Goal: Task Accomplishment & Management: Use online tool/utility

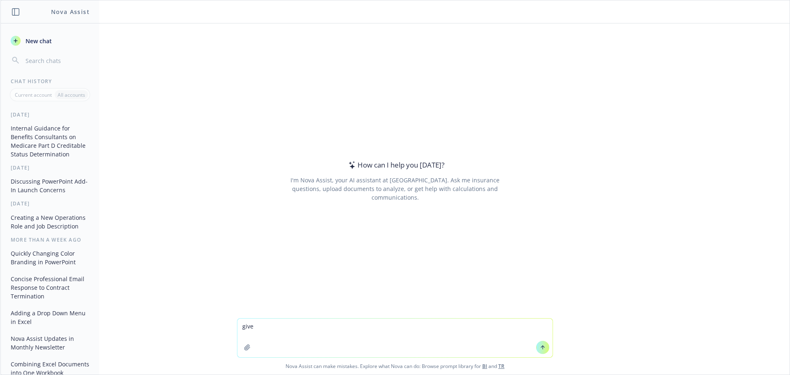
click at [260, 325] on textarea "give" at bounding box center [394, 337] width 315 height 39
drag, startPoint x: 269, startPoint y: 323, endPoint x: 179, endPoint y: 313, distance: 90.2
click at [179, 313] on div "How can I help you today? I'm Nova Assist, your AI assistant at Newfront. Ask m…" at bounding box center [394, 198] width 789 height 351
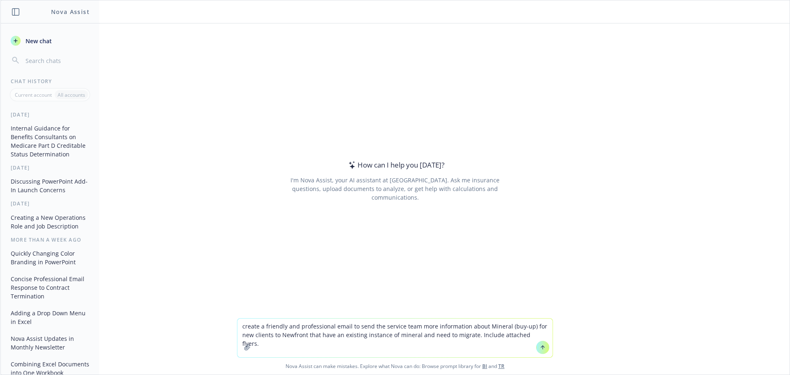
click at [540, 334] on textarea "create a friendly and professional email to send the service team more informat…" at bounding box center [394, 337] width 315 height 39
paste textarea "o migrate the clients existing Mineral account and retain existing products and…"
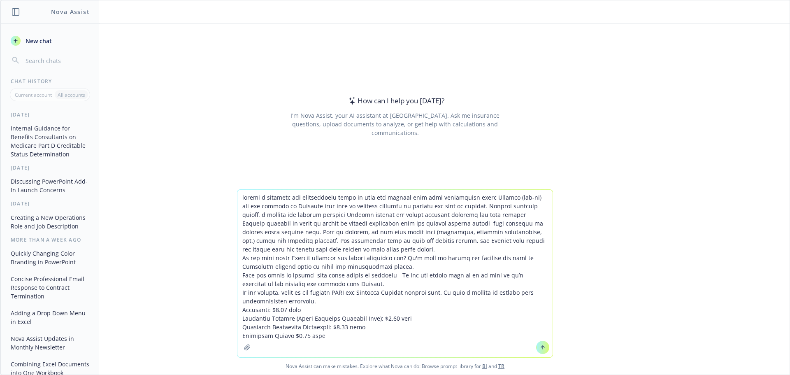
click at [344, 335] on textarea at bounding box center [394, 273] width 315 height 167
paste textarea "If you can have the client send us an email that her prior broker has been unre…"
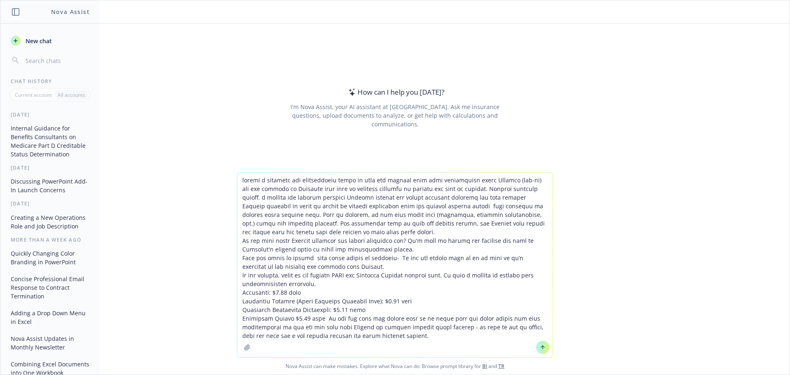
click at [333, 337] on textarea at bounding box center [394, 264] width 315 height 185
click at [361, 333] on textarea at bounding box center [394, 264] width 315 height 185
type textarea "create a friendly and professional email to send the service team more informat…"
click at [540, 344] on icon at bounding box center [543, 347] width 6 height 6
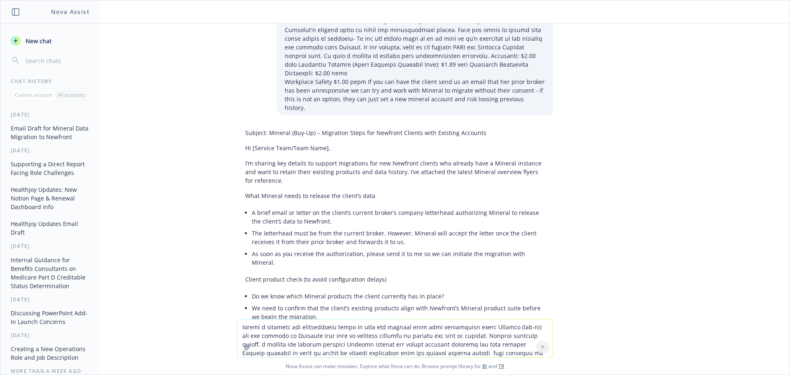
scroll to position [85, 0]
drag, startPoint x: 483, startPoint y: 118, endPoint x: 262, endPoint y: 111, distance: 221.5
copy p "Mineral (Buy‑Up) – Migration Steps for Newfront Clients with Existing Accounts"
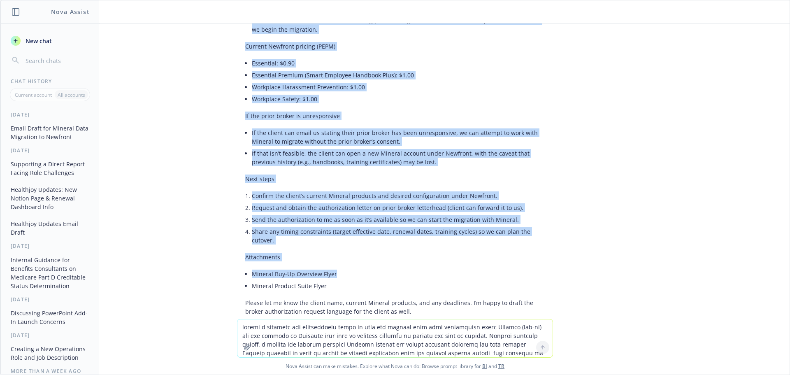
scroll to position [414, 0]
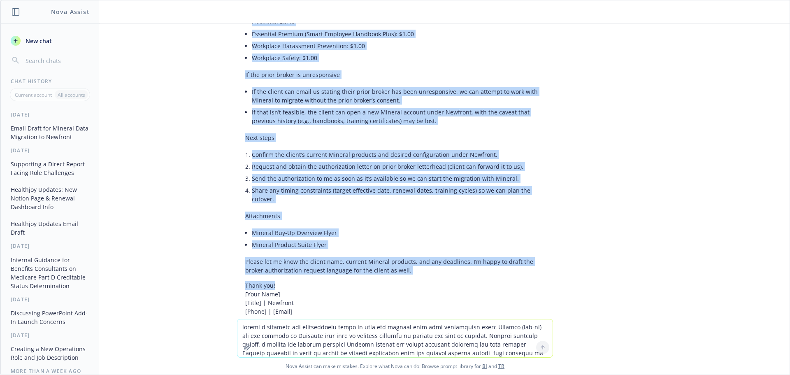
drag, startPoint x: 241, startPoint y: 133, endPoint x: 436, endPoint y: 243, distance: 224.2
click at [436, 243] on div "Subject: Mineral (Buy‑Up) – Migration Steps for Newfront Clients with Existing …" at bounding box center [395, 58] width 316 height 522
copy div "Hi [Service Team/Team Name], I’m sharing key details to support migrations for …"
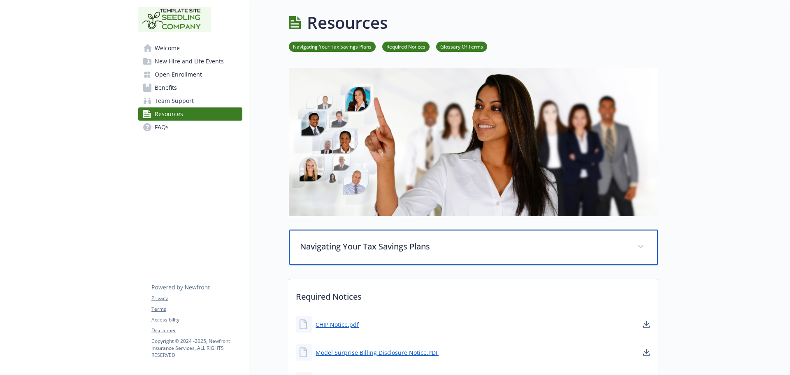
click at [639, 245] on span at bounding box center [640, 246] width 13 height 13
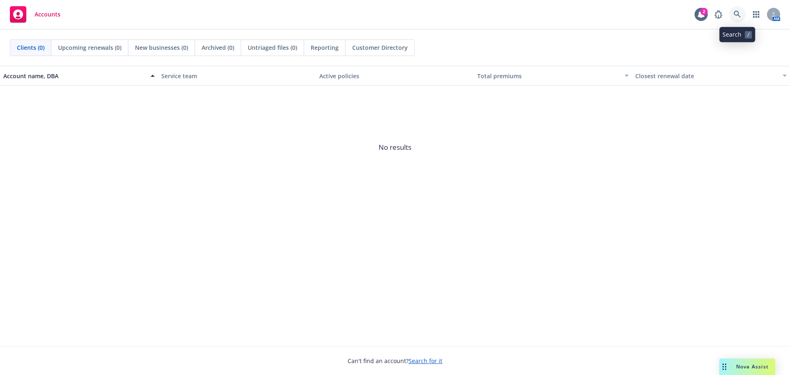
click at [736, 16] on icon at bounding box center [737, 14] width 7 height 7
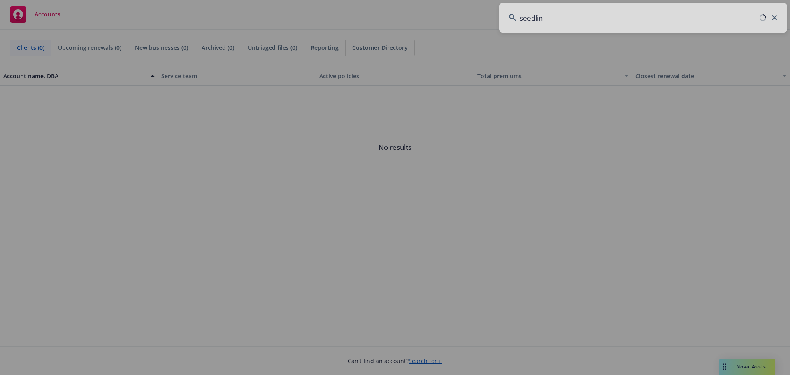
type input "seedling"
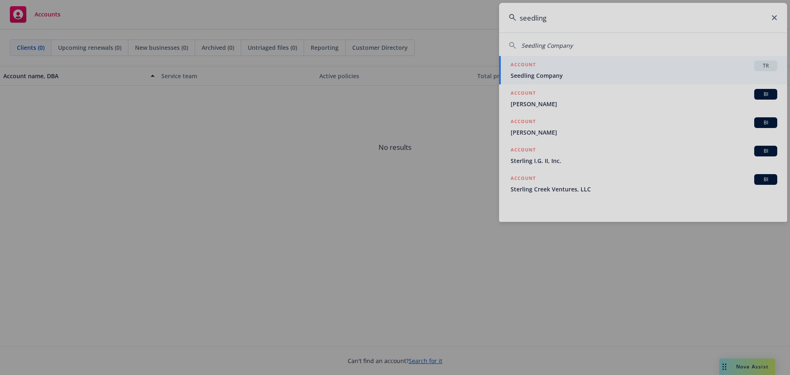
click at [743, 54] on div at bounding box center [395, 187] width 790 height 375
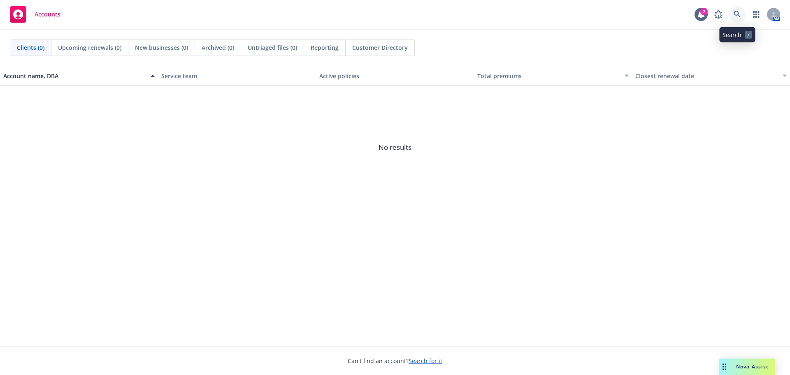
click at [732, 9] on link at bounding box center [737, 14] width 16 height 16
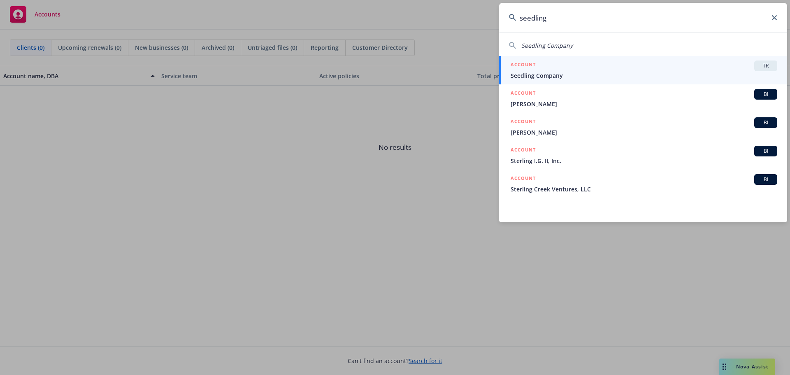
type input "seedling"
click at [739, 74] on span "Seedling Company" at bounding box center [644, 75] width 267 height 9
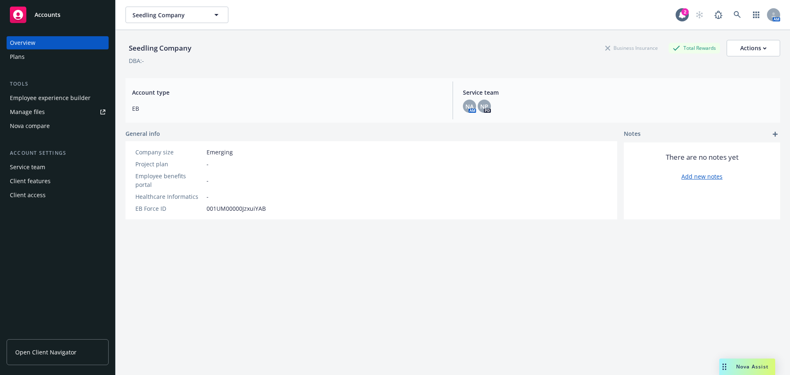
click at [69, 98] on div "Employee experience builder" at bounding box center [50, 97] width 81 height 13
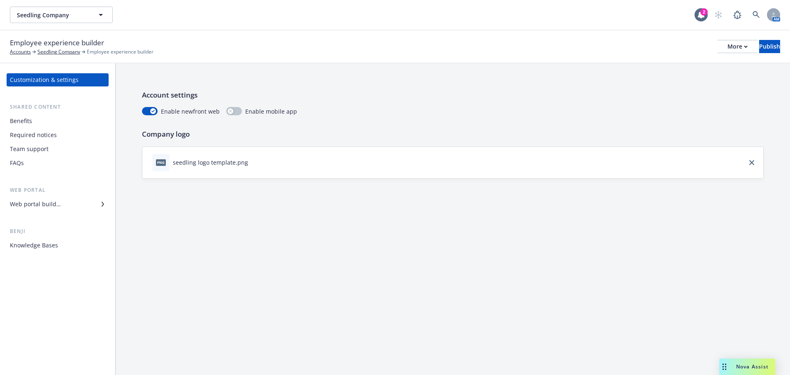
click at [88, 206] on div "Web portal builder" at bounding box center [57, 204] width 95 height 13
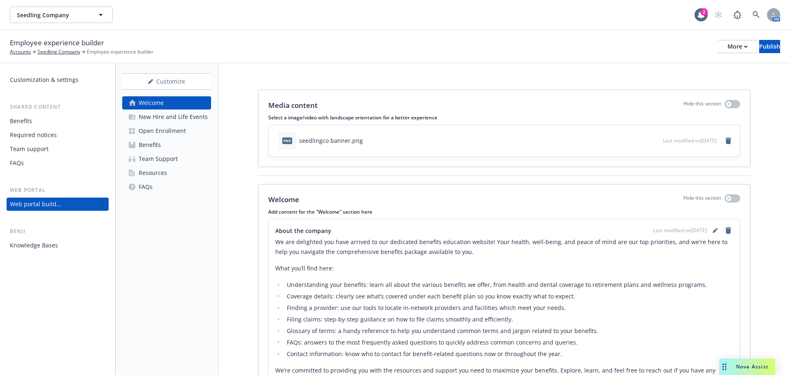
click at [156, 149] on div "Benefits" at bounding box center [150, 144] width 22 height 13
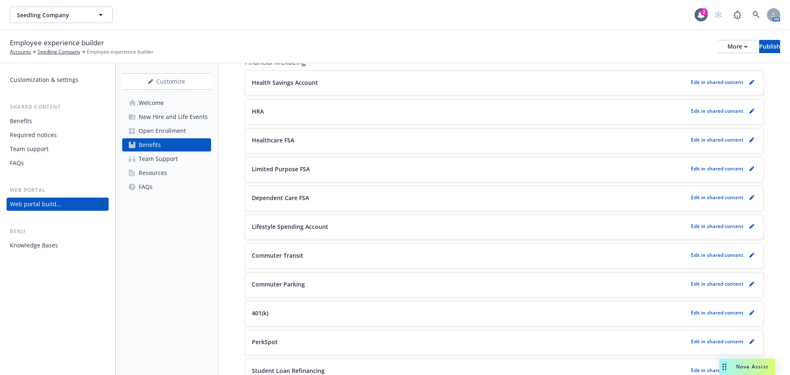
scroll to position [875, 0]
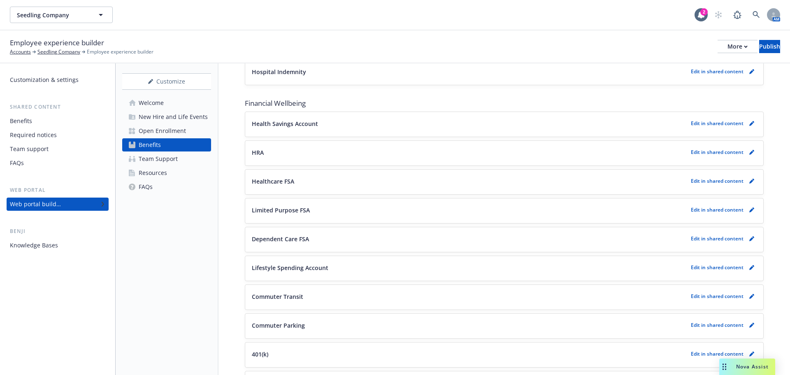
click at [706, 119] on div "Edit in shared content" at bounding box center [724, 124] width 66 height 10
click at [703, 125] on p "Edit in shared content" at bounding box center [717, 123] width 53 height 7
click at [749, 123] on icon "pencil" at bounding box center [751, 124] width 4 height 4
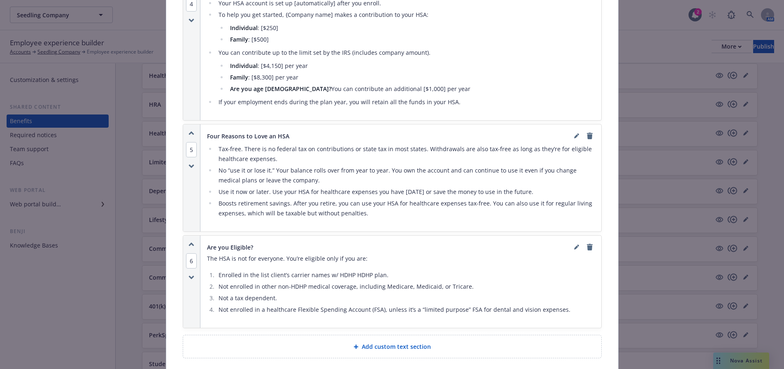
scroll to position [971, 0]
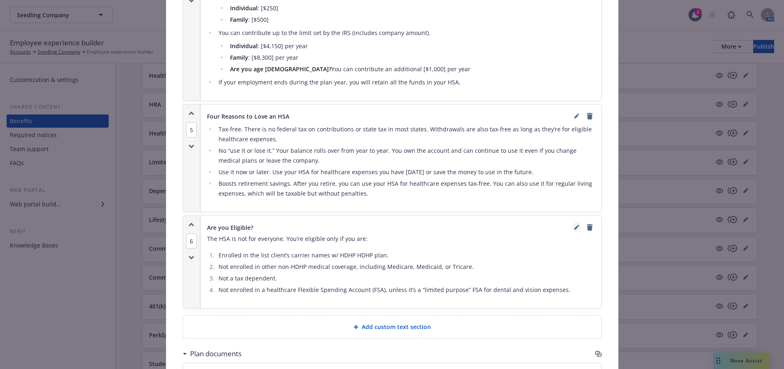
click at [574, 228] on icon "editPencil" at bounding box center [576, 227] width 4 height 4
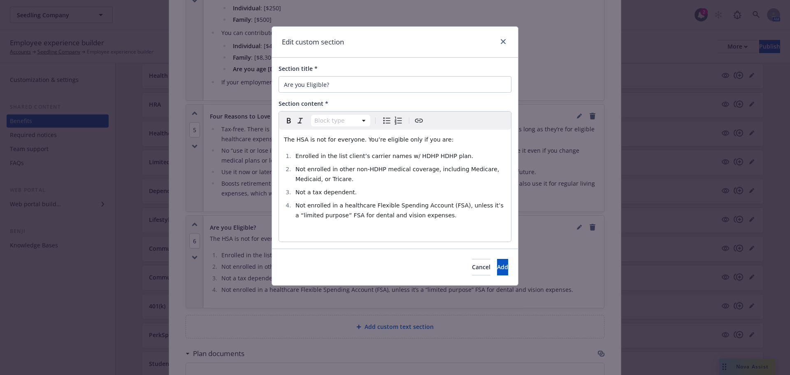
select select
click at [413, 220] on li "Not enrolled in a healthcare Flexible Spending Account (FSA), unless it’s a “li…" at bounding box center [399, 210] width 213 height 20
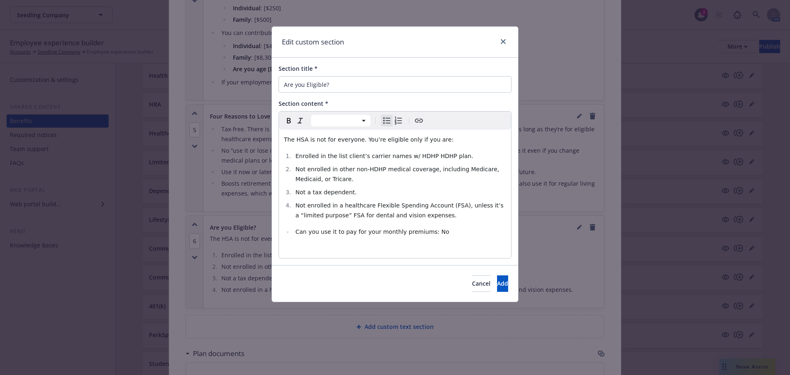
click at [296, 232] on span "Can you use it to pay for your monthly premiums: No" at bounding box center [372, 231] width 154 height 7
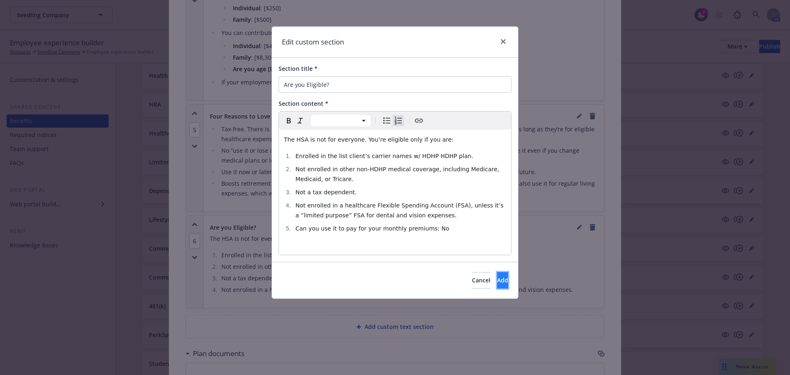
click at [497, 276] on button "Add" at bounding box center [502, 280] width 11 height 16
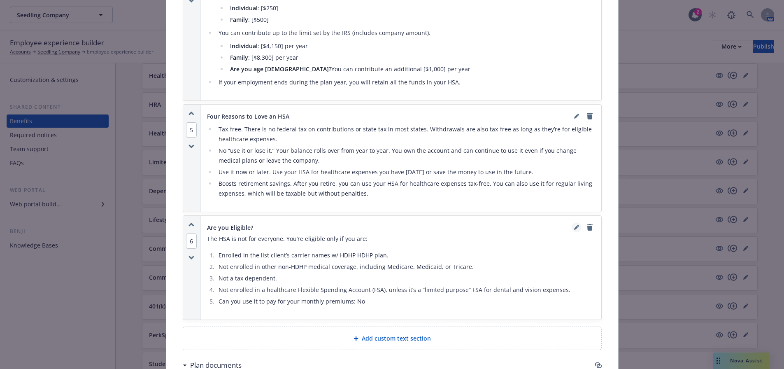
click at [572, 230] on link "editPencil" at bounding box center [577, 227] width 10 height 10
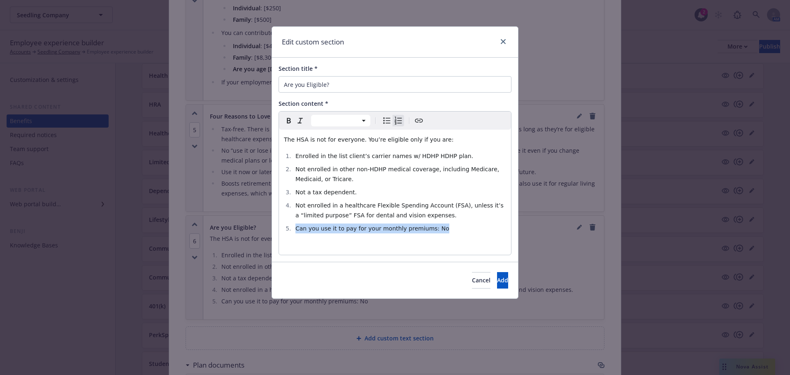
drag, startPoint x: 440, startPoint y: 230, endPoint x: 277, endPoint y: 226, distance: 163.0
click at [277, 226] on div "Section title * Are you Eligible? Section content * Paragraph Heading 1 Heading…" at bounding box center [395, 160] width 246 height 204
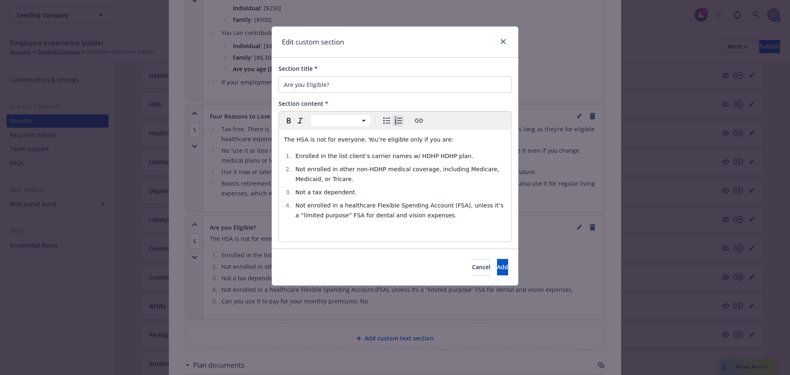
select select "paragraph"
click at [294, 229] on p "editable markdown" at bounding box center [395, 232] width 222 height 10
select select
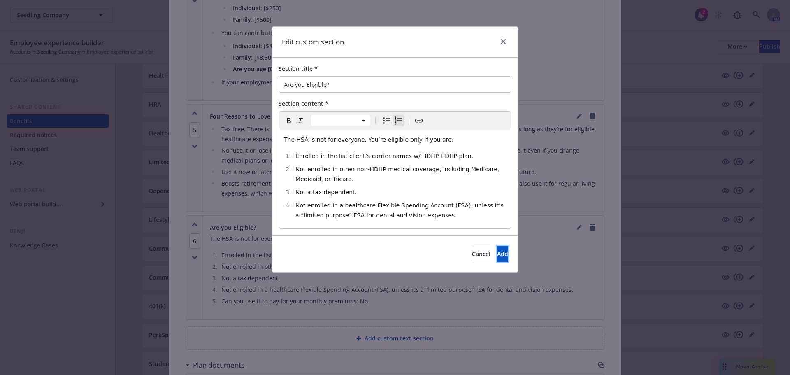
click at [497, 256] on button "Add" at bounding box center [502, 254] width 11 height 16
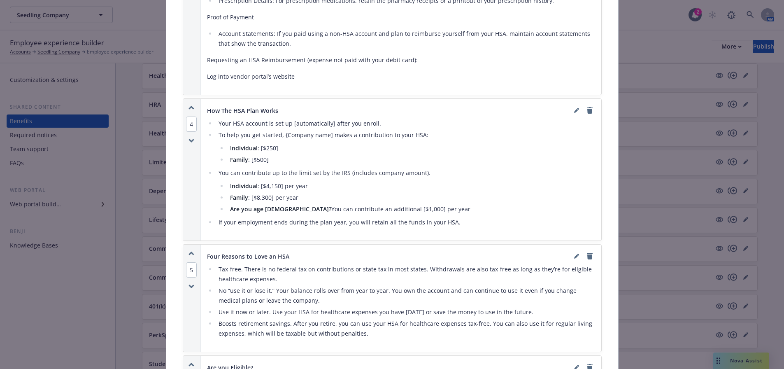
scroll to position [806, 0]
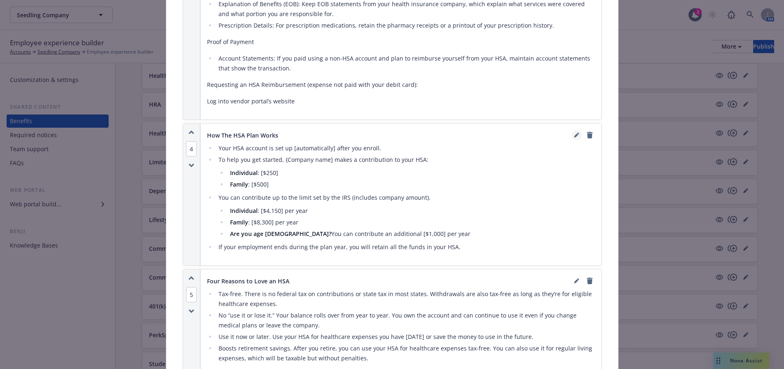
click at [575, 138] on link "editPencil" at bounding box center [577, 135] width 10 height 10
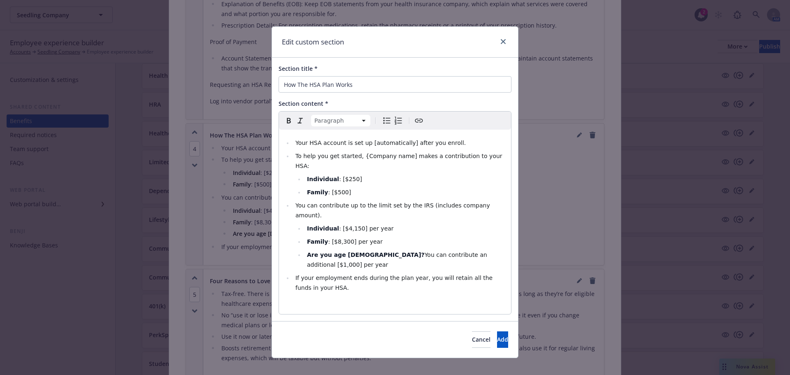
click at [386, 269] on div "Your HSA account is set up [automatically] after you enroll. To help you get st…" at bounding box center [395, 222] width 232 height 184
select select
click at [380, 273] on li "If your employment ends during the plan year, you will retain all the funds in …" at bounding box center [399, 283] width 213 height 20
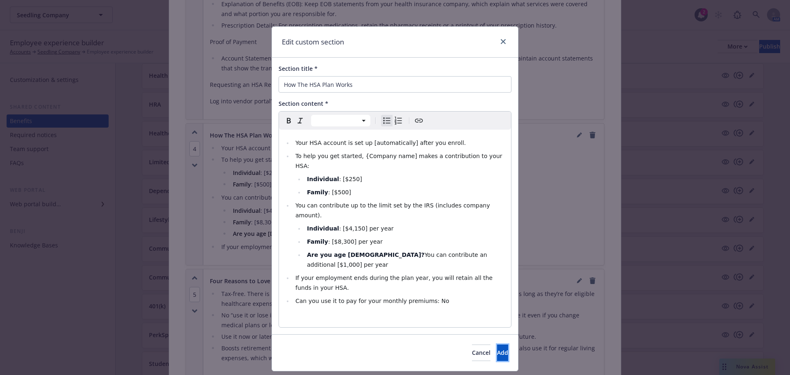
click at [497, 349] on span "Add" at bounding box center [502, 353] width 11 height 8
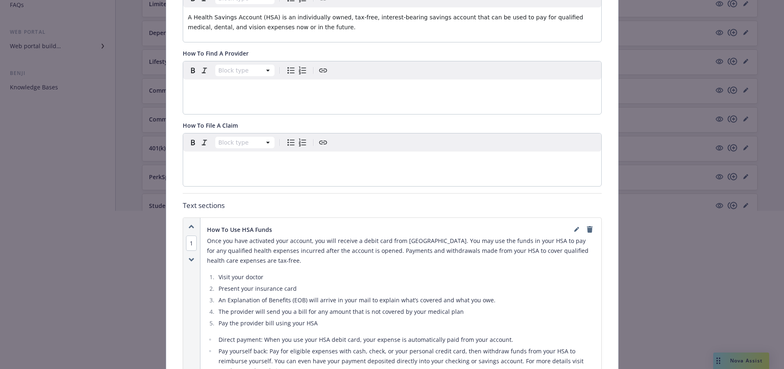
scroll to position [0, 0]
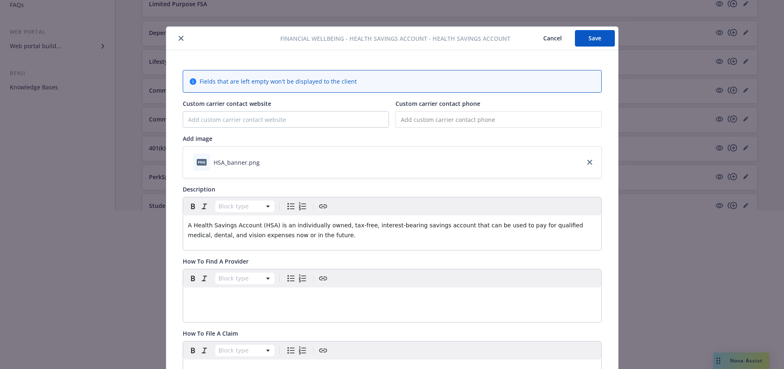
click at [599, 41] on button "Save" at bounding box center [595, 38] width 40 height 16
click at [179, 40] on icon "close" at bounding box center [181, 38] width 5 height 5
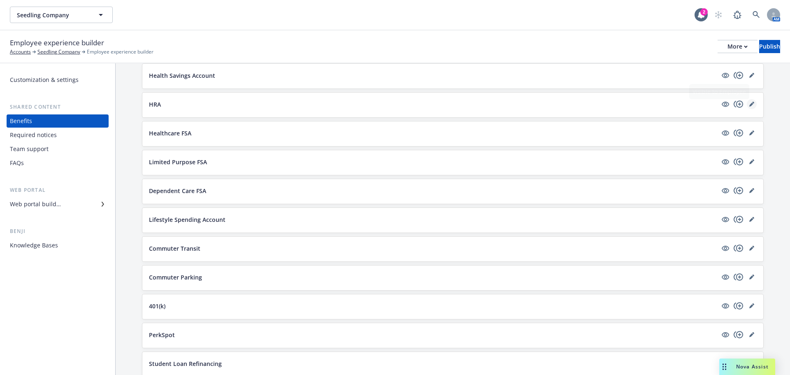
click at [747, 105] on link "editPencil" at bounding box center [752, 104] width 10 height 10
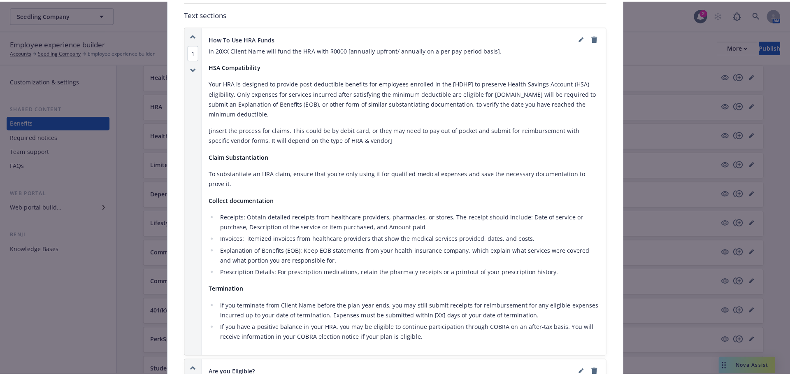
scroll to position [560, 0]
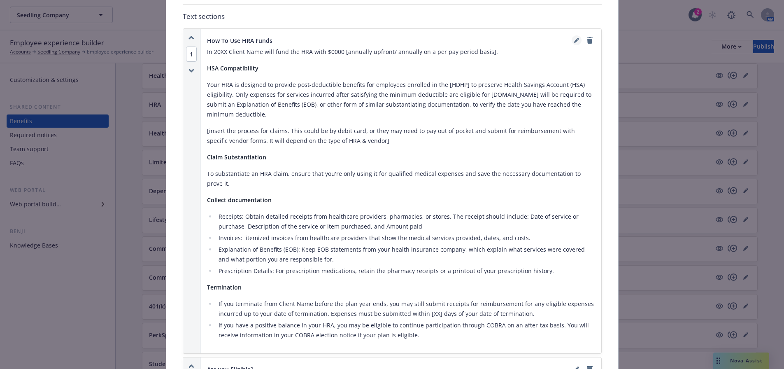
click at [572, 35] on link "editPencil" at bounding box center [577, 40] width 10 height 10
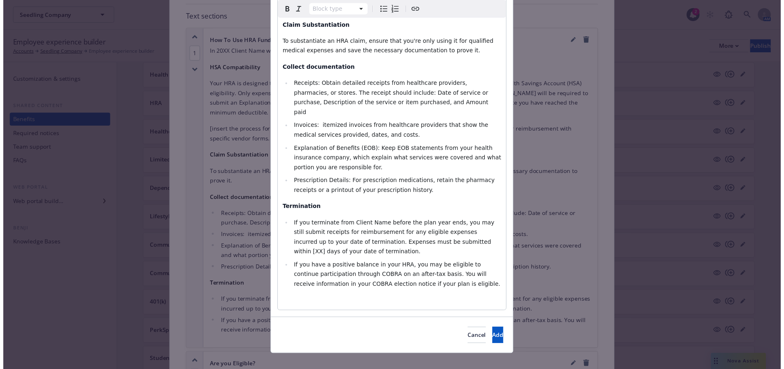
scroll to position [260, 0]
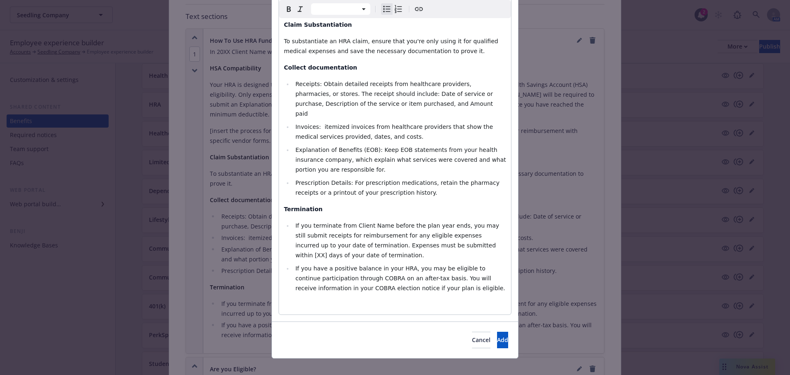
click at [447, 280] on li "If you have a positive balance in your HRA, you may be eligible to continue par…" at bounding box center [399, 278] width 213 height 30
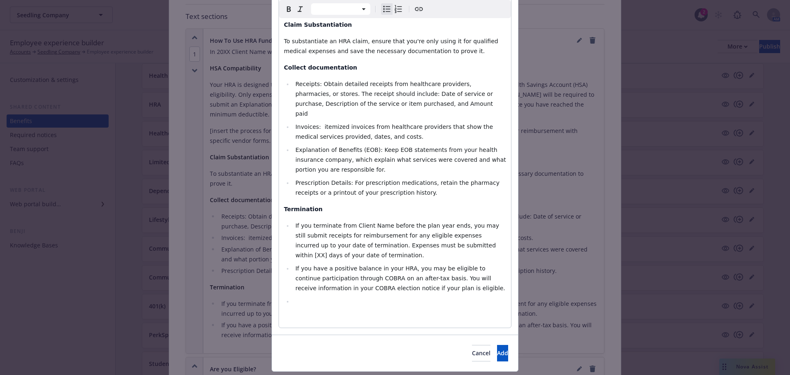
select select "paragraph"
drag, startPoint x: 424, startPoint y: 297, endPoint x: 409, endPoint y: 297, distance: 15.2
click at [409, 300] on p "Can you use it to pay for your monthly premiums: Yes" at bounding box center [395, 305] width 222 height 10
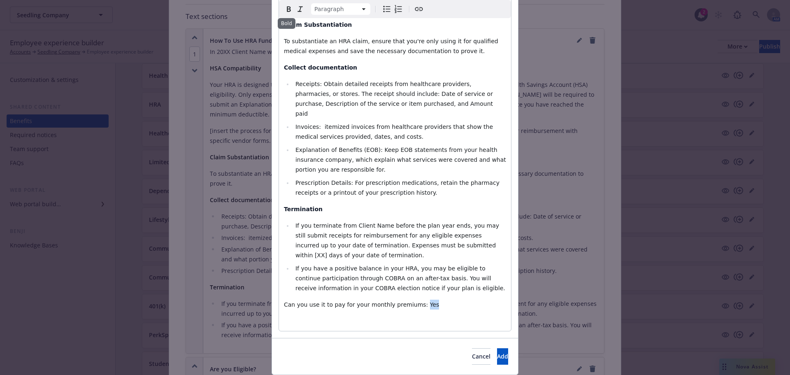
click at [284, 6] on icon "Bold" at bounding box center [289, 9] width 10 height 10
click at [439, 302] on div "In 20XX Client Name will fund the HRA with $0000 [annually upfront/ annually on…" at bounding box center [395, 100] width 232 height 461
drag, startPoint x: 402, startPoint y: 297, endPoint x: 278, endPoint y: 297, distance: 124.3
click at [279, 297] on div "In 20XX Client Name will fund the HRA with $0000 [annually upfront/ annually on…" at bounding box center [395, 100] width 232 height 461
copy p "Can you use it to pay for your monthly premiums: Yes"
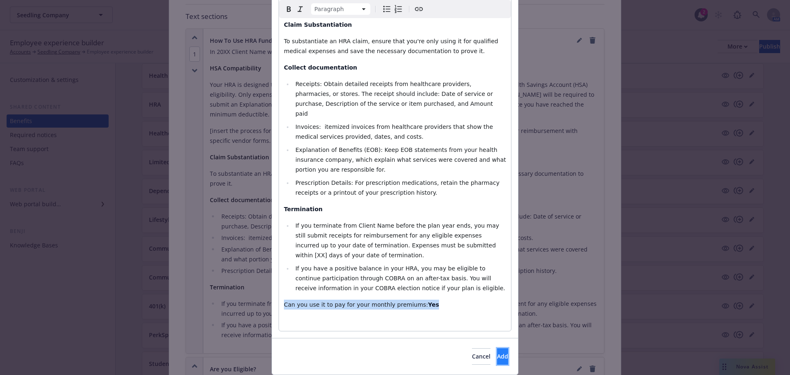
click at [497, 349] on button "Add" at bounding box center [502, 356] width 11 height 16
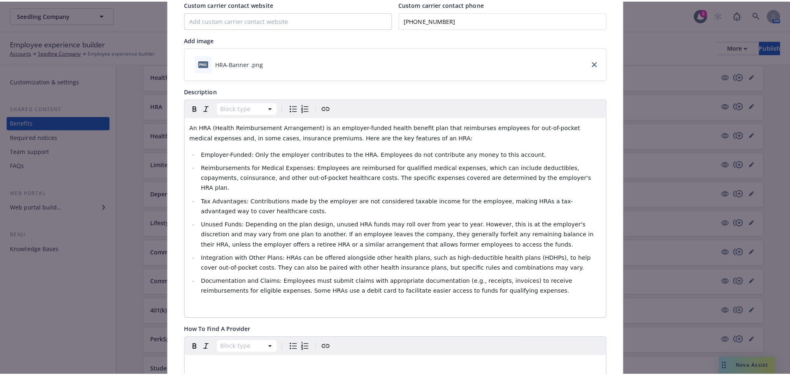
scroll to position [0, 0]
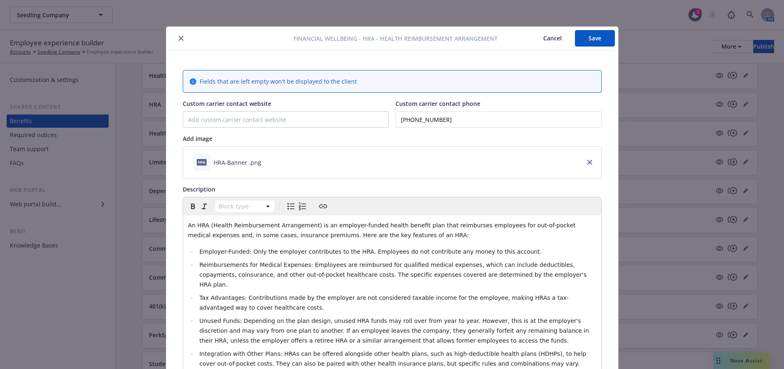
click at [607, 41] on button "Save" at bounding box center [595, 38] width 40 height 16
click at [597, 45] on button "Save" at bounding box center [595, 38] width 40 height 16
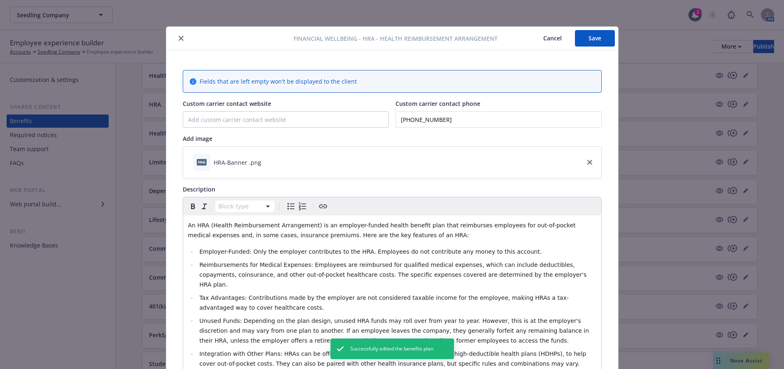
click at [179, 37] on icon "close" at bounding box center [181, 38] width 5 height 5
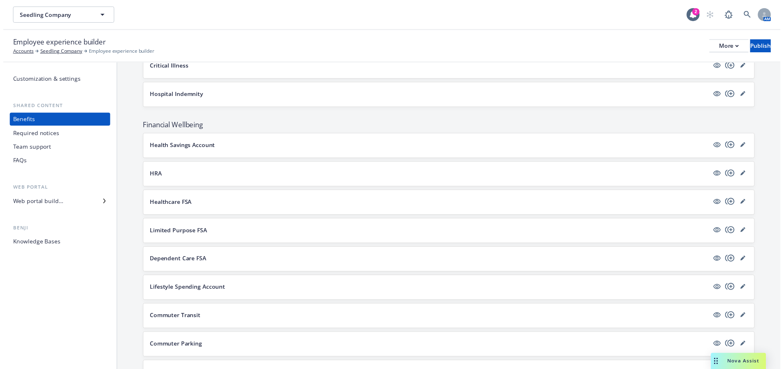
scroll to position [841, 0]
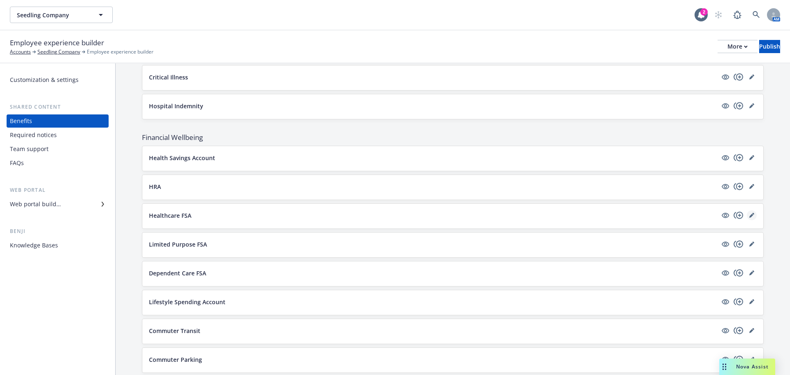
click at [749, 216] on icon "editPencil" at bounding box center [751, 216] width 4 height 4
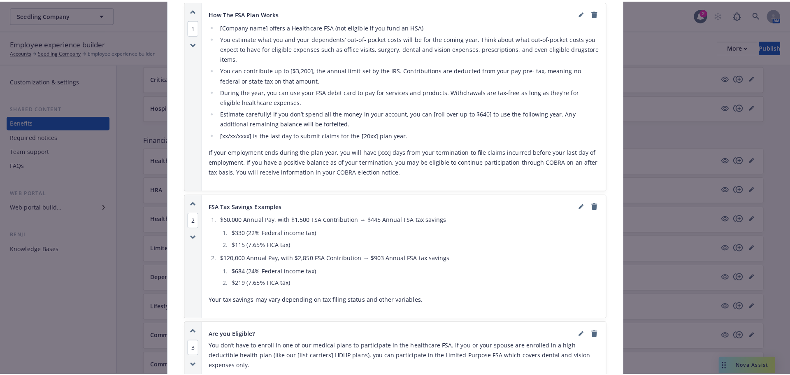
scroll to position [477, 0]
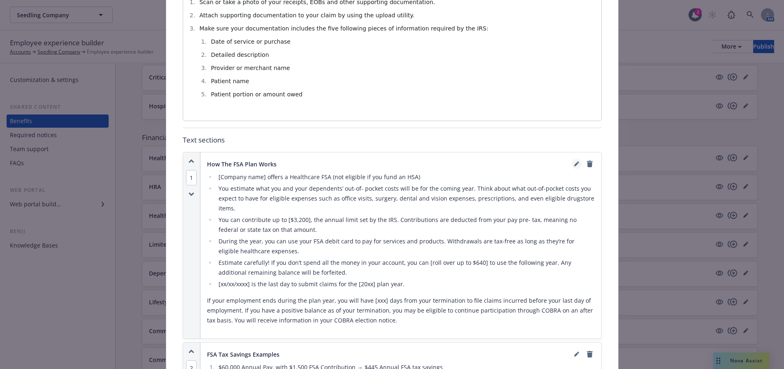
click at [574, 163] on icon "editPencil" at bounding box center [576, 165] width 4 height 4
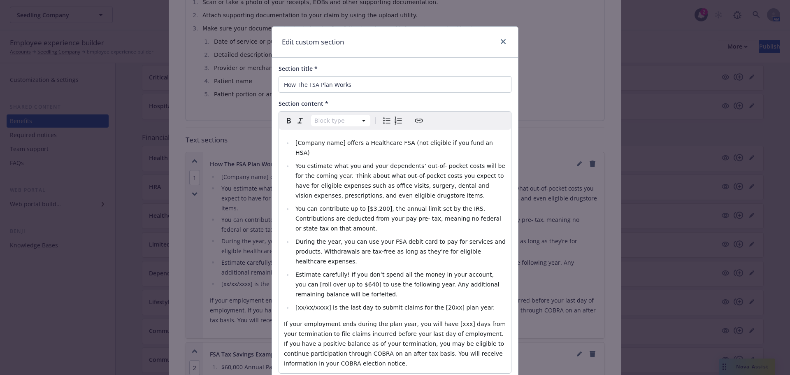
select select
click at [476, 302] on li "[xx/xx/xxxx] is the last day to submit claims for the [20xx] plan year." at bounding box center [399, 307] width 213 height 10
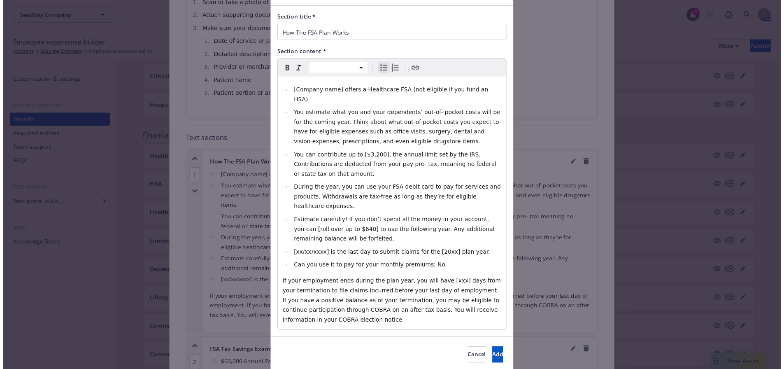
scroll to position [52, 0]
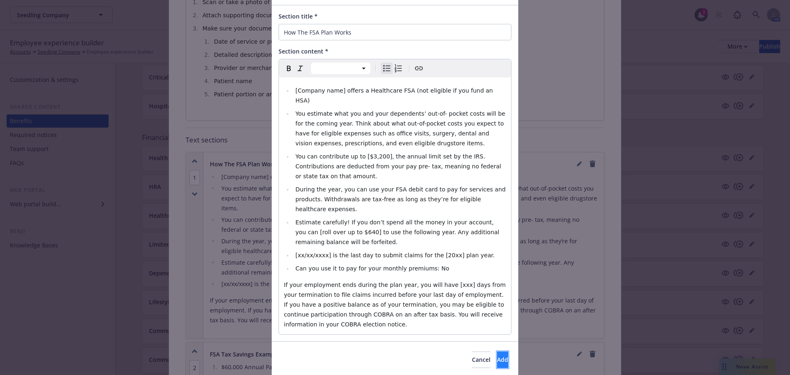
click at [497, 351] on button "Add" at bounding box center [502, 359] width 11 height 16
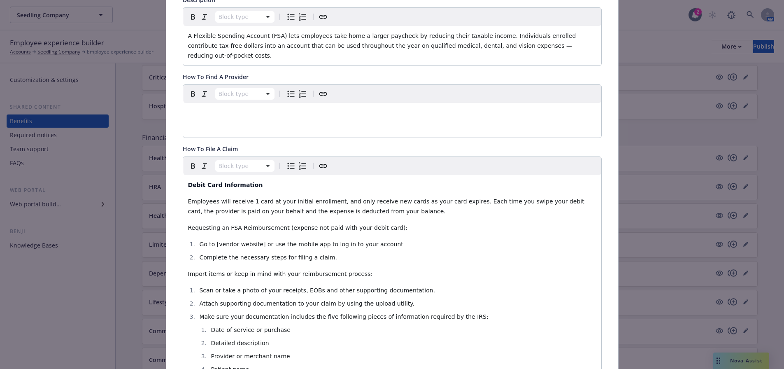
scroll to position [0, 0]
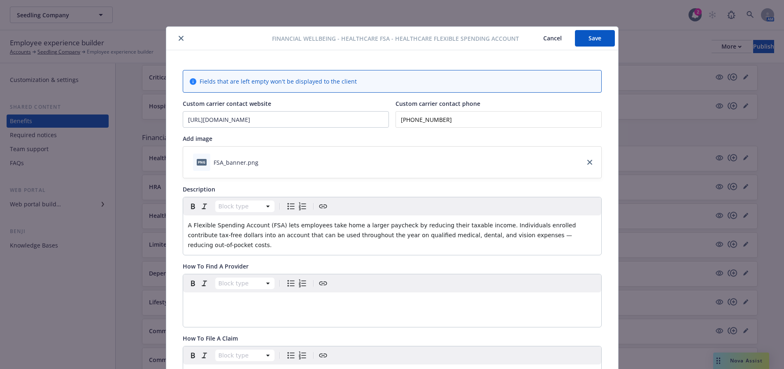
click at [596, 40] on button "Save" at bounding box center [595, 38] width 40 height 16
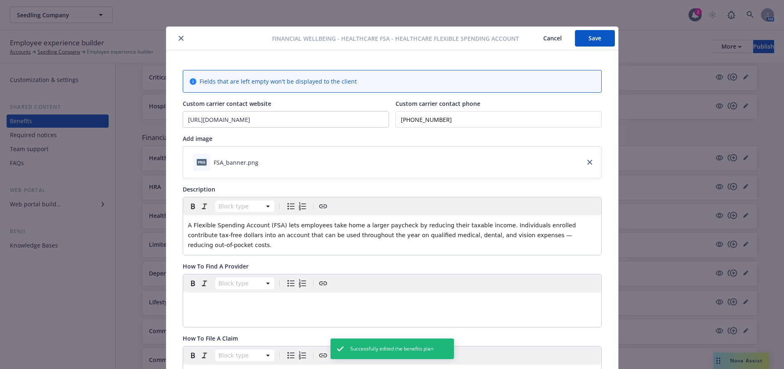
click at [179, 40] on icon "close" at bounding box center [181, 38] width 5 height 5
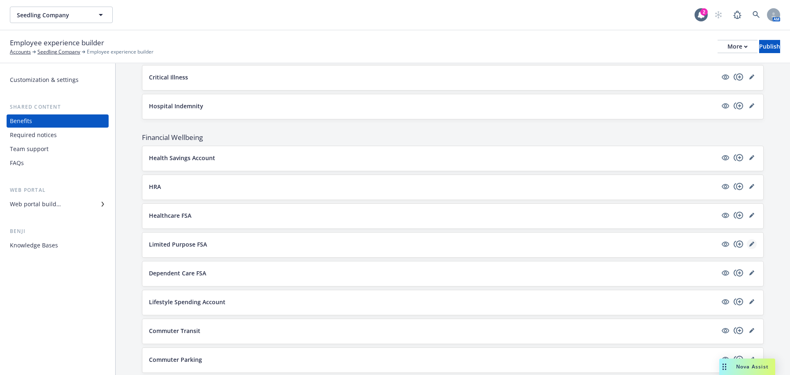
click at [749, 242] on icon "editPencil" at bounding box center [751, 244] width 5 height 5
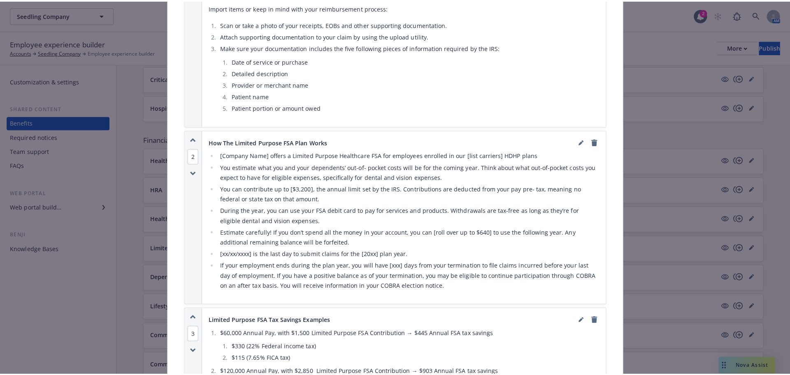
scroll to position [518, 0]
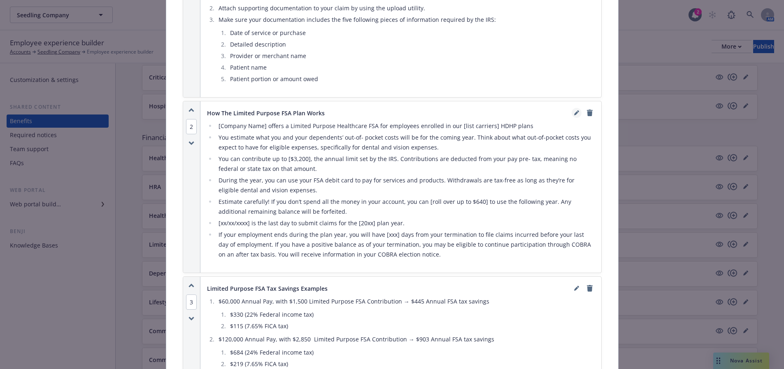
click at [574, 115] on icon "editPencil" at bounding box center [576, 112] width 5 height 5
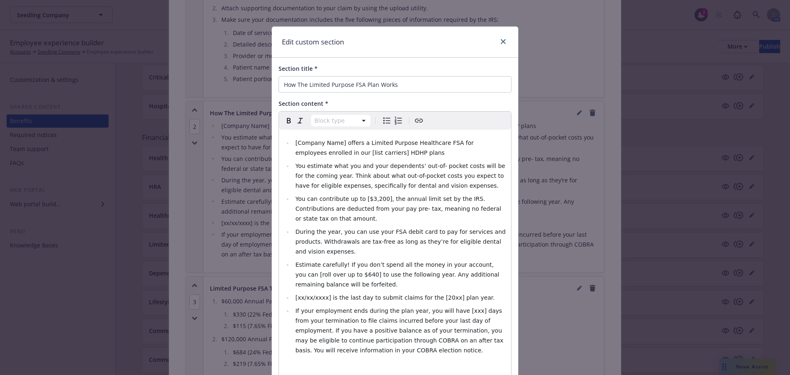
select select
click at [410, 327] on li "If your employment ends during the plan year, you will have [xxx] days from you…" at bounding box center [399, 330] width 213 height 49
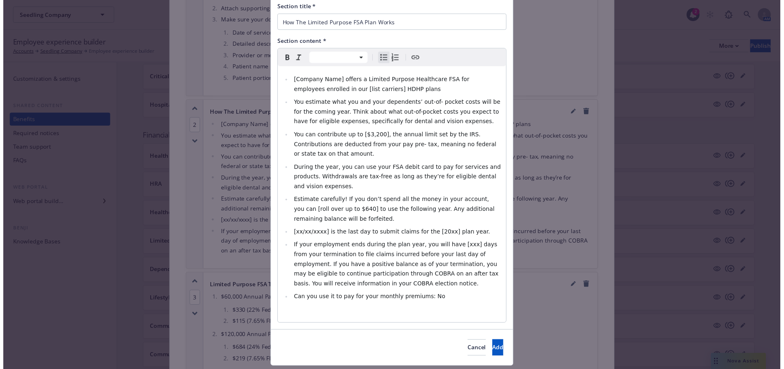
scroll to position [65, 0]
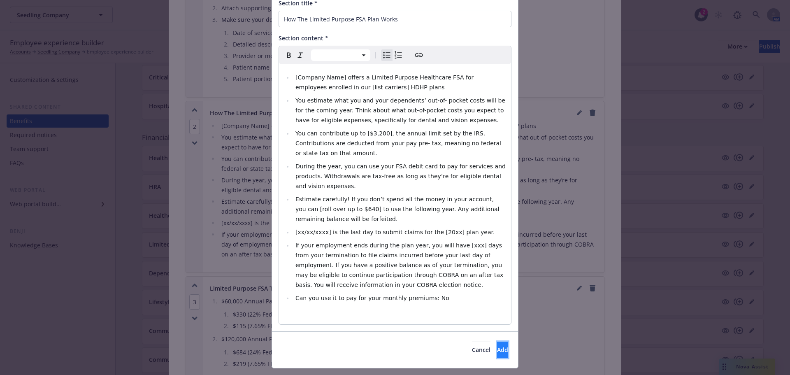
click at [497, 342] on button "Add" at bounding box center [502, 350] width 11 height 16
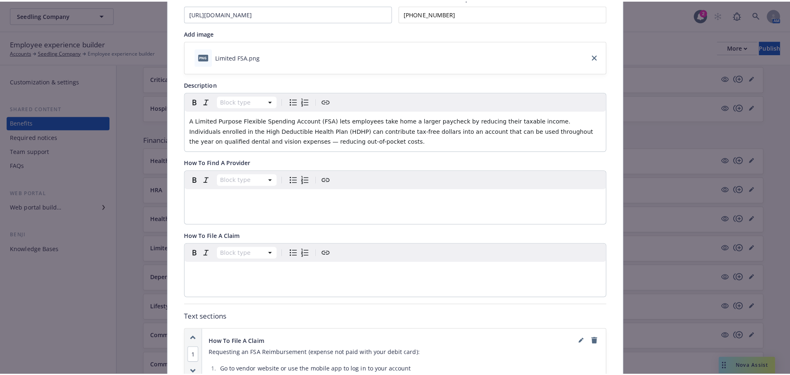
scroll to position [0, 0]
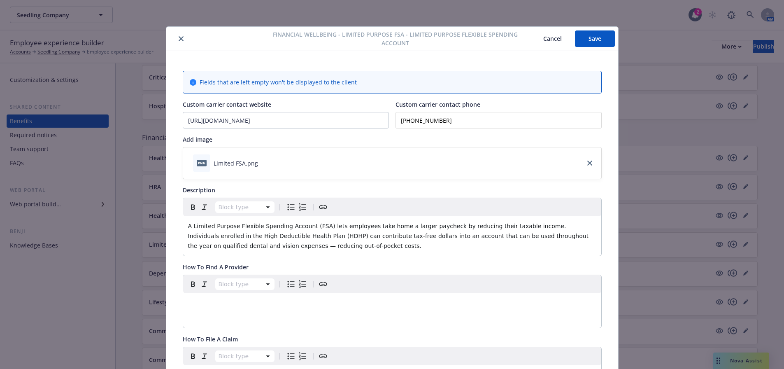
click at [581, 36] on button "Save" at bounding box center [595, 38] width 40 height 16
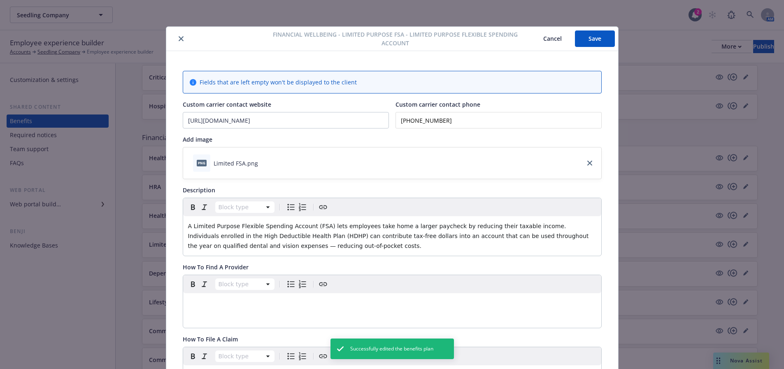
click at [179, 40] on icon "close" at bounding box center [181, 38] width 5 height 5
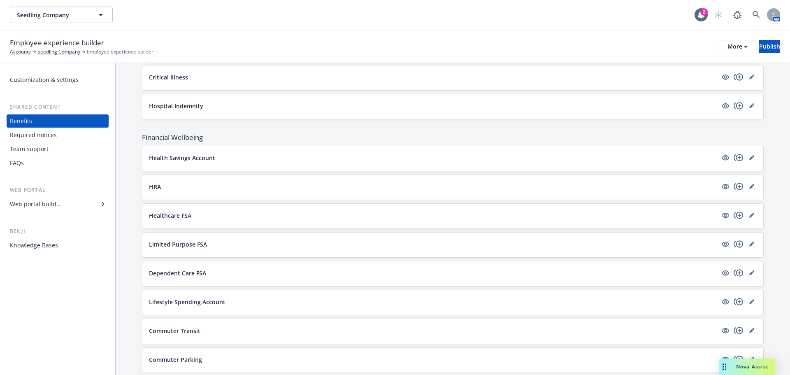
click at [52, 136] on div "Required notices" at bounding box center [33, 134] width 47 height 13
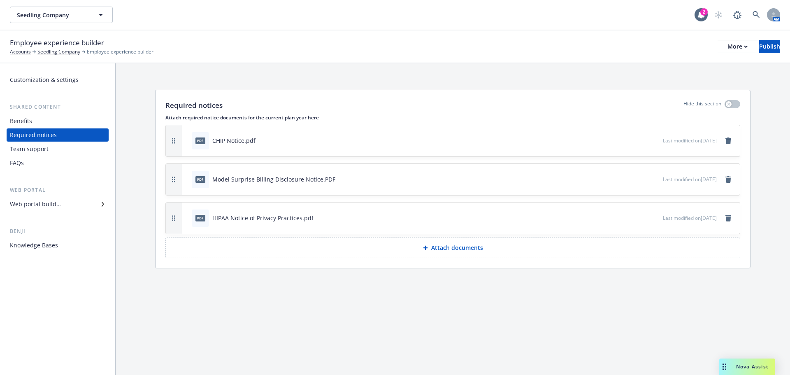
click at [59, 206] on div "Web portal builder" at bounding box center [35, 204] width 51 height 13
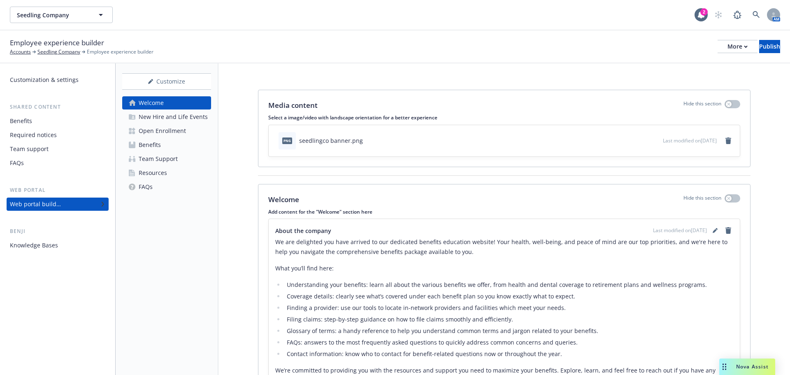
click at [161, 173] on div "Resources" at bounding box center [153, 172] width 28 height 13
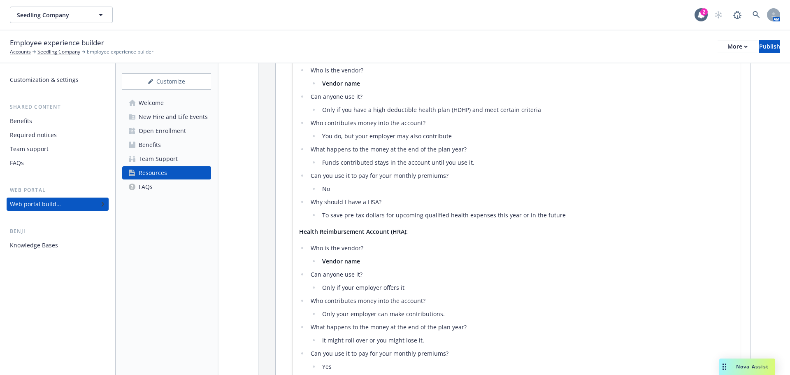
scroll to position [41, 0]
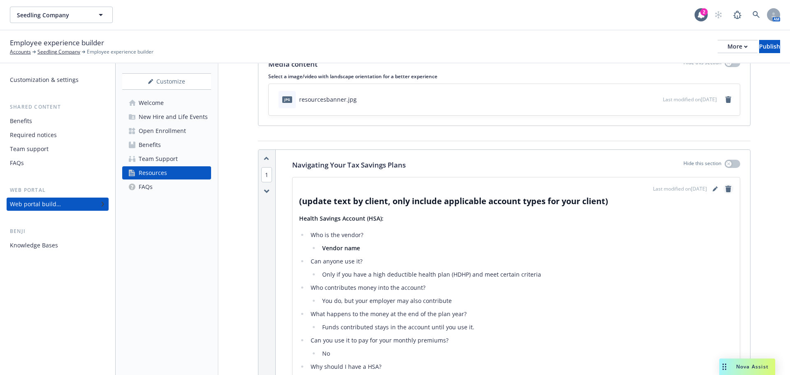
click at [725, 186] on icon "remove" at bounding box center [728, 189] width 6 height 7
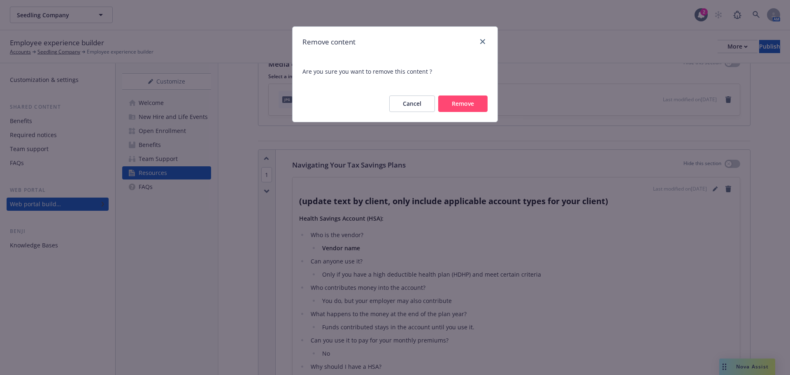
click at [468, 109] on button "Remove" at bounding box center [462, 103] width 49 height 16
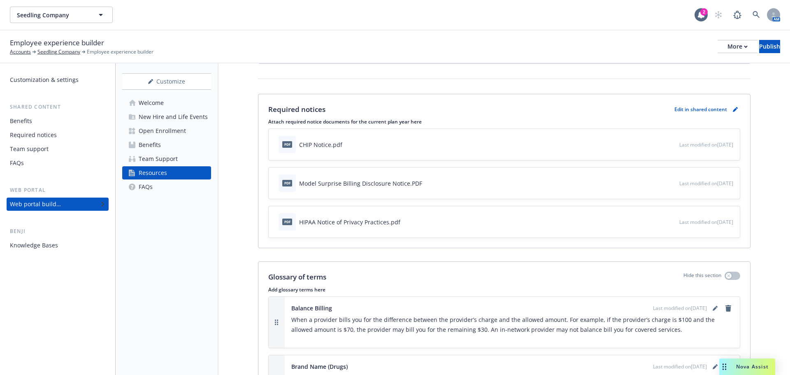
scroll to position [0, 0]
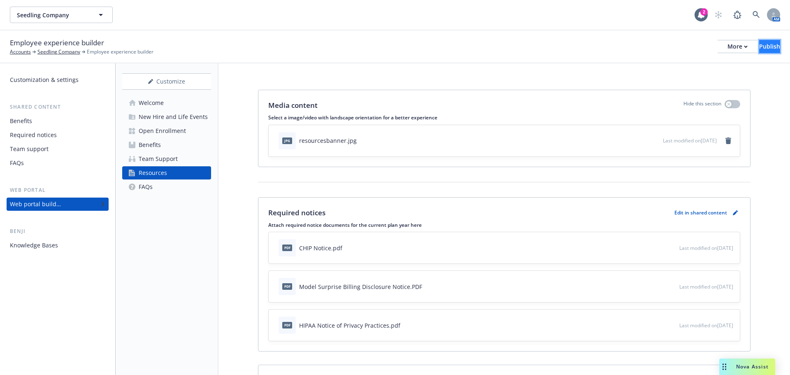
click at [759, 44] on div "Publish" at bounding box center [769, 46] width 21 height 12
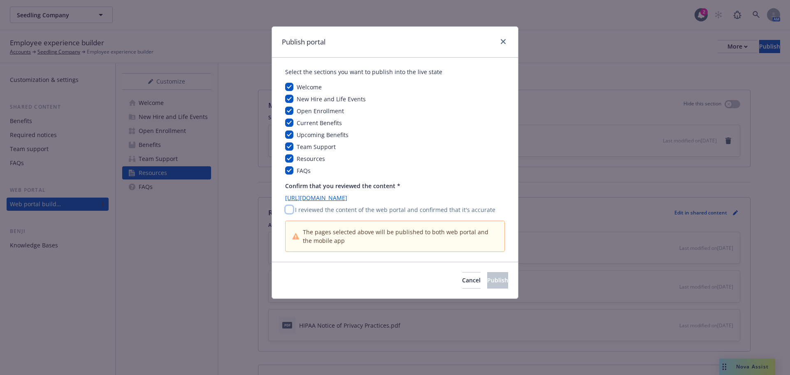
click at [290, 208] on input "checkbox" at bounding box center [289, 209] width 8 height 8
checkbox input "true"
click at [487, 275] on button "Publish" at bounding box center [497, 280] width 21 height 16
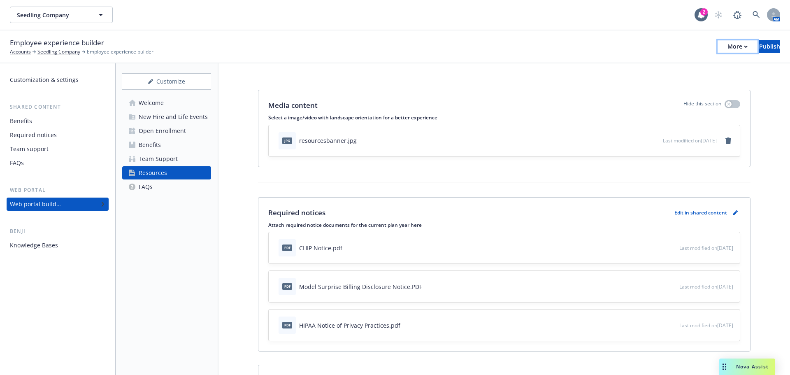
click at [718, 43] on button "More" at bounding box center [738, 46] width 40 height 13
click at [652, 86] on link "Copy portal link" at bounding box center [670, 81] width 122 height 16
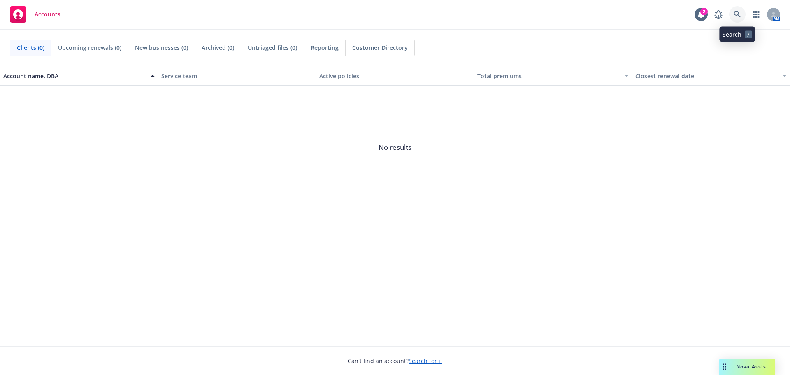
click at [739, 16] on icon at bounding box center [737, 14] width 7 height 7
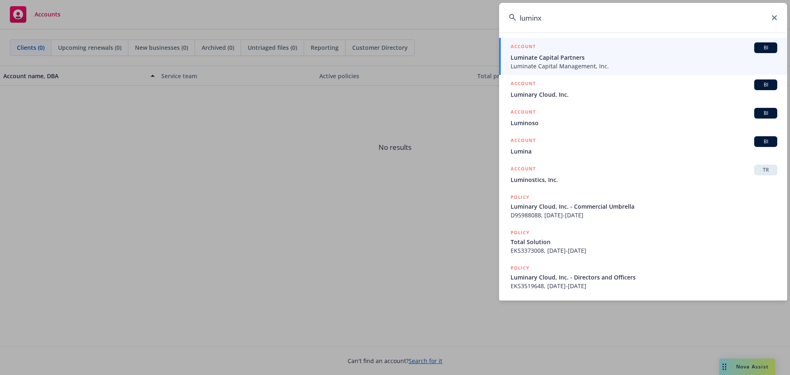
drag, startPoint x: 543, startPoint y: 16, endPoint x: 499, endPoint y: 13, distance: 44.1
click at [499, 13] on div "luminx ACCOUNT BI Luminate Capital Partners Luminate Capital Management, Inc. A…" at bounding box center [395, 187] width 790 height 375
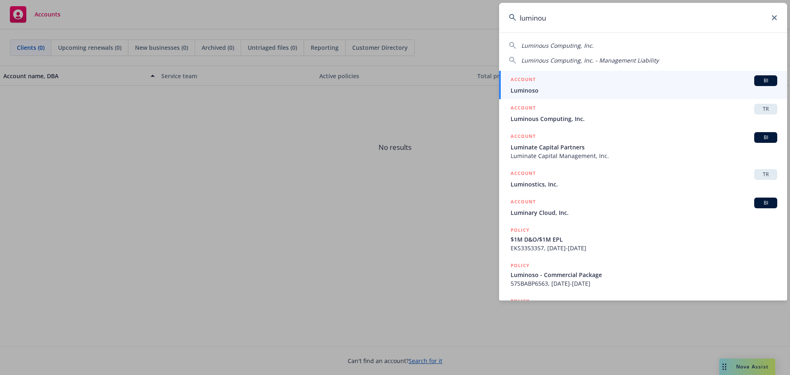
drag, startPoint x: 594, startPoint y: 23, endPoint x: 487, endPoint y: 25, distance: 107.0
click at [487, 25] on div "luminou Luminous Computing, Inc. Luminous Computing, Inc. - Management Liabilit…" at bounding box center [395, 187] width 790 height 375
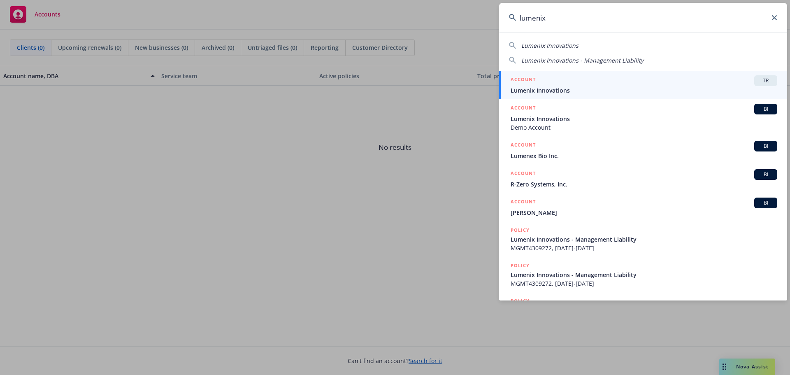
type input "lumenix"
click at [599, 86] on span "Lumenix Innovations" at bounding box center [644, 90] width 267 height 9
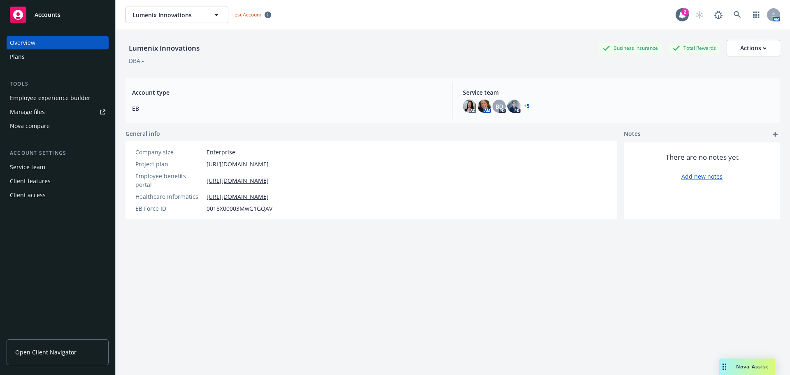
click at [78, 97] on div "Employee experience builder" at bounding box center [50, 97] width 81 height 13
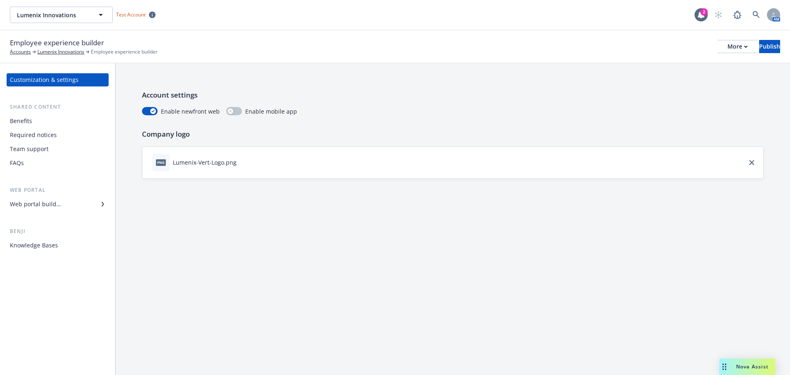
click at [59, 204] on div "Web portal builder" at bounding box center [35, 204] width 51 height 13
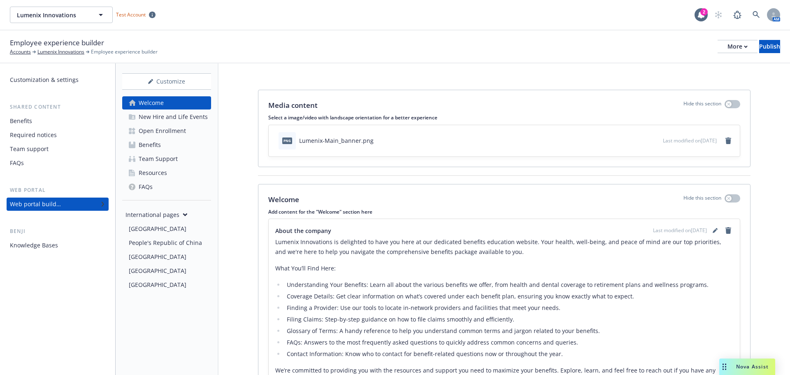
click at [160, 145] on div "Benefits" at bounding box center [150, 144] width 22 height 13
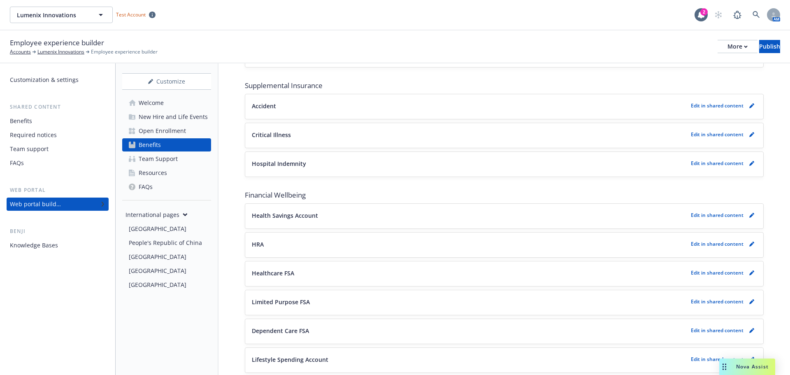
scroll to position [699, 0]
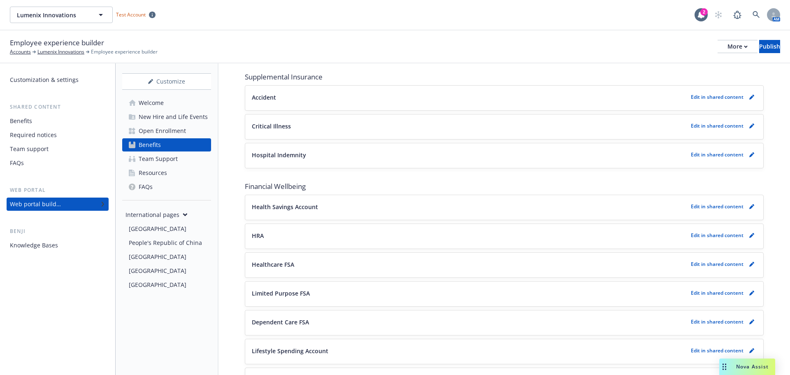
click at [695, 201] on div "Health Savings Account Edit in shared content" at bounding box center [504, 207] width 518 height 25
click at [693, 204] on p "Edit in shared content" at bounding box center [717, 206] width 53 height 7
click at [742, 202] on div "Edit in shared content" at bounding box center [724, 207] width 66 height 10
click at [749, 207] on icon "pencil" at bounding box center [751, 206] width 5 height 5
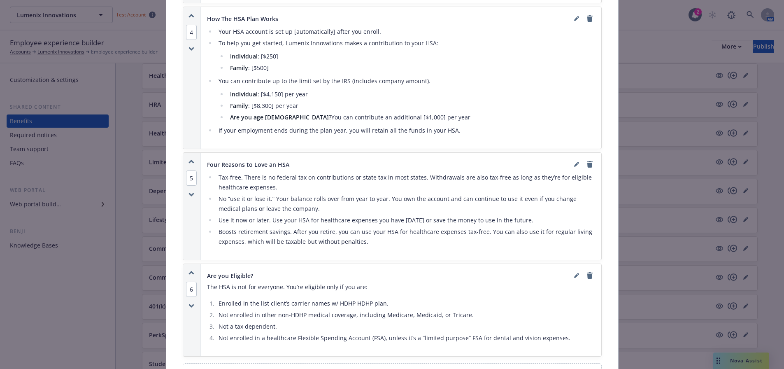
scroll to position [971, 0]
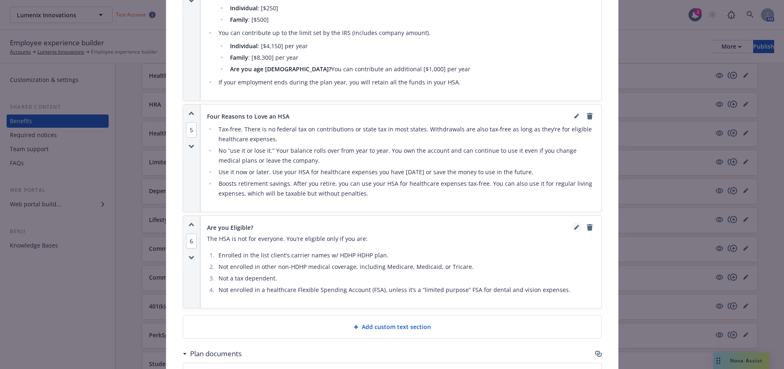
click at [574, 227] on icon "editPencil" at bounding box center [576, 227] width 4 height 4
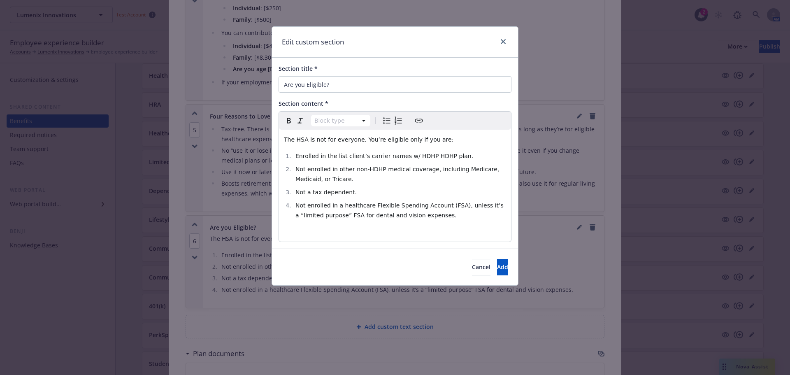
select select
click at [431, 217] on li "Not enrolled in a healthcare Flexible Spending Account (FSA), unless it’s a “li…" at bounding box center [399, 210] width 213 height 20
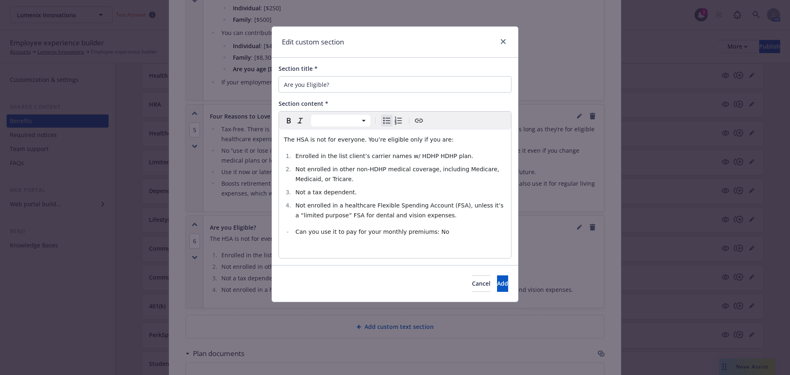
click at [296, 233] on span "Can you use it to pay for your monthly premiums: No" at bounding box center [372, 231] width 154 height 7
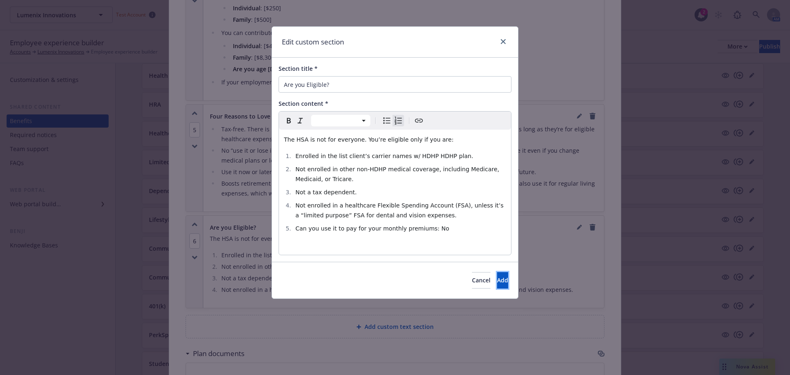
click at [497, 279] on span "Add" at bounding box center [502, 280] width 11 height 8
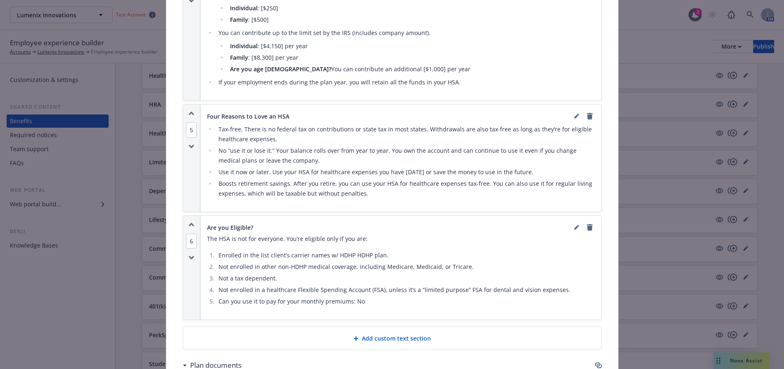
click at [572, 232] on div at bounding box center [583, 227] width 23 height 10
click at [574, 229] on icon "editPencil" at bounding box center [576, 227] width 5 height 5
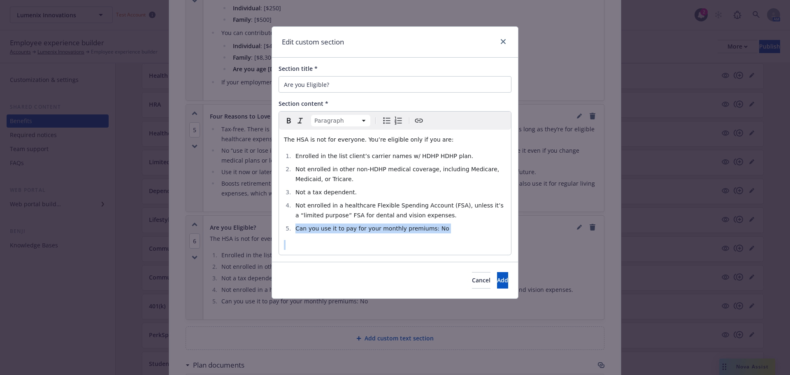
drag, startPoint x: 453, startPoint y: 236, endPoint x: 277, endPoint y: 230, distance: 176.6
click at [277, 230] on div "Section title * Are you Eligible? Section content * Paragraph Paragraph Heading…" at bounding box center [395, 160] width 246 height 204
select select
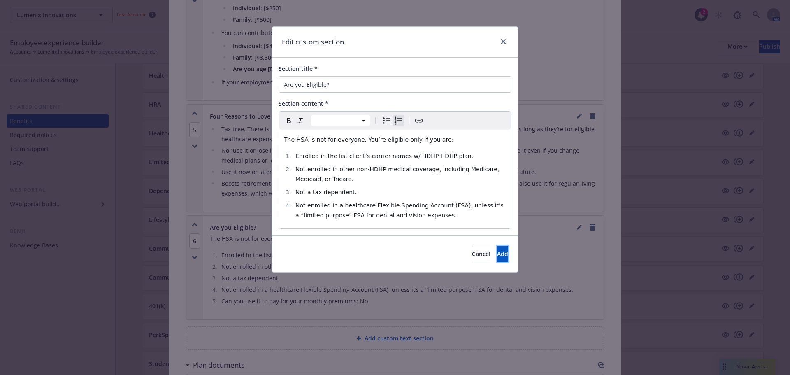
click at [497, 256] on span "Add" at bounding box center [502, 254] width 11 height 8
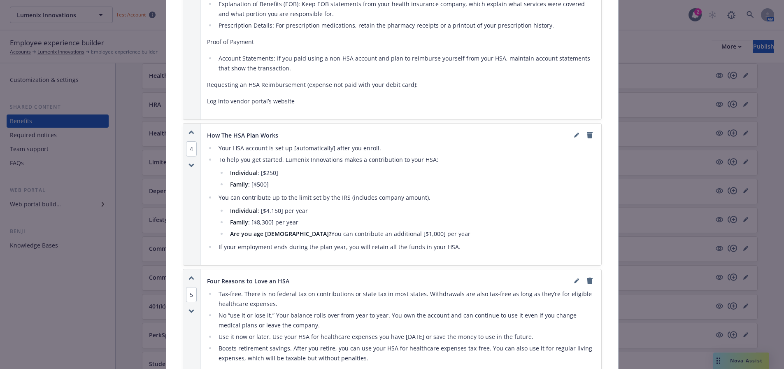
scroll to position [765, 0]
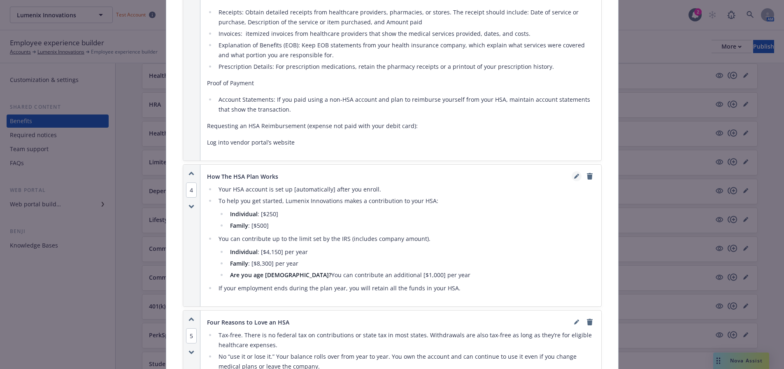
click at [574, 175] on icon "editPencil" at bounding box center [576, 176] width 5 height 5
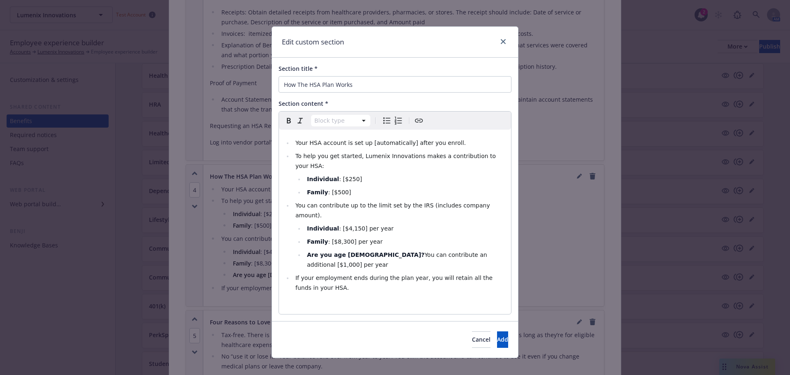
select select
click at [363, 273] on li "If your employment ends during the plan year, you will retain all the funds in …" at bounding box center [399, 283] width 213 height 20
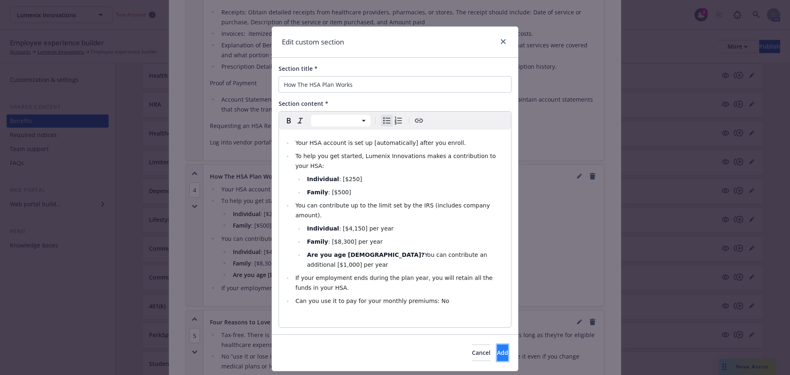
click at [497, 344] on button "Add" at bounding box center [502, 352] width 11 height 16
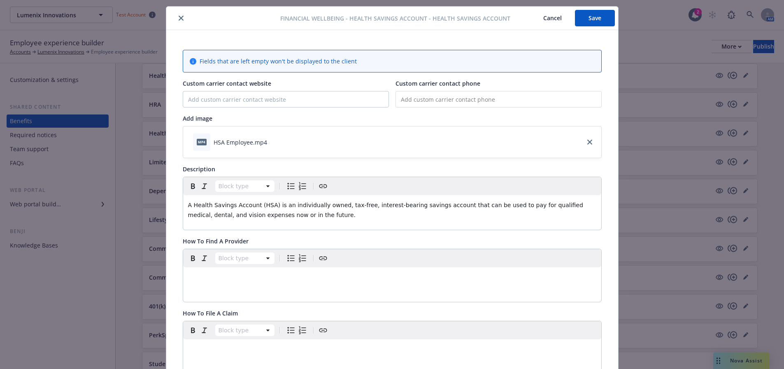
scroll to position [0, 0]
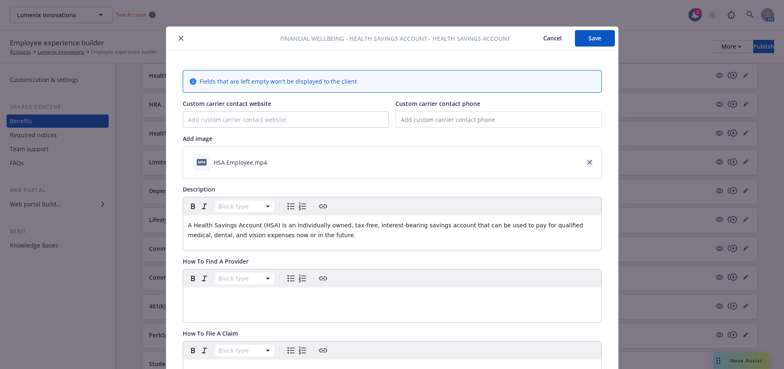
click at [601, 38] on button "Save" at bounding box center [595, 38] width 40 height 16
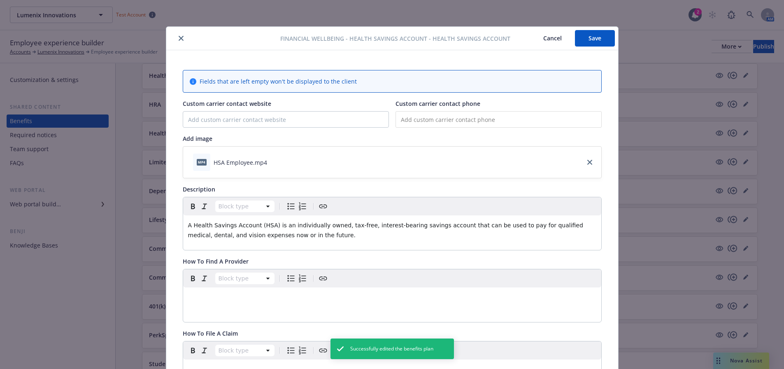
click at [179, 38] on icon "close" at bounding box center [181, 38] width 5 height 5
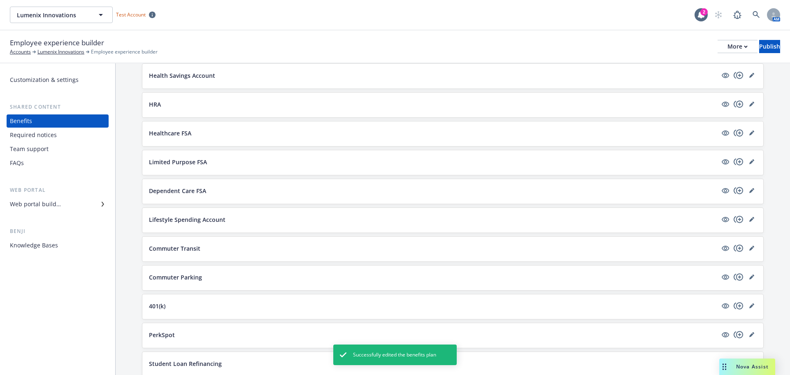
click at [748, 108] on div at bounding box center [738, 104] width 36 height 10
click at [749, 102] on icon "editPencil" at bounding box center [751, 104] width 5 height 5
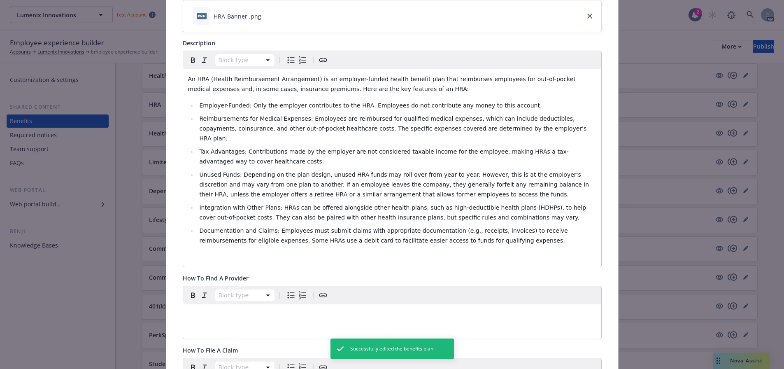
scroll to position [148, 0]
click at [462, 232] on li "Documentation and Claims: Employees must submit claims with appropriate documen…" at bounding box center [396, 233] width 399 height 20
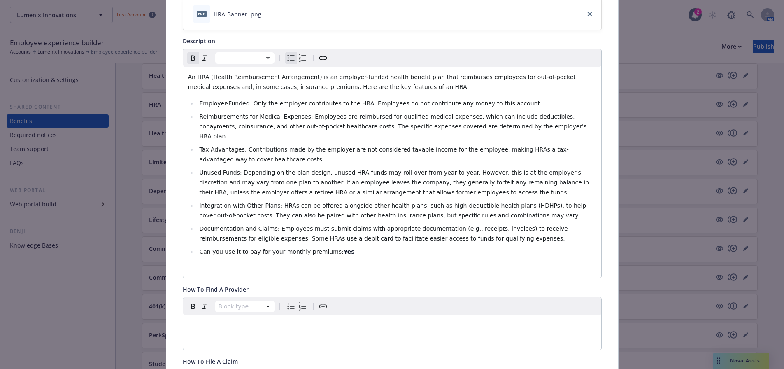
scroll to position [0, 0]
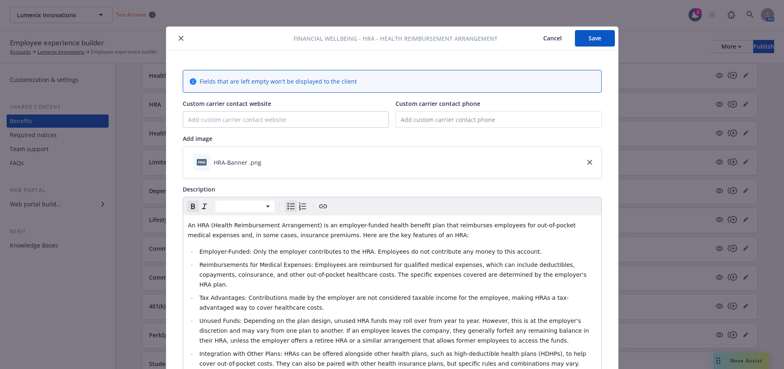
click at [597, 42] on button "Save" at bounding box center [595, 38] width 40 height 16
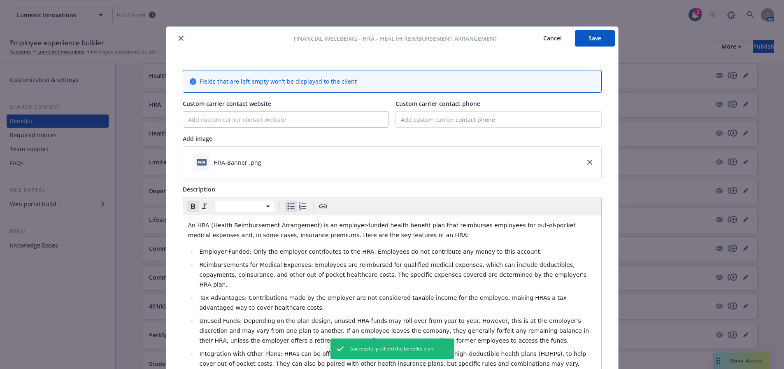
click at [180, 40] on icon "close" at bounding box center [181, 38] width 5 height 5
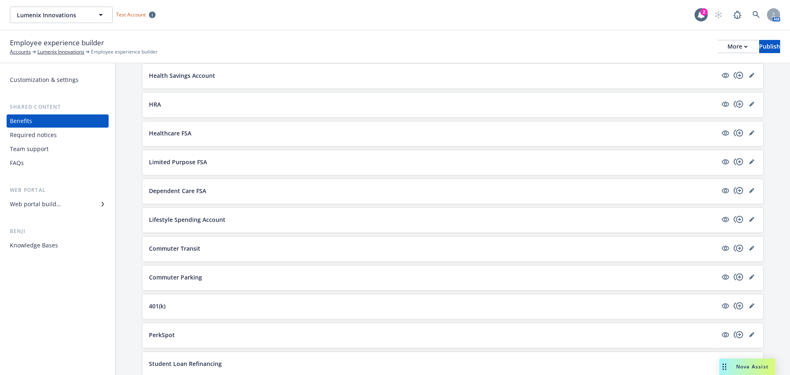
drag, startPoint x: 748, startPoint y: 134, endPoint x: 731, endPoint y: 139, distance: 17.1
click at [749, 134] on icon "editPencil" at bounding box center [751, 132] width 5 height 5
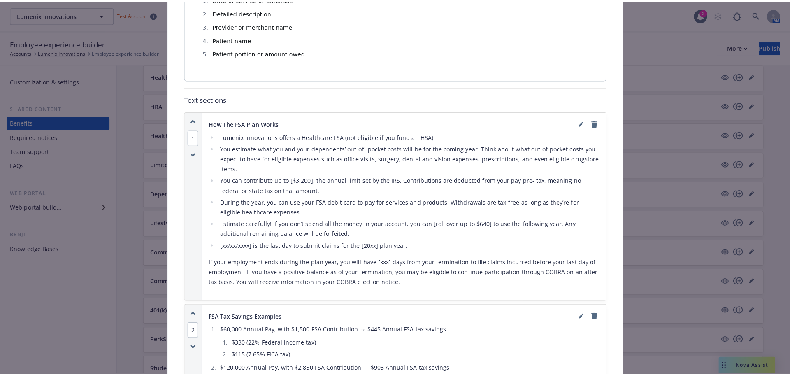
scroll to position [560, 0]
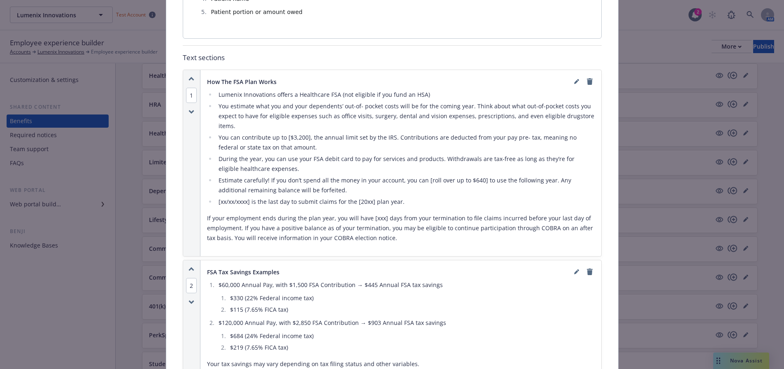
click at [423, 201] on li "[xx/xx/xxxx] is the last day to submit claims for the [20xx] plan year." at bounding box center [405, 202] width 379 height 10
click at [415, 197] on li "[xx/xx/xxxx] is the last day to submit claims for the [20xx] plan year." at bounding box center [405, 202] width 379 height 10
drag, startPoint x: 389, startPoint y: 193, endPoint x: 495, endPoint y: 108, distance: 136.4
click at [390, 197] on li "[xx/xx/xxxx] is the last day to submit claims for the [20xx] plan year." at bounding box center [405, 202] width 379 height 10
click at [573, 79] on link "editPencil" at bounding box center [577, 82] width 10 height 10
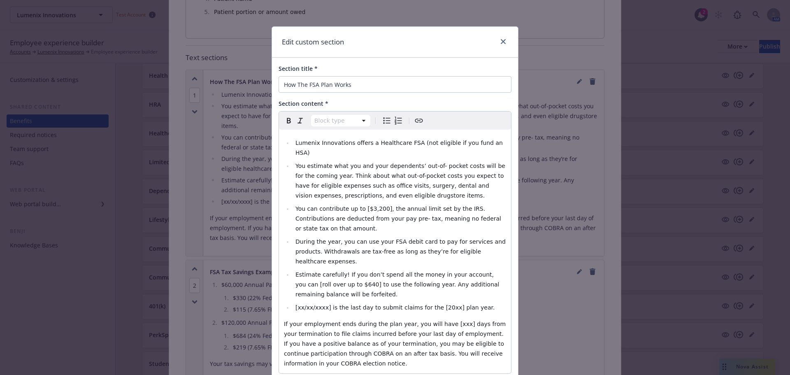
select select
click at [483, 302] on li "[xx/xx/xxxx] is the last day to submit claims for the [20xx] plan year." at bounding box center [399, 307] width 213 height 10
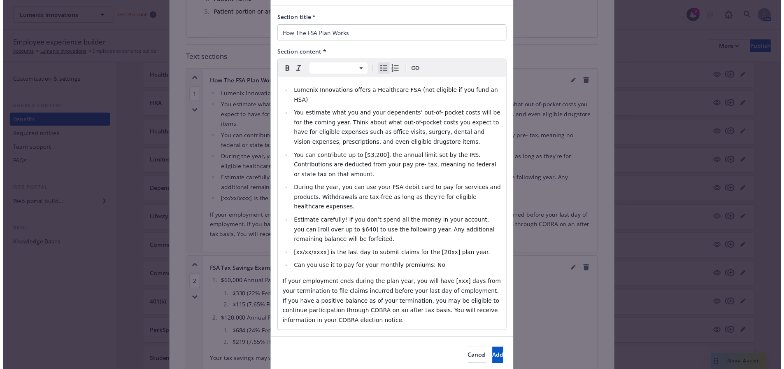
scroll to position [52, 0]
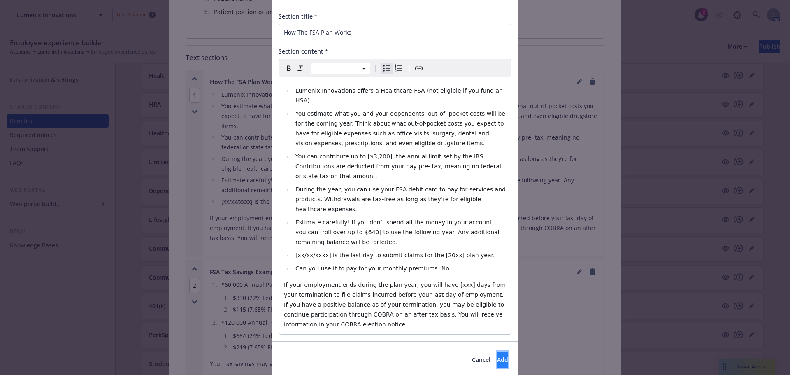
click at [497, 356] on span "Add" at bounding box center [502, 360] width 11 height 8
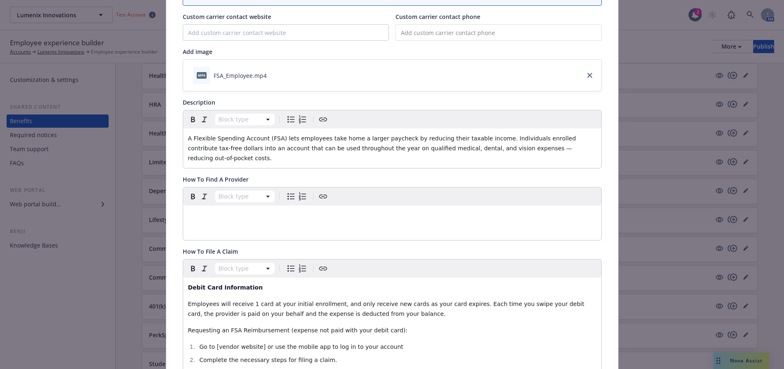
scroll to position [25, 0]
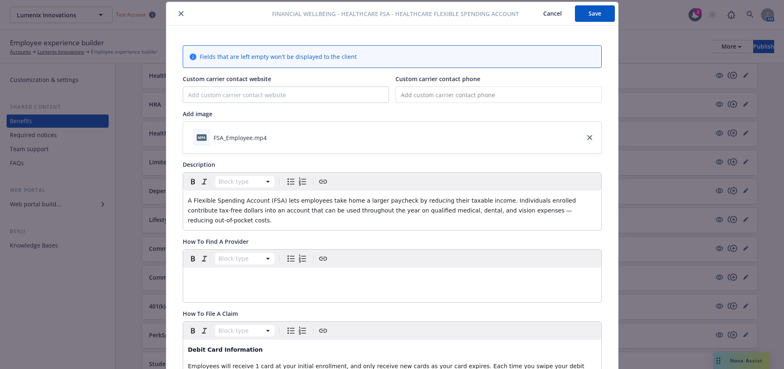
click at [595, 11] on button "Save" at bounding box center [595, 13] width 40 height 16
click at [600, 14] on button "Save" at bounding box center [595, 13] width 40 height 16
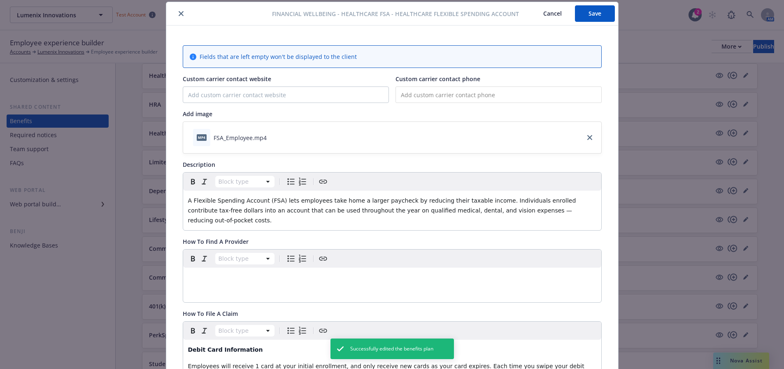
click at [179, 14] on icon "close" at bounding box center [181, 13] width 5 height 5
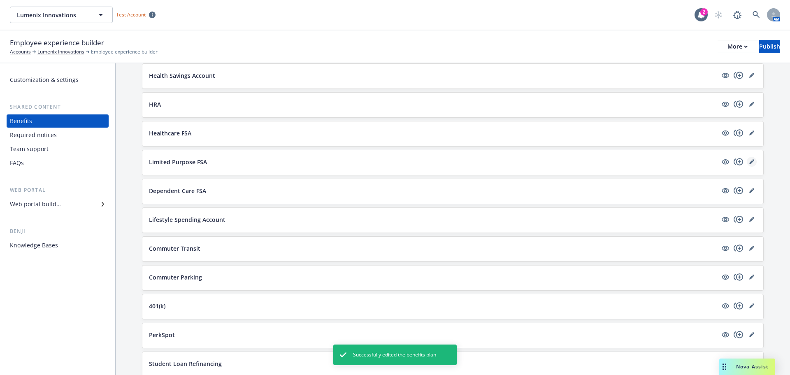
click at [747, 163] on link "editPencil" at bounding box center [752, 162] width 10 height 10
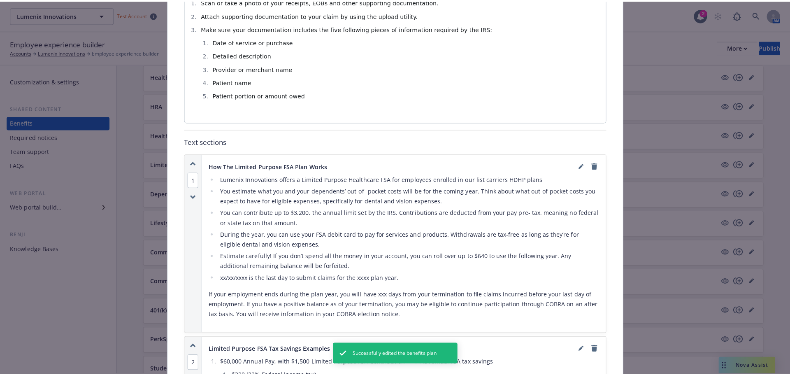
scroll to position [477, 0]
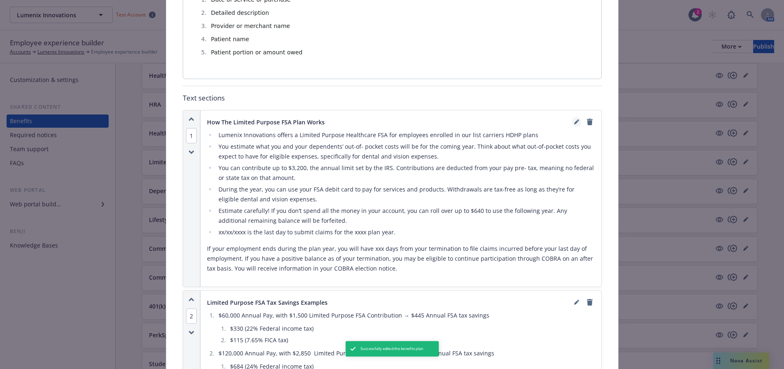
click at [575, 124] on icon "editPencil" at bounding box center [576, 121] width 5 height 5
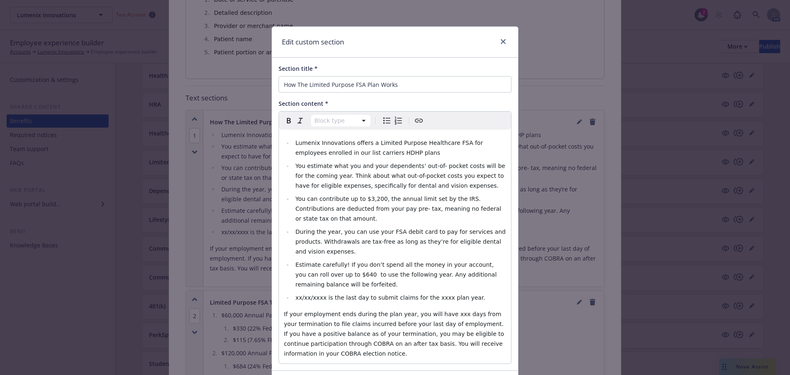
select select
click at [469, 293] on li "xx/xx/xxxx is the last day to submit claims for the xxxx plan year." at bounding box center [399, 298] width 213 height 10
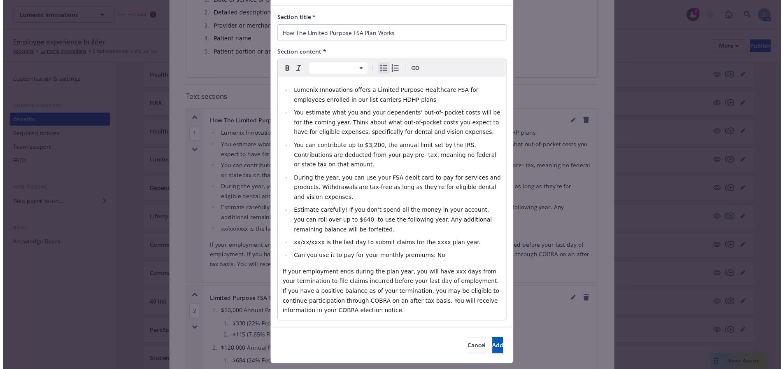
scroll to position [52, 0]
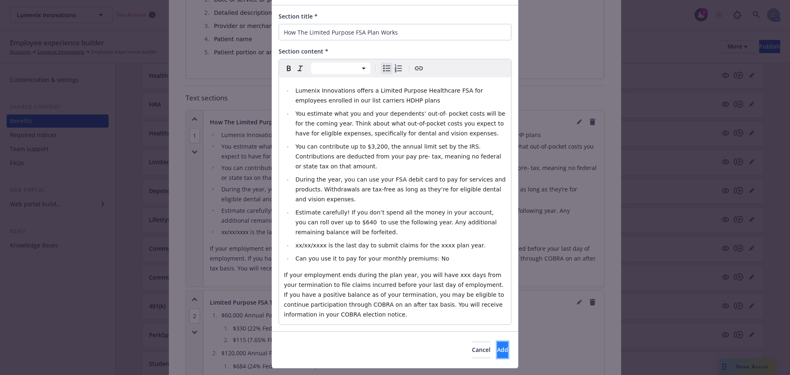
click at [497, 346] on span "Add" at bounding box center [502, 350] width 11 height 8
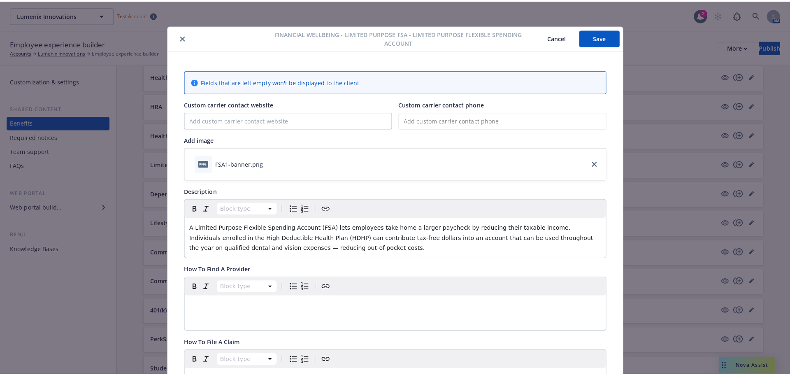
scroll to position [0, 0]
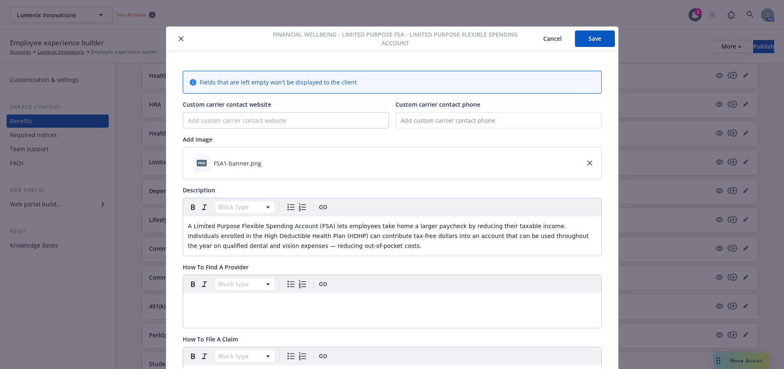
click at [590, 39] on button "Save" at bounding box center [595, 38] width 40 height 16
click at [179, 39] on icon "close" at bounding box center [181, 38] width 5 height 5
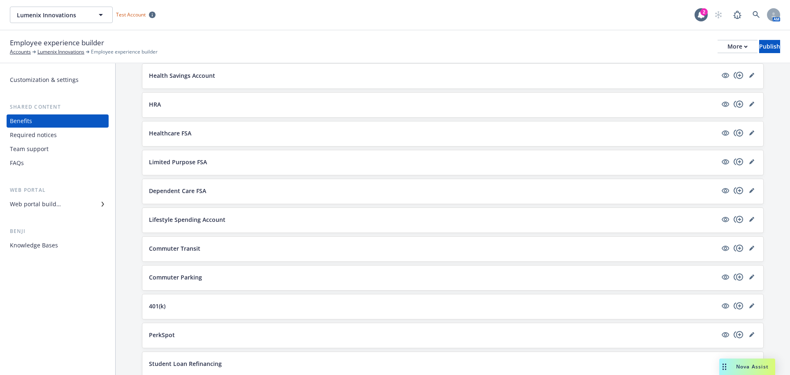
click at [45, 132] on div "Required notices" at bounding box center [33, 134] width 47 height 13
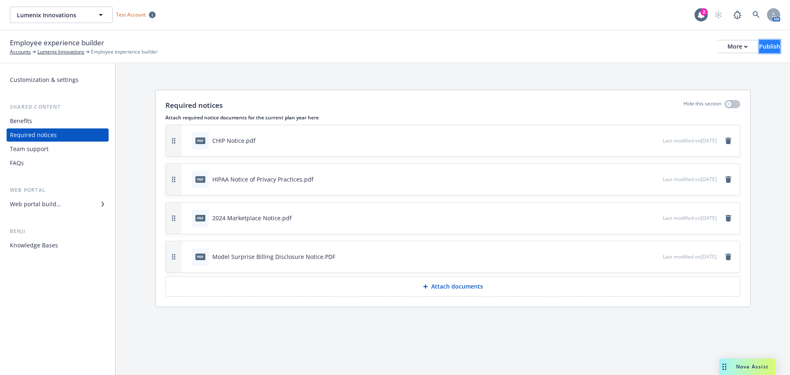
click at [769, 51] on button "Publish" at bounding box center [769, 46] width 21 height 13
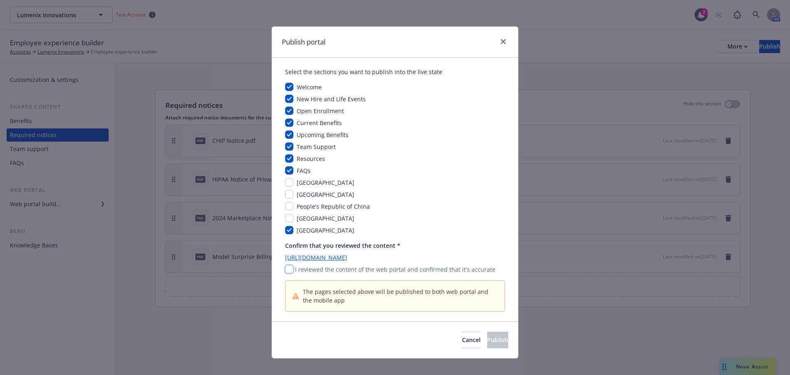
click at [289, 270] on input "checkbox" at bounding box center [289, 269] width 8 height 8
checkbox input "true"
click at [491, 346] on button "Publish" at bounding box center [497, 340] width 21 height 16
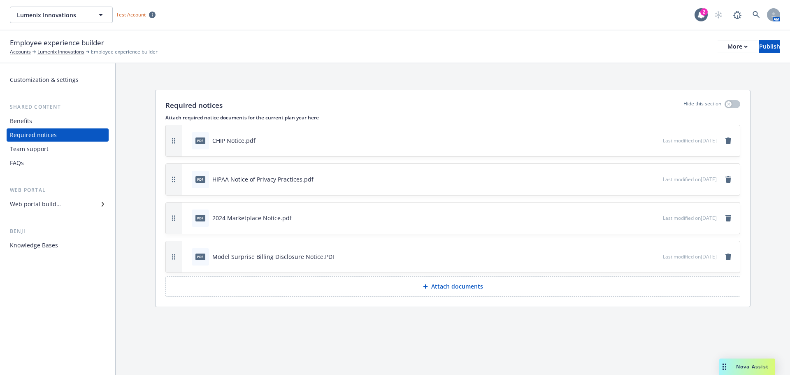
click at [47, 202] on div "Web portal builder" at bounding box center [35, 204] width 51 height 13
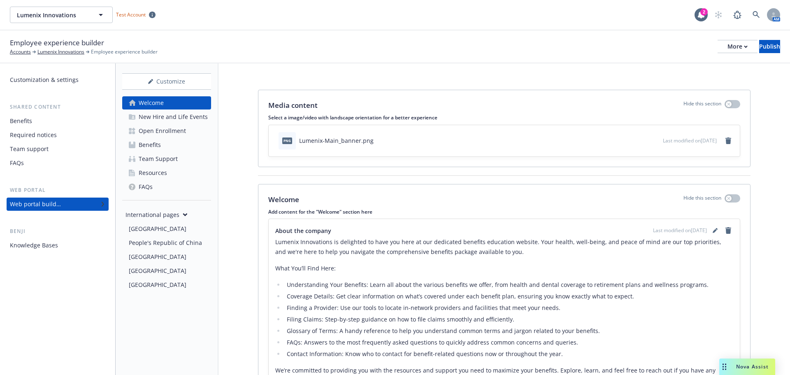
click at [168, 177] on link "Resources" at bounding box center [166, 172] width 89 height 13
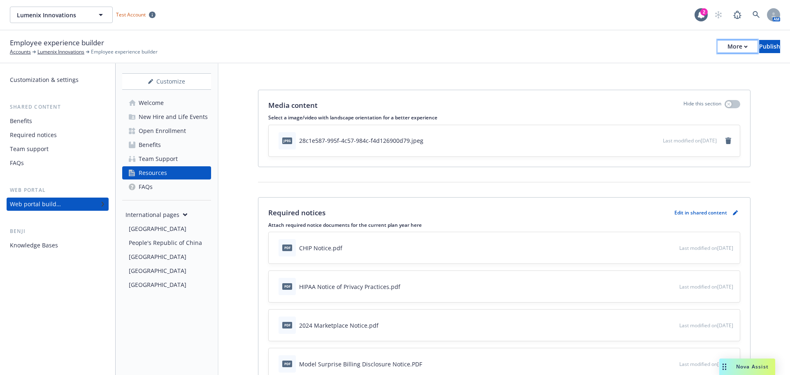
click at [727, 47] on div "More" at bounding box center [737, 46] width 20 height 12
click at [650, 84] on link "Copy portal link" at bounding box center [670, 81] width 122 height 16
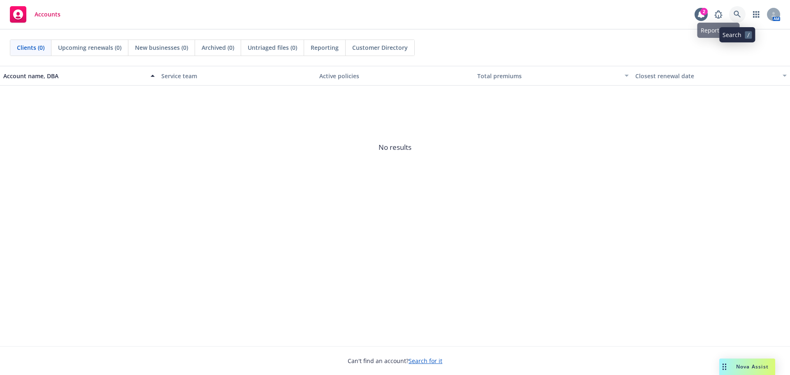
click at [737, 13] on icon at bounding box center [737, 14] width 7 height 7
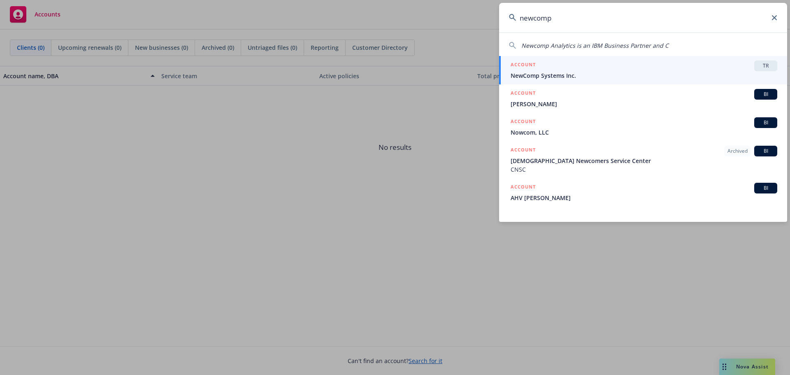
type input "newcomp"
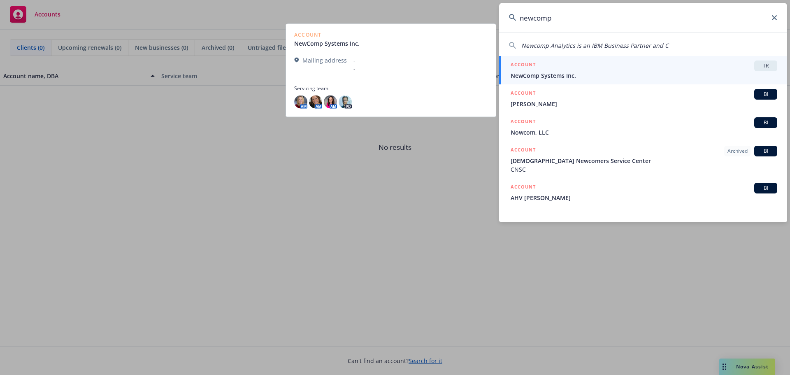
click at [694, 67] on div "ACCOUNT TR" at bounding box center [644, 65] width 267 height 11
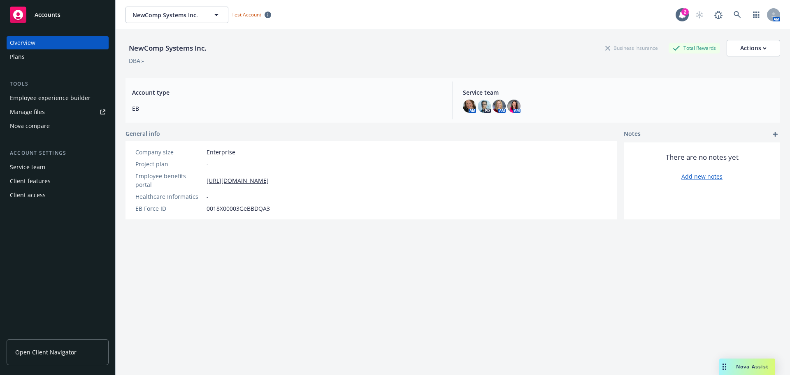
click at [54, 95] on div "Employee experience builder" at bounding box center [50, 97] width 81 height 13
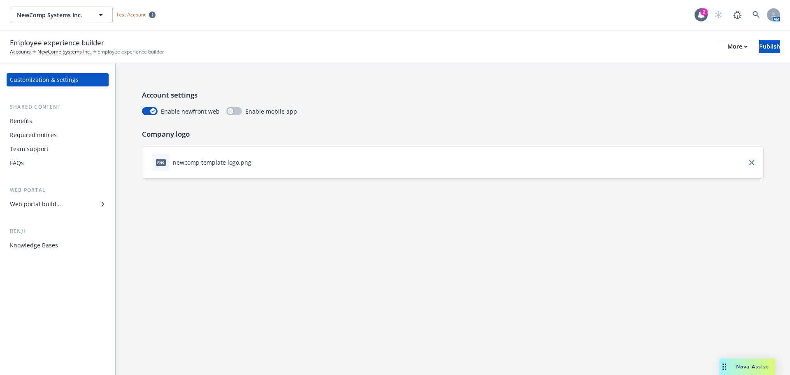
click at [27, 206] on div "Web portal builder" at bounding box center [35, 204] width 51 height 13
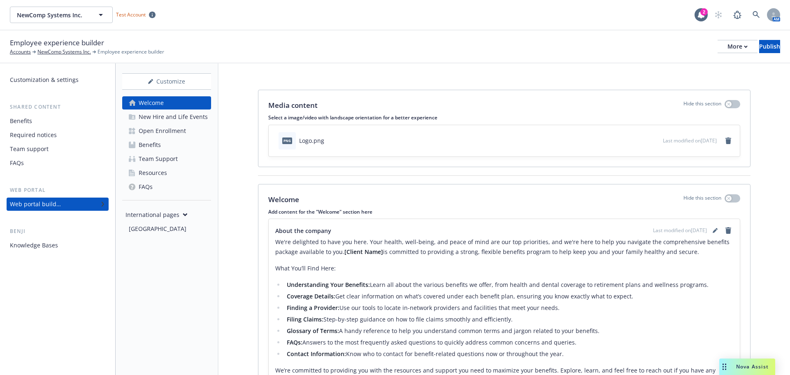
click at [166, 143] on link "Benefits" at bounding box center [166, 144] width 89 height 13
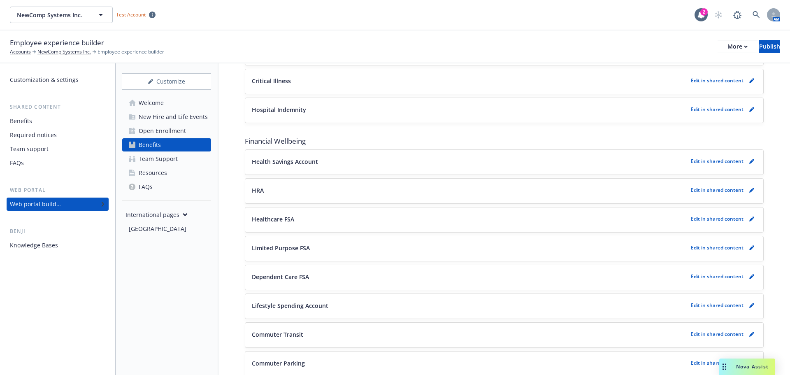
scroll to position [905, 0]
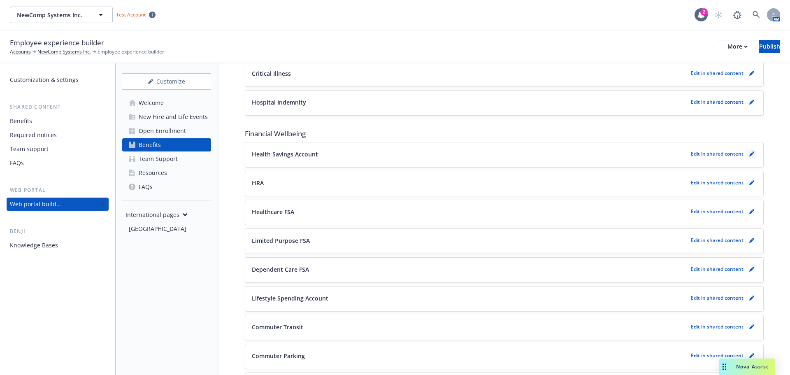
click at [749, 153] on icon "pencil" at bounding box center [751, 153] width 5 height 5
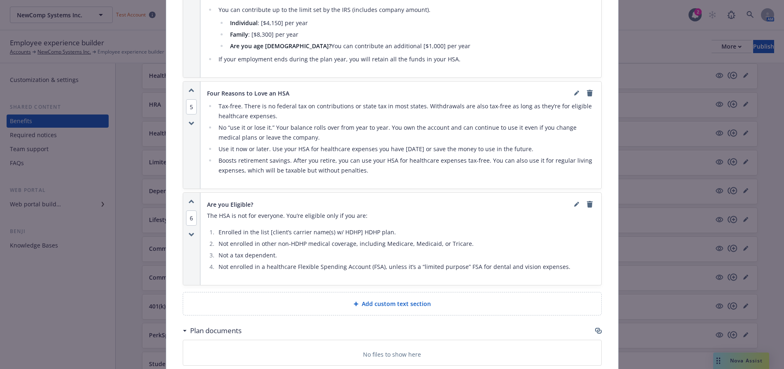
scroll to position [1053, 0]
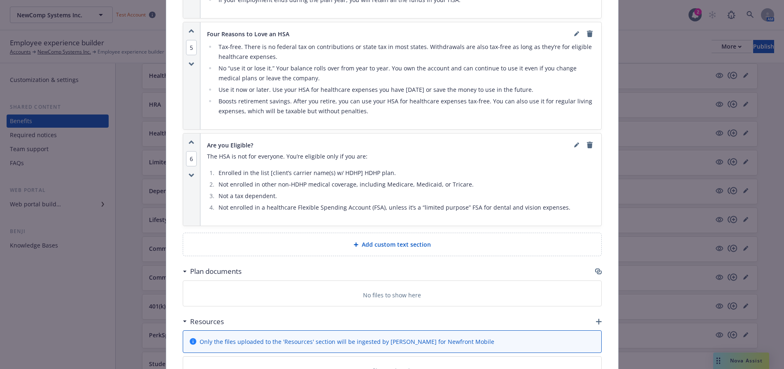
click at [376, 246] on span "Add custom text section" at bounding box center [396, 244] width 69 height 9
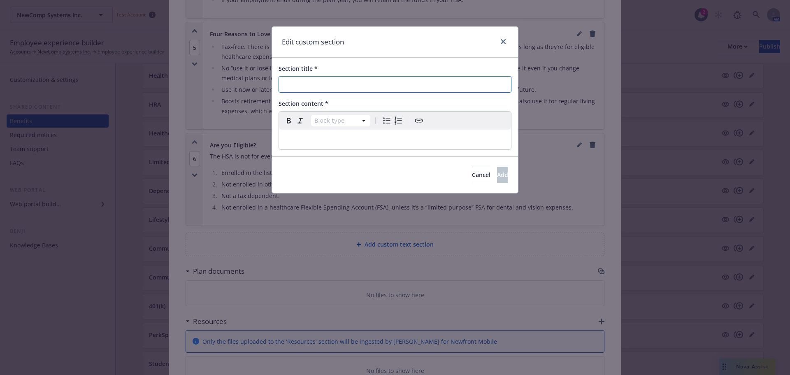
click at [328, 84] on input "Section title *" at bounding box center [395, 84] width 233 height 16
paste input "Navigating your Tax-Savings Plans"
type input "Navigating your Tax-Savings Plan"
click at [298, 136] on p "editable markdown" at bounding box center [395, 140] width 222 height 10
select select
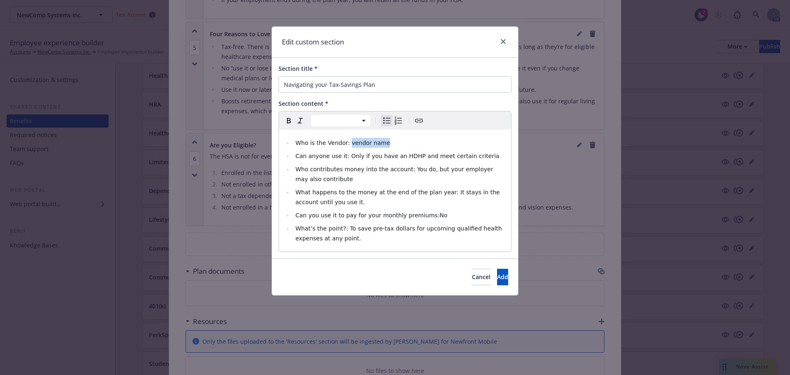
drag, startPoint x: 383, startPoint y: 144, endPoint x: 346, endPoint y: 142, distance: 37.1
click at [346, 142] on li "Who is the Vendor: vendor name" at bounding box center [399, 143] width 213 height 10
drag, startPoint x: 389, startPoint y: 142, endPoint x: 346, endPoint y: 141, distance: 43.6
click at [346, 141] on li "Who is the Vendor: (vendor name)" at bounding box center [399, 143] width 213 height 10
click at [288, 122] on icon "Bold" at bounding box center [289, 121] width 10 height 10
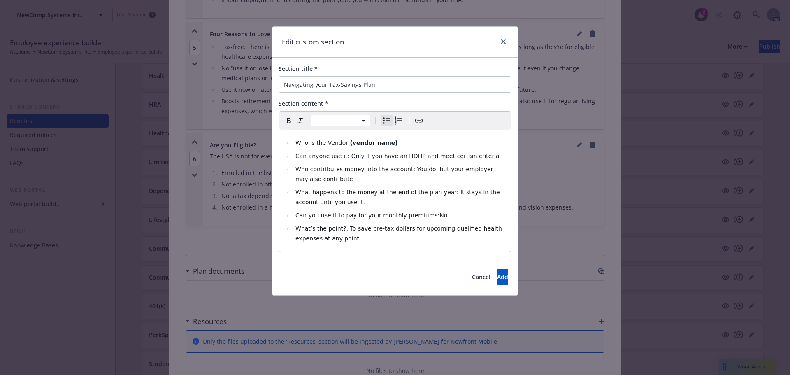
click at [421, 214] on span "Can you use it to pay for your monthly premiums:No" at bounding box center [371, 215] width 152 height 7
click at [472, 274] on span "Cancel" at bounding box center [481, 277] width 19 height 8
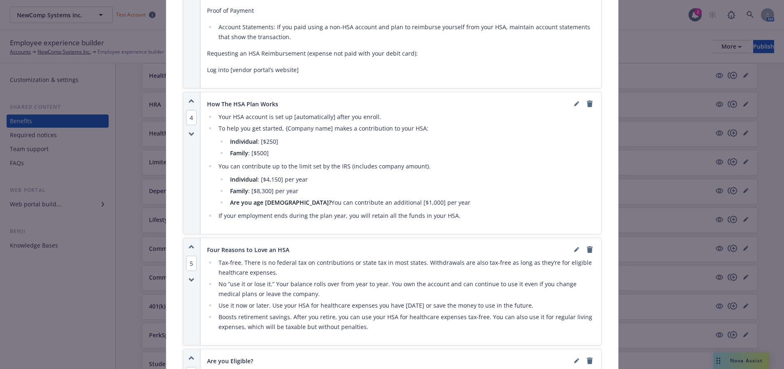
scroll to position [855, 0]
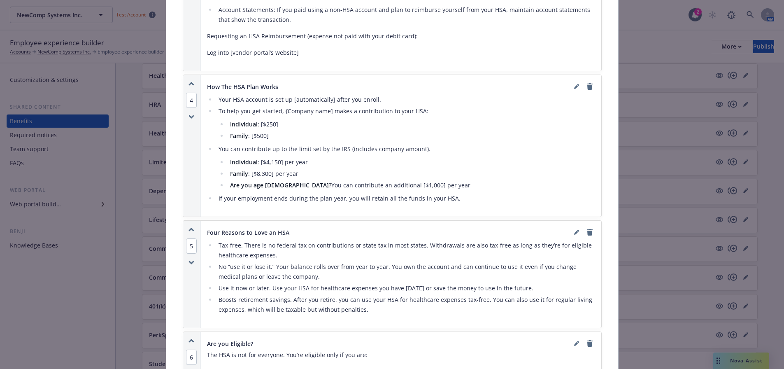
click at [381, 314] on li "Boosts retirement savings. After you retire, you can use your HSA for healthcar…" at bounding box center [405, 305] width 379 height 20
click at [574, 231] on icon "editPencil" at bounding box center [576, 232] width 5 height 5
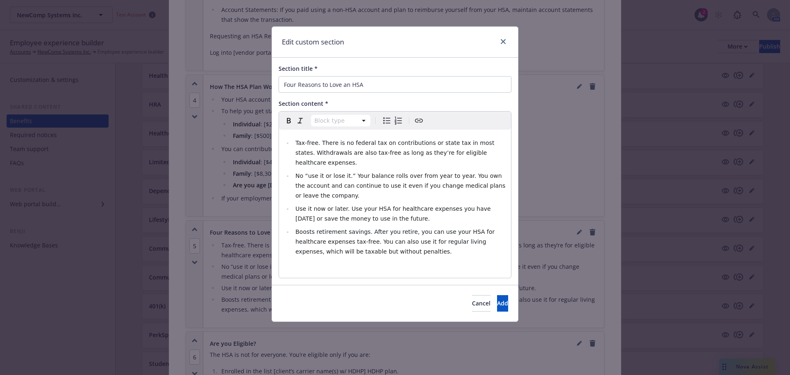
click at [391, 247] on div "Tax-free. There is no federal tax on contributions or state tax in most states.…" at bounding box center [395, 204] width 232 height 148
select select
click at [397, 242] on li "Boosts retirement savings. After you retire, you can use your HSA for healthcar…" at bounding box center [399, 242] width 213 height 30
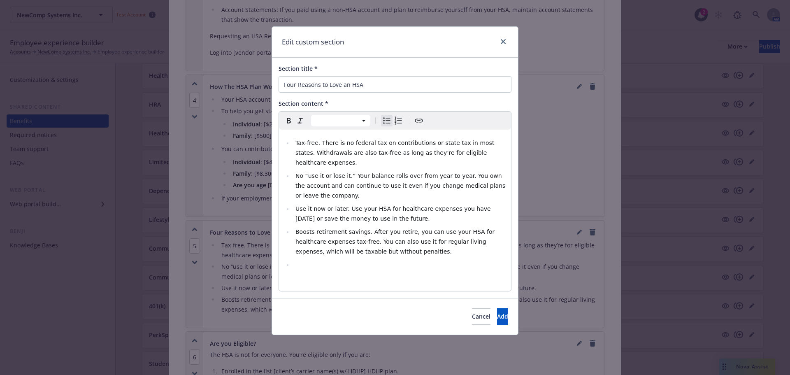
click at [298, 260] on li "editable markdown" at bounding box center [399, 265] width 213 height 10
drag, startPoint x: 421, startPoint y: 256, endPoint x: 429, endPoint y: 259, distance: 8.3
click at [421, 261] on span "Can you use it to pay for your monthly premiums:No" at bounding box center [371, 264] width 152 height 7
click at [424, 261] on span "Can you use it to pay for your monthly premiums :No" at bounding box center [372, 264] width 154 height 7
click at [422, 261] on span "Can you use it to pay for your monthly premiums : No" at bounding box center [373, 264] width 156 height 7
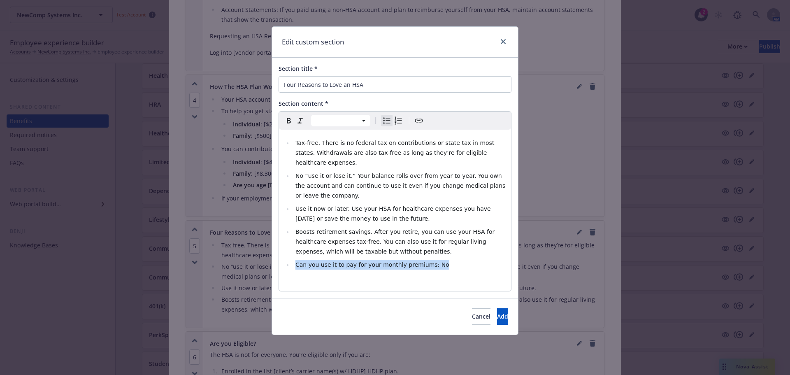
drag, startPoint x: 439, startPoint y: 258, endPoint x: 286, endPoint y: 257, distance: 153.5
click at [293, 260] on li "Can you use it to pay for your monthly premiums: No" at bounding box center [399, 265] width 213 height 10
copy span "Can you use it to pay for your monthly premiums: No"
click at [497, 312] on span "Add" at bounding box center [502, 316] width 11 height 8
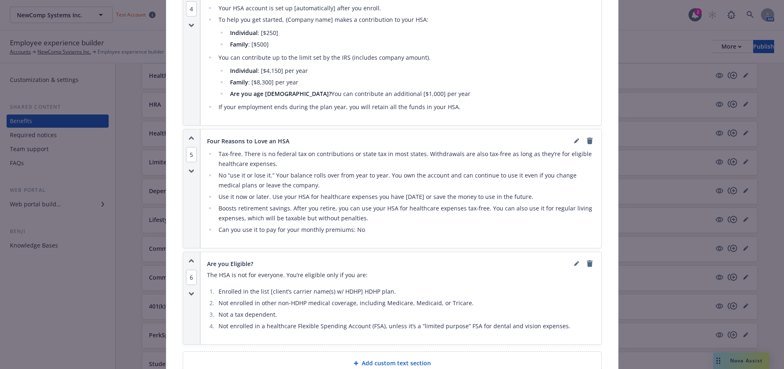
scroll to position [864, 0]
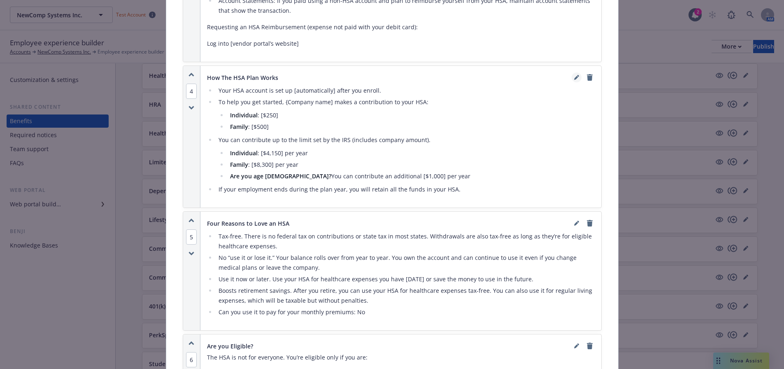
click at [572, 77] on link "editPencil" at bounding box center [577, 77] width 10 height 10
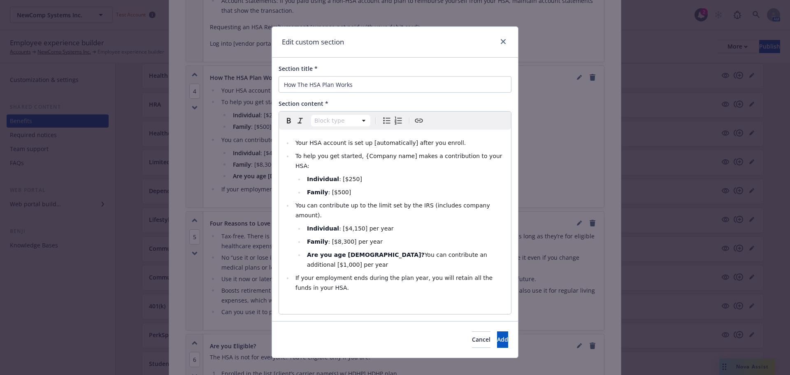
select select
click at [376, 273] on li "If your employment ends during the plan year, you will retain all the funds in …" at bounding box center [399, 283] width 213 height 20
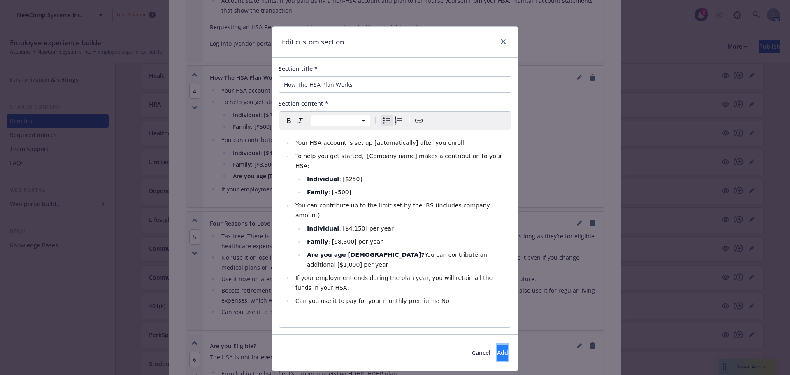
click at [504, 344] on button "Add" at bounding box center [502, 352] width 11 height 16
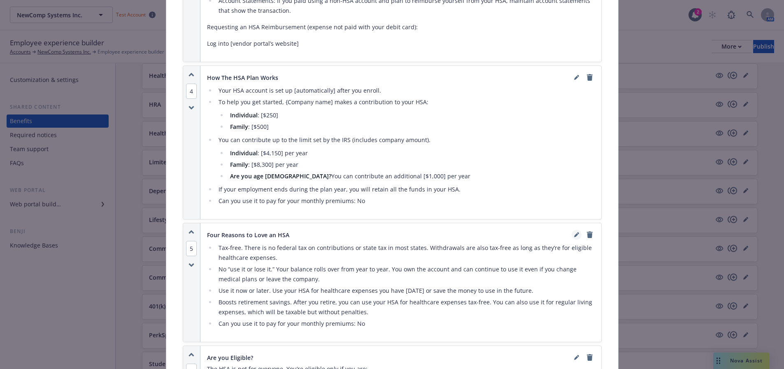
click at [575, 237] on icon "editPencil" at bounding box center [576, 234] width 5 height 5
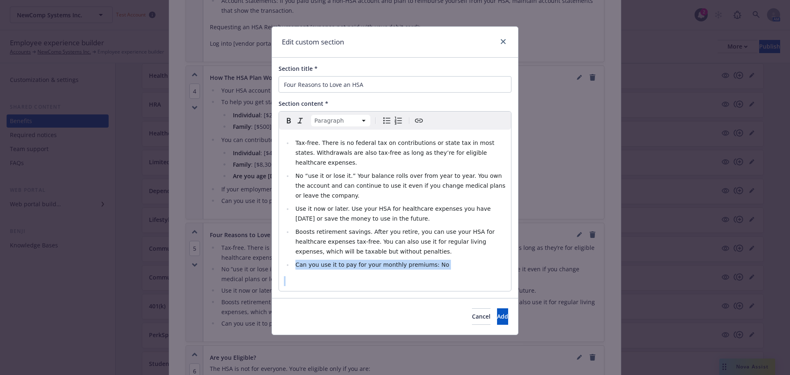
drag, startPoint x: 440, startPoint y: 263, endPoint x: 297, endPoint y: 257, distance: 143.3
click at [297, 257] on div "Tax-free. There is no federal tax on contributions or state tax in most states.…" at bounding box center [395, 210] width 232 height 161
select select
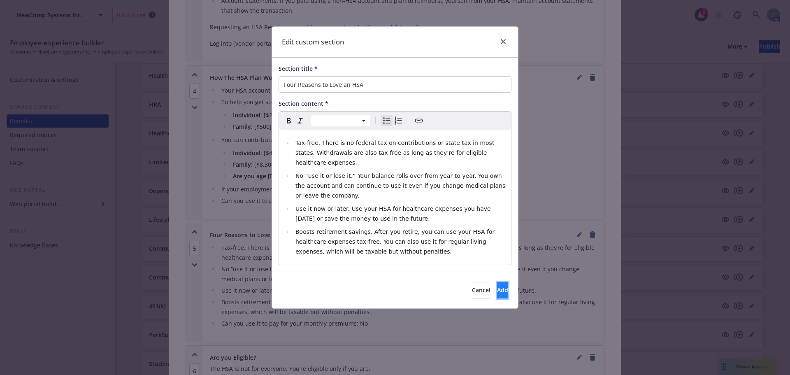
click at [497, 282] on button "Add" at bounding box center [502, 290] width 11 height 16
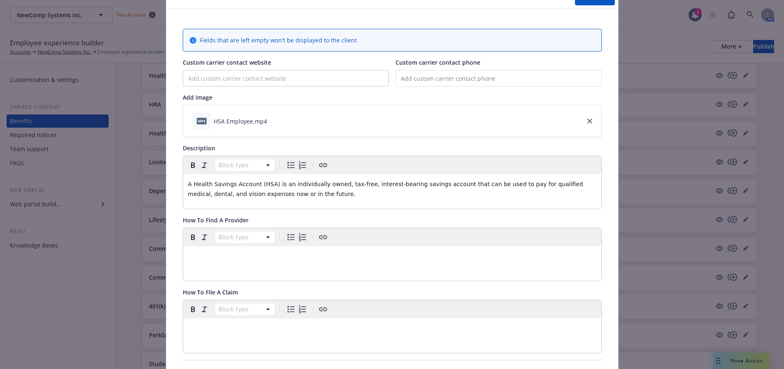
scroll to position [0, 0]
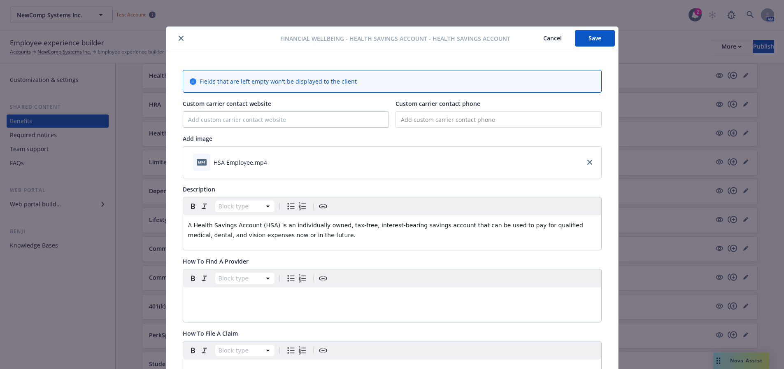
click at [594, 39] on button "Save" at bounding box center [595, 38] width 40 height 16
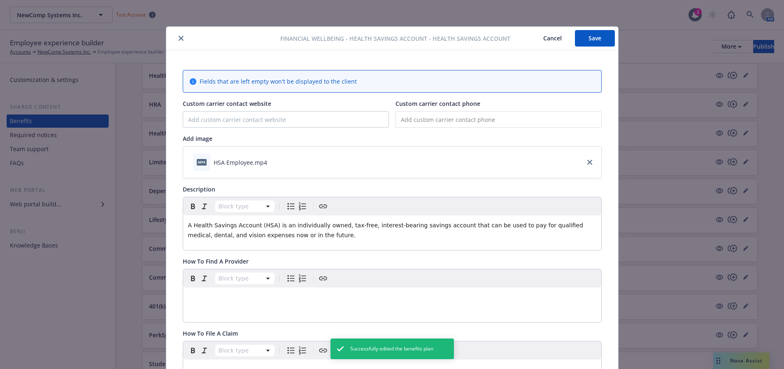
click at [176, 43] on div "Financial Wellbeing - Health Savings Account - Health Savings Account Cancel Sa…" at bounding box center [392, 38] width 452 height 23
click at [176, 41] on button "close" at bounding box center [181, 38] width 10 height 10
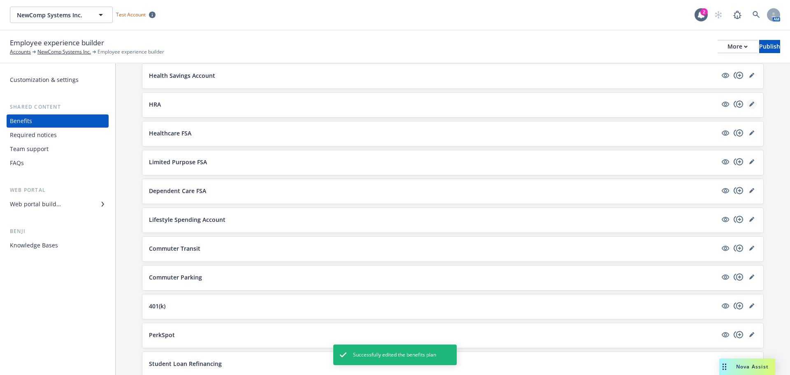
click at [749, 106] on icon "editPencil" at bounding box center [751, 104] width 4 height 4
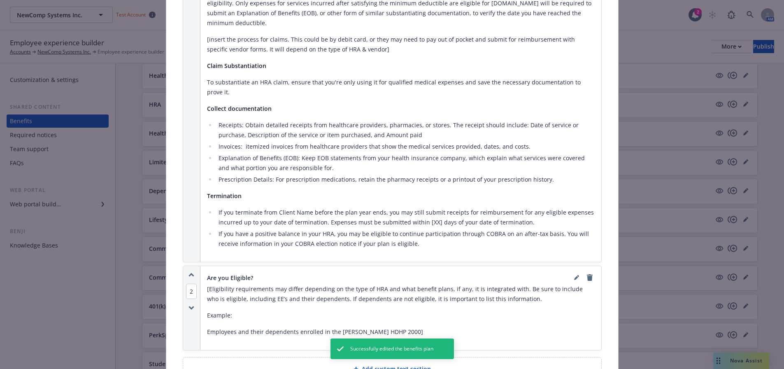
scroll to position [683, 0]
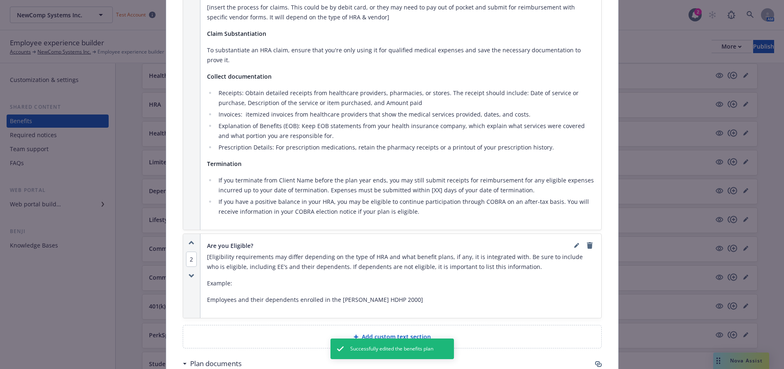
click at [452, 197] on li "If you have a positive balance in your HRA, you may be eligible to continue par…" at bounding box center [405, 207] width 379 height 20
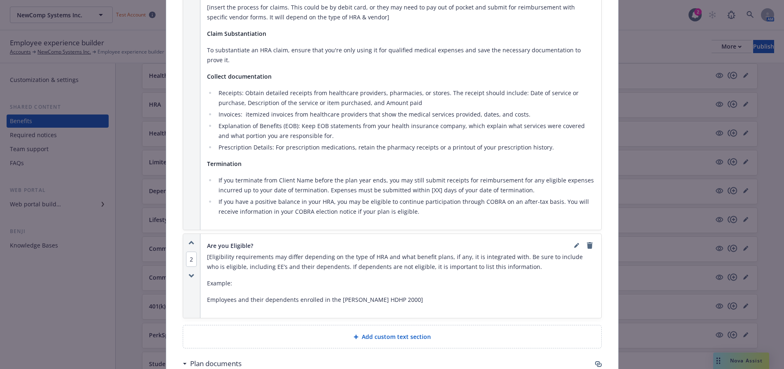
click at [437, 197] on li "If you have a positive balance in your HRA, you may be eligible to continue par…" at bounding box center [405, 207] width 379 height 20
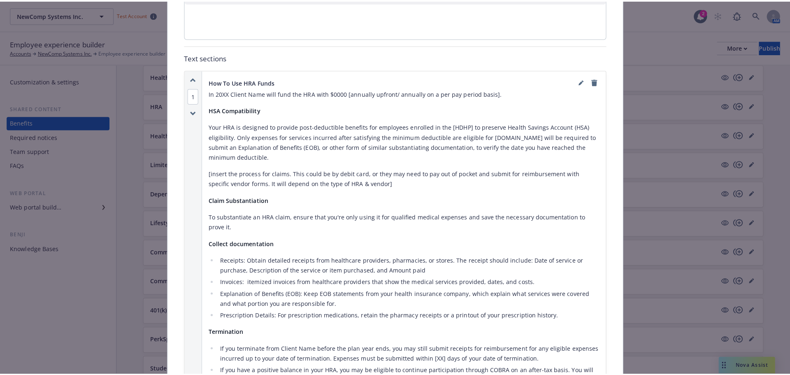
scroll to position [518, 0]
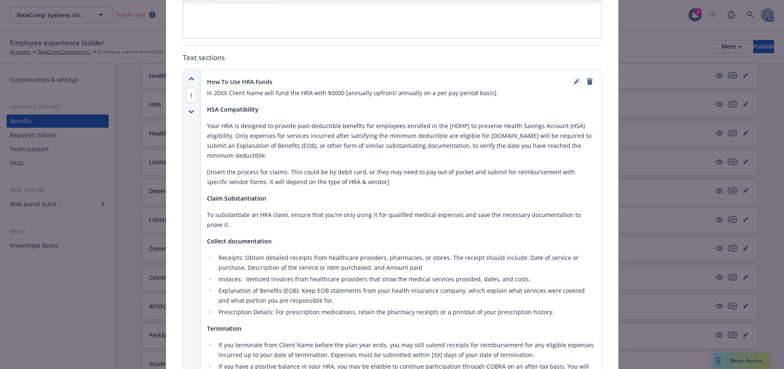
click at [575, 79] on icon "editPencil" at bounding box center [576, 81] width 5 height 5
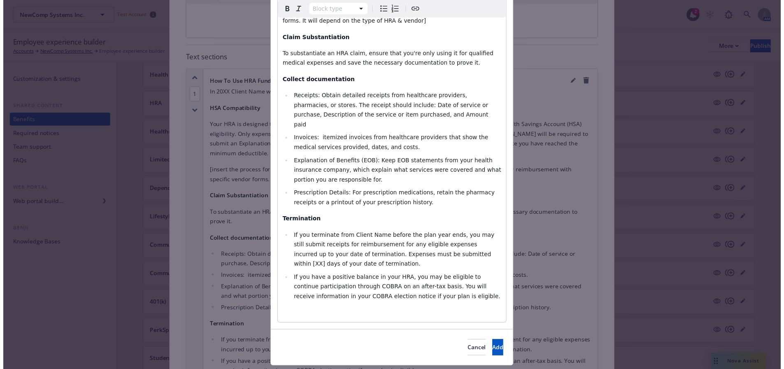
scroll to position [260, 0]
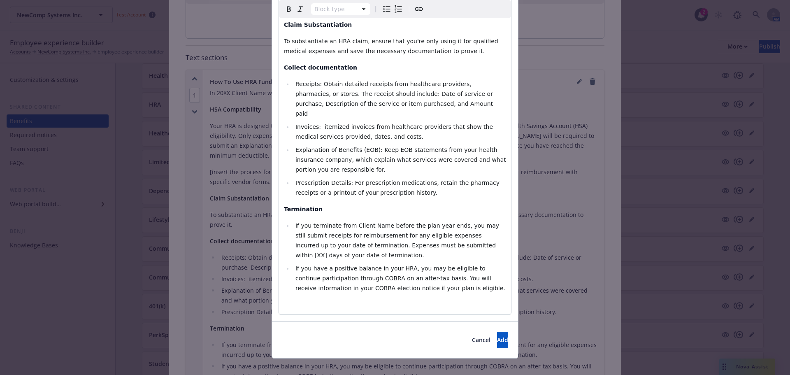
click at [435, 280] on li "If you have a positive balance in your HRA, you may be eligible to continue par…" at bounding box center [399, 278] width 213 height 30
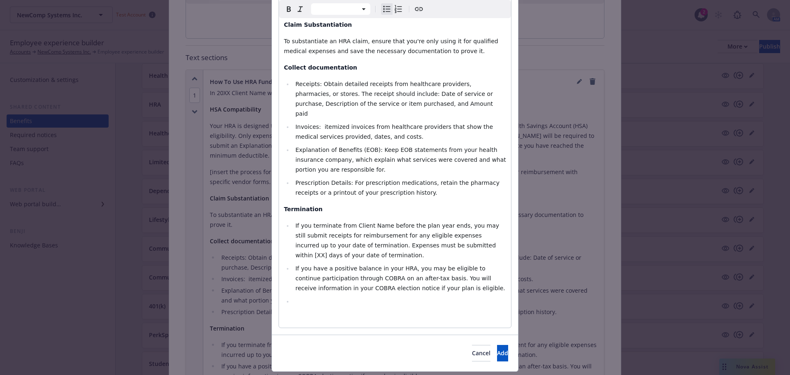
select select "paragraph"
click at [497, 352] on span "Add" at bounding box center [502, 356] width 11 height 8
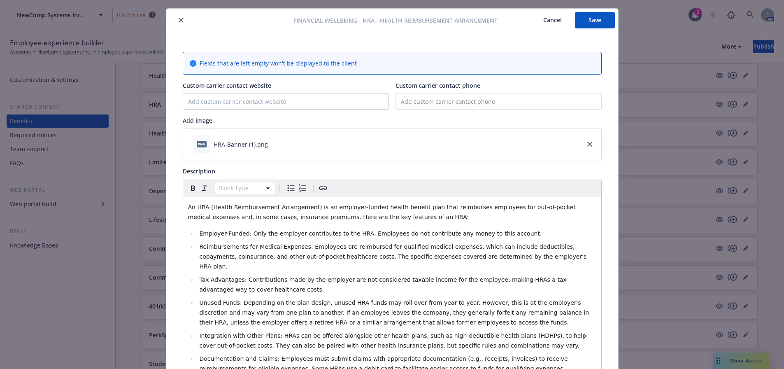
scroll to position [0, 0]
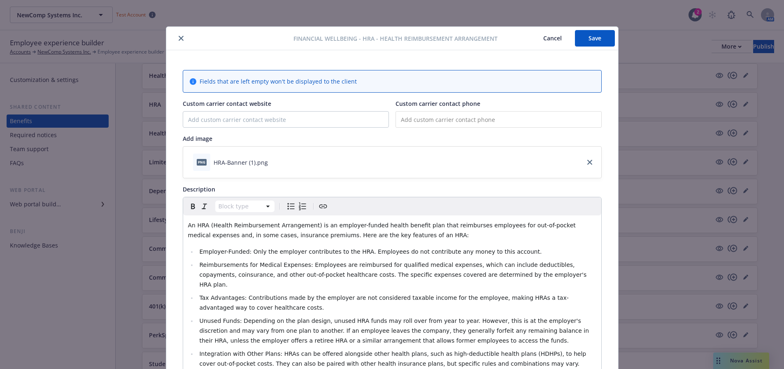
click at [601, 37] on button "Save" at bounding box center [595, 38] width 40 height 16
click at [603, 44] on button "Save" at bounding box center [595, 38] width 40 height 16
click at [181, 41] on button "close" at bounding box center [181, 38] width 10 height 10
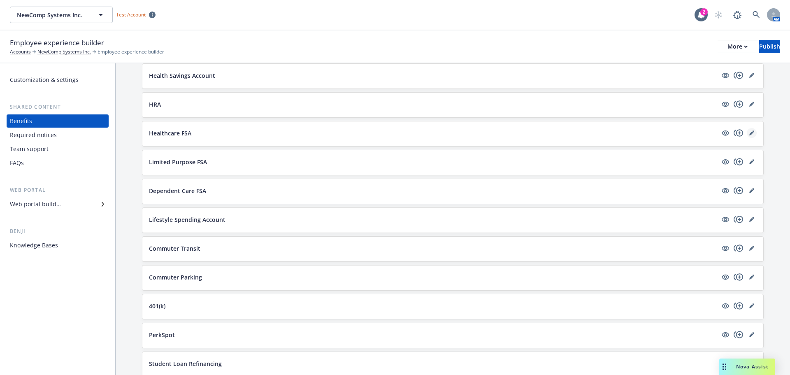
click at [749, 133] on icon "editPencil" at bounding box center [751, 132] width 5 height 5
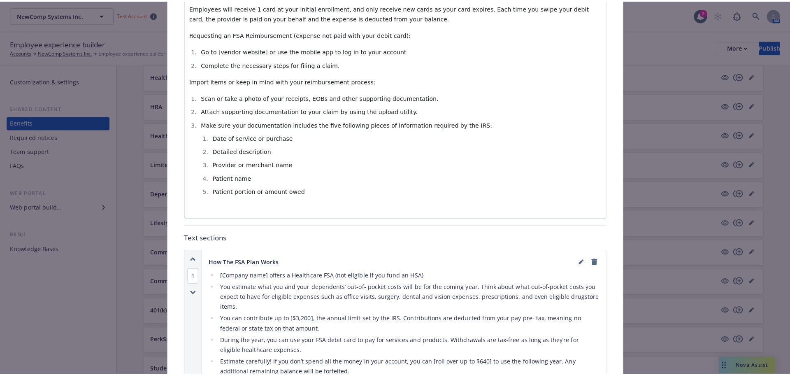
scroll to position [436, 0]
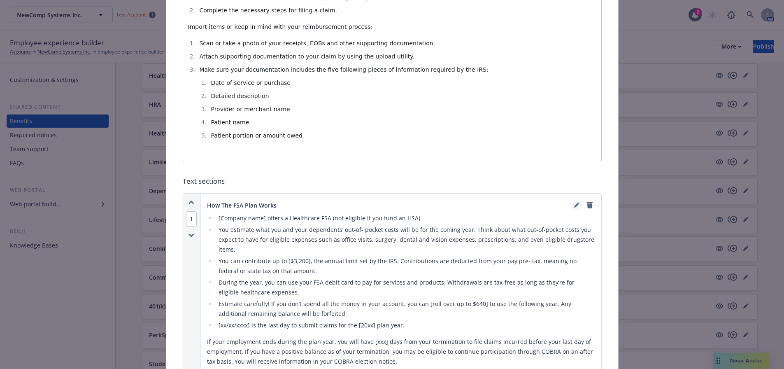
click at [572, 200] on link "editPencil" at bounding box center [577, 205] width 10 height 10
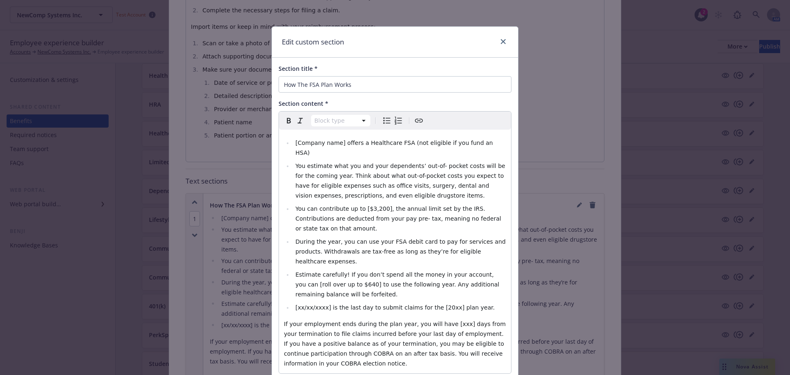
select select
click at [483, 302] on li "[xx/xx/xxxx] is the last day to submit claims for the [20xx] plan year." at bounding box center [399, 307] width 213 height 10
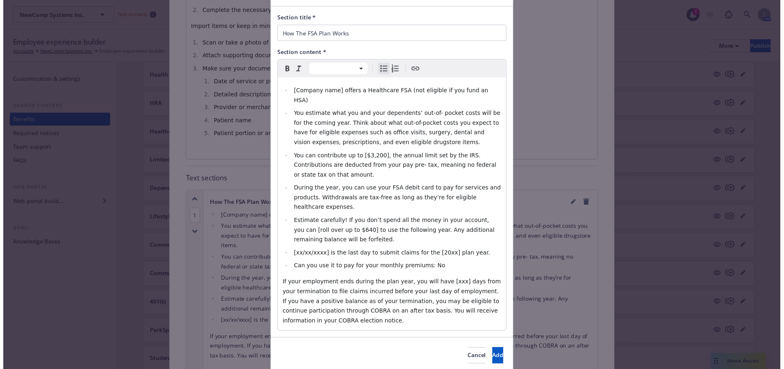
scroll to position [52, 0]
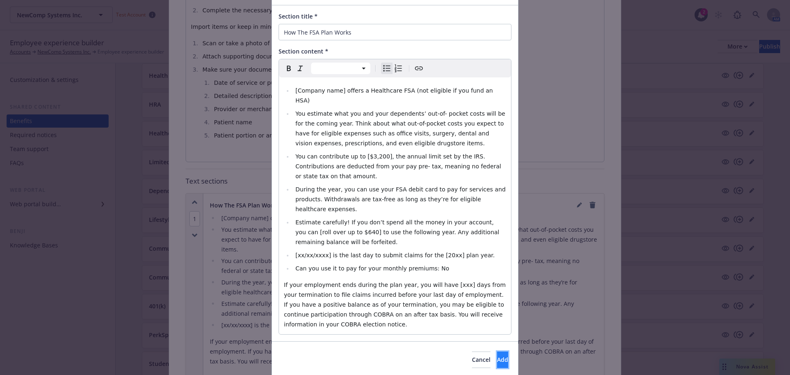
click at [497, 356] on span "Add" at bounding box center [502, 360] width 11 height 8
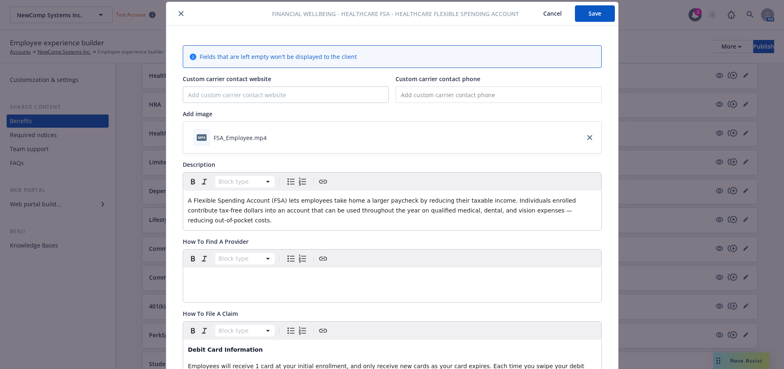
scroll to position [0, 0]
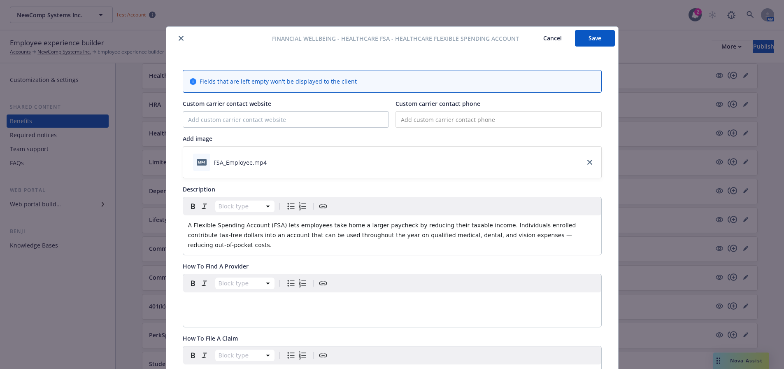
click at [587, 39] on button "Save" at bounding box center [595, 38] width 40 height 16
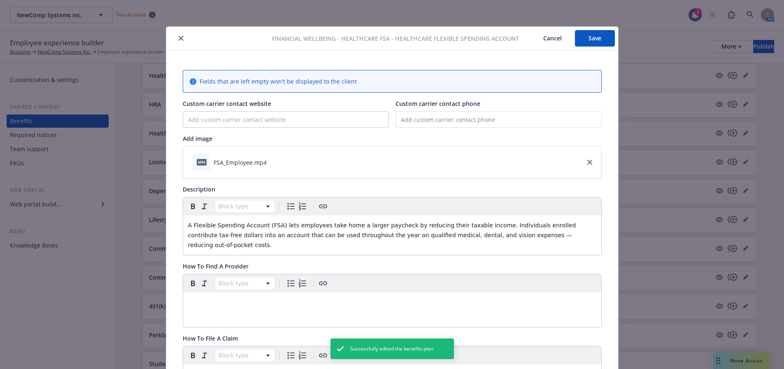
click at [179, 37] on icon "close" at bounding box center [181, 38] width 5 height 5
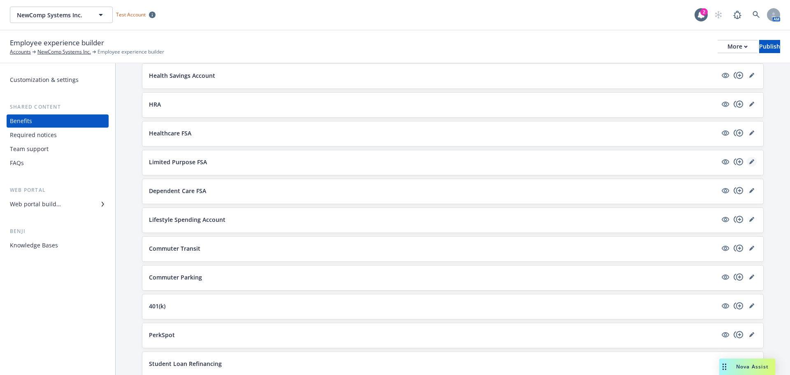
click at [749, 163] on icon "editPencil" at bounding box center [751, 161] width 5 height 5
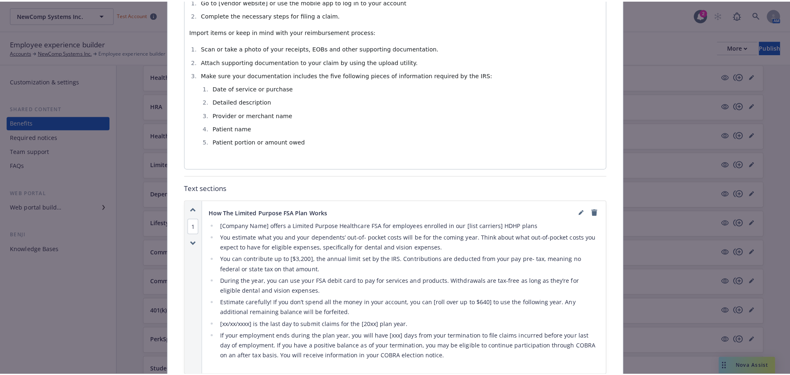
scroll to position [395, 0]
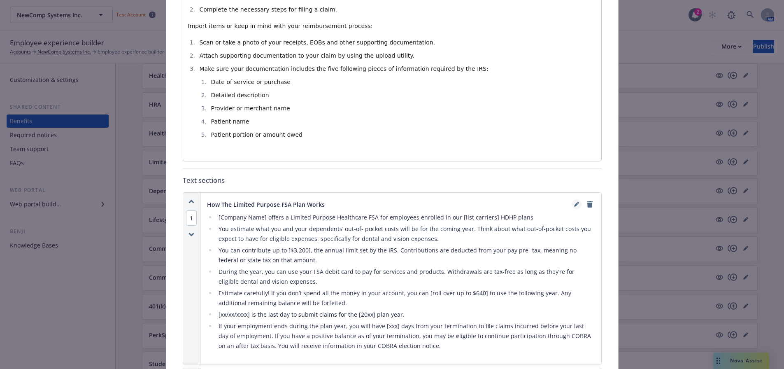
click at [574, 206] on icon "editPencil" at bounding box center [576, 204] width 5 height 5
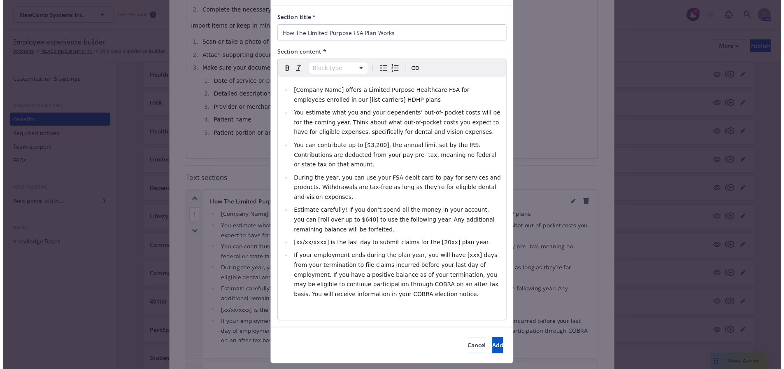
scroll to position [52, 0]
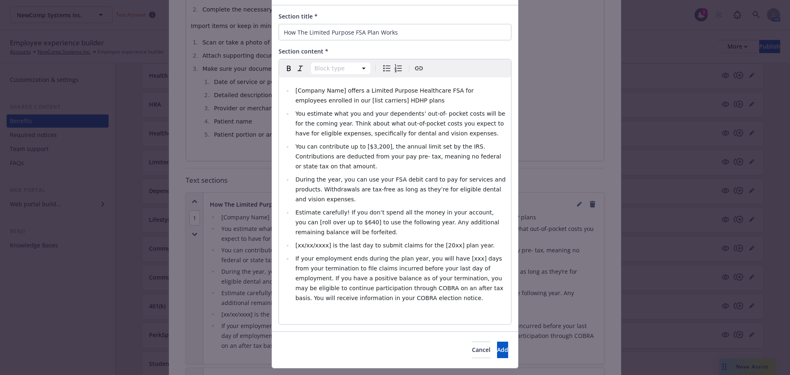
select select
click at [405, 278] on li "If your employment ends during the plan year, you will have [xxx] days from you…" at bounding box center [399, 277] width 213 height 49
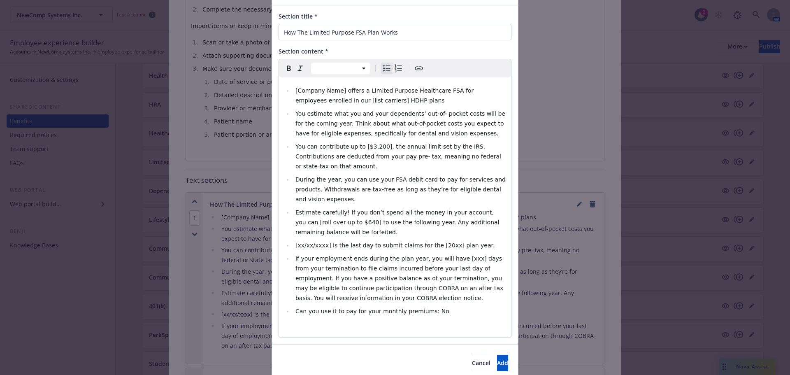
click at [496, 353] on div "Cancel Add" at bounding box center [395, 362] width 246 height 37
click at [497, 355] on button "Add" at bounding box center [502, 363] width 11 height 16
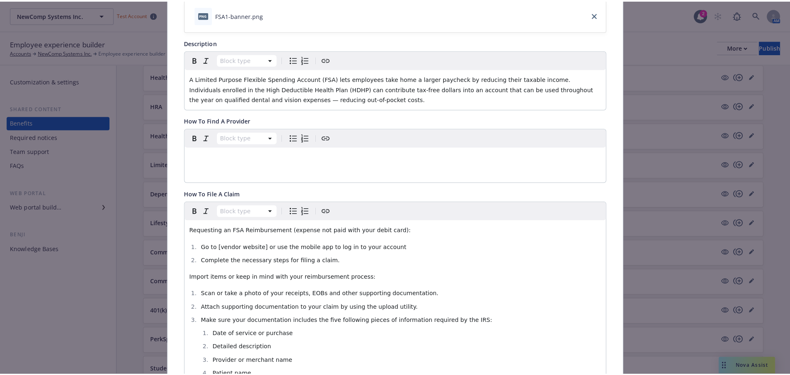
scroll to position [0, 0]
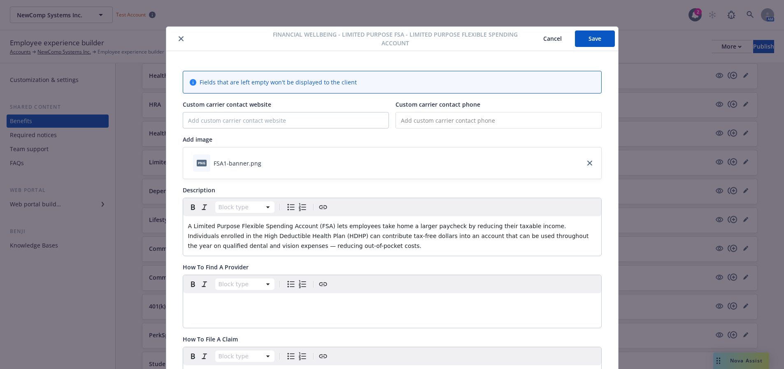
click at [600, 37] on button "Save" at bounding box center [595, 38] width 40 height 16
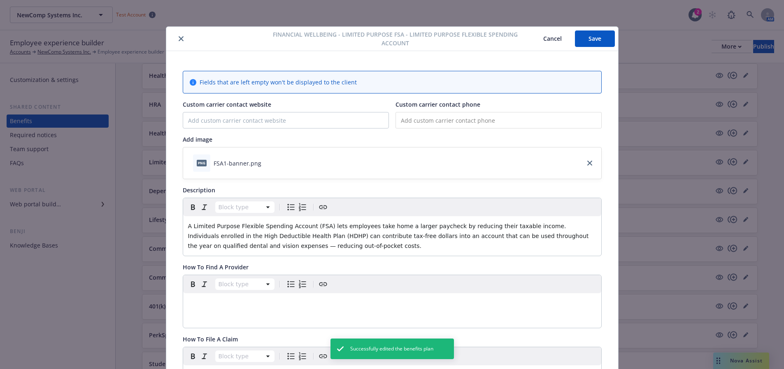
click at [179, 36] on icon "close" at bounding box center [181, 38] width 5 height 5
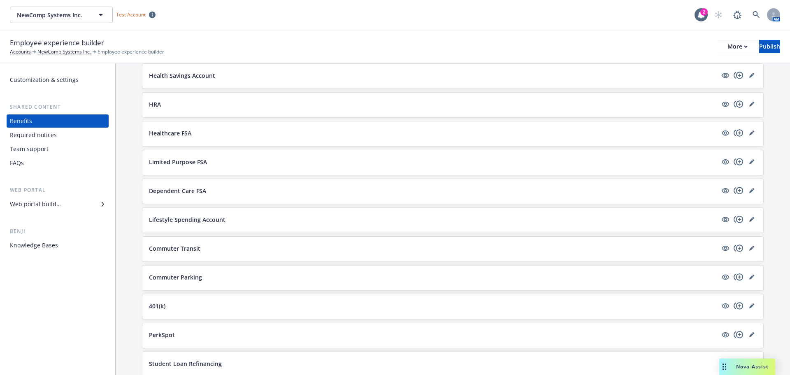
click at [35, 134] on div "Required notices" at bounding box center [33, 134] width 47 height 13
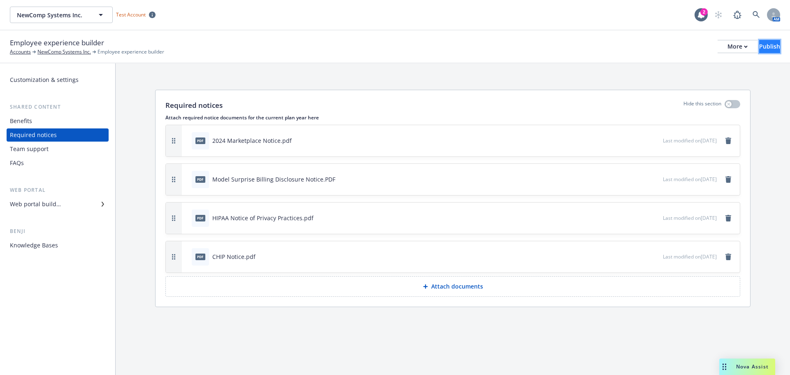
click at [759, 49] on div "Publish" at bounding box center [769, 46] width 21 height 12
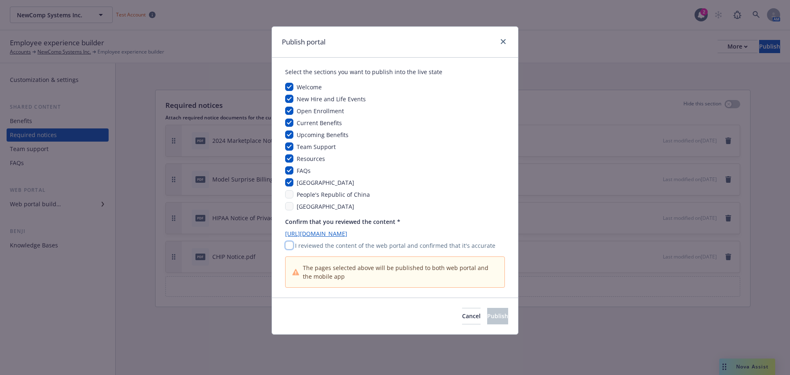
click at [292, 247] on input "checkbox" at bounding box center [289, 245] width 8 height 8
checkbox input "true"
click at [487, 323] on button "Publish" at bounding box center [497, 316] width 21 height 16
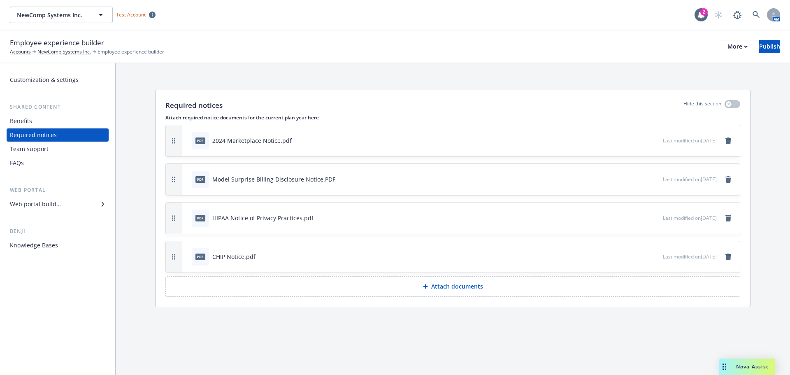
click at [46, 204] on div "Web portal builder" at bounding box center [35, 204] width 51 height 13
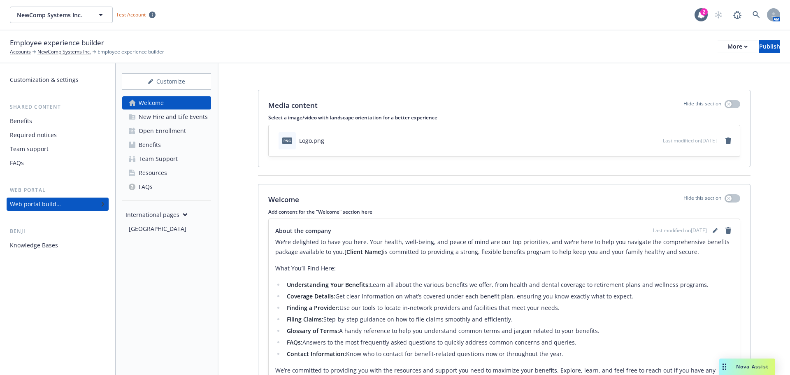
click at [175, 175] on link "Resources" at bounding box center [166, 172] width 89 height 13
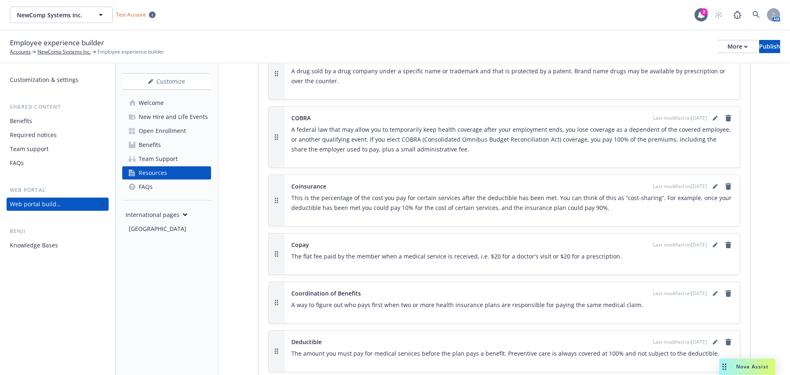
scroll to position [617, 0]
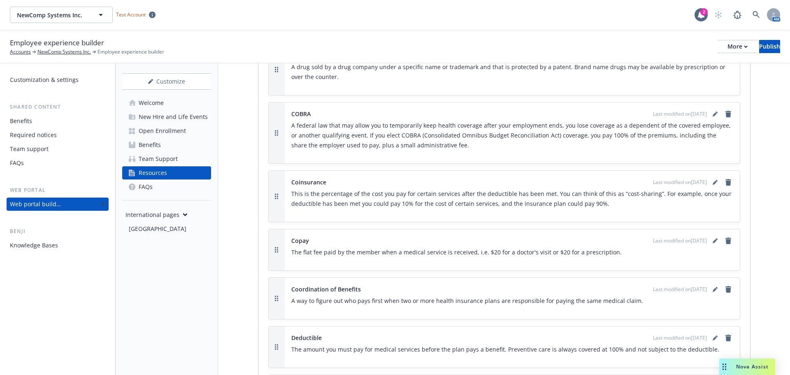
click at [66, 138] on div "Required notices" at bounding box center [57, 134] width 95 height 13
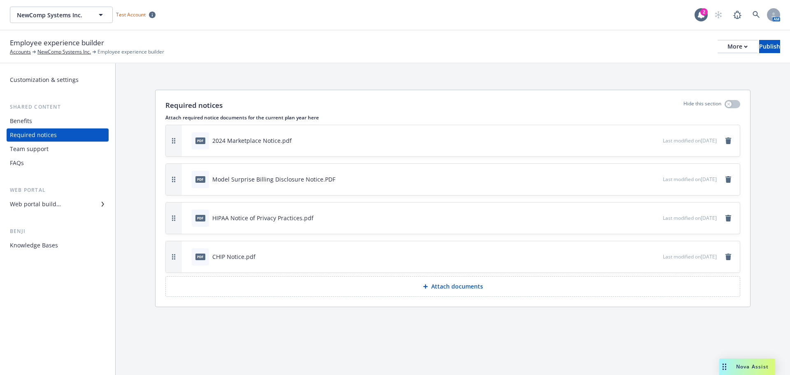
click at [53, 208] on div "Web portal builder" at bounding box center [35, 204] width 51 height 13
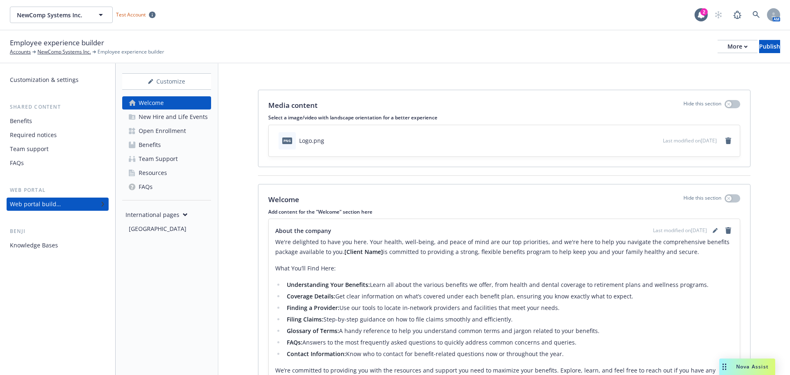
click at [164, 164] on div "Team Support" at bounding box center [158, 158] width 39 height 13
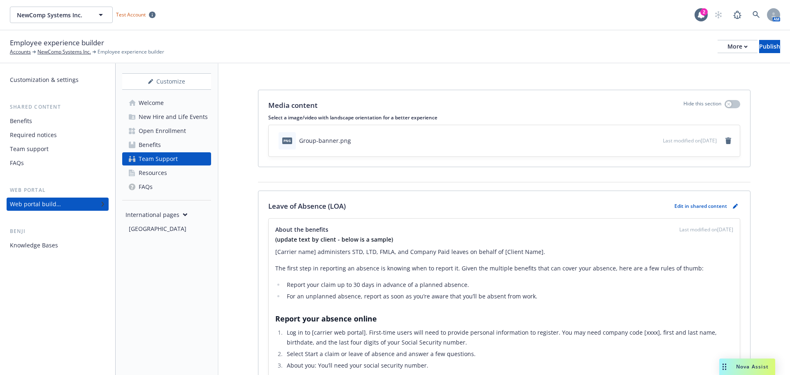
click at [157, 173] on div "Resources" at bounding box center [153, 172] width 28 height 13
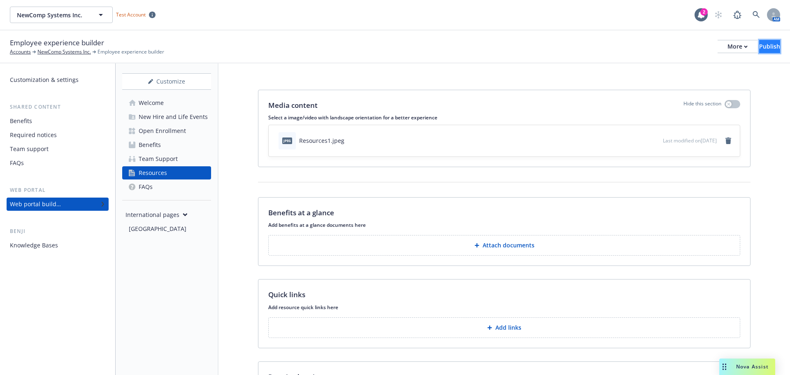
click at [759, 46] on div "Publish" at bounding box center [769, 46] width 21 height 12
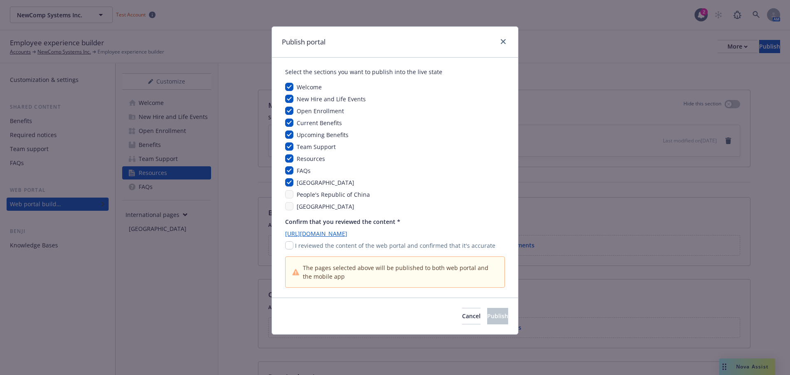
click at [293, 247] on div "I reviewed the content of the web portal and confirmed that it's accurate" at bounding box center [395, 245] width 220 height 9
click at [289, 245] on input "checkbox" at bounding box center [289, 245] width 8 height 8
checkbox input "true"
click at [487, 313] on span "Publish" at bounding box center [497, 316] width 21 height 8
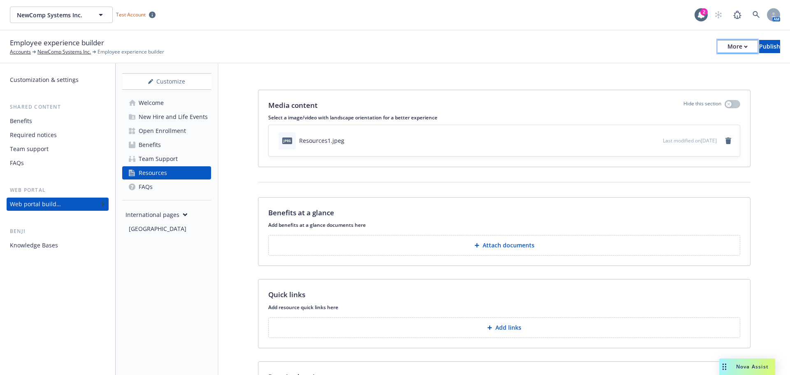
click at [718, 48] on button "More" at bounding box center [738, 46] width 40 height 13
click at [663, 80] on link "Copy portal link" at bounding box center [670, 81] width 122 height 16
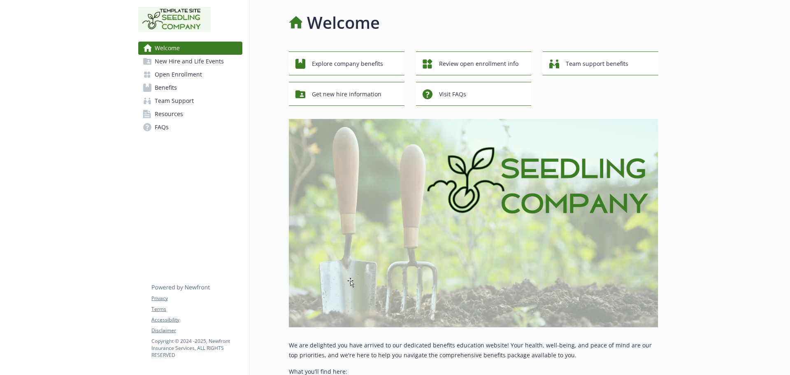
click at [182, 112] on span "Resources" at bounding box center [169, 113] width 28 height 13
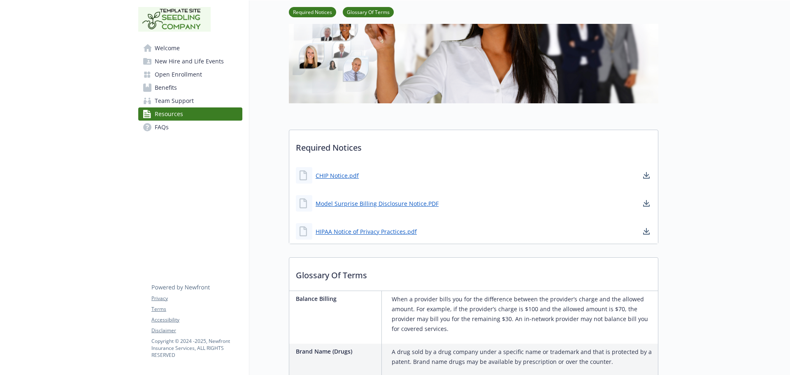
scroll to position [41, 0]
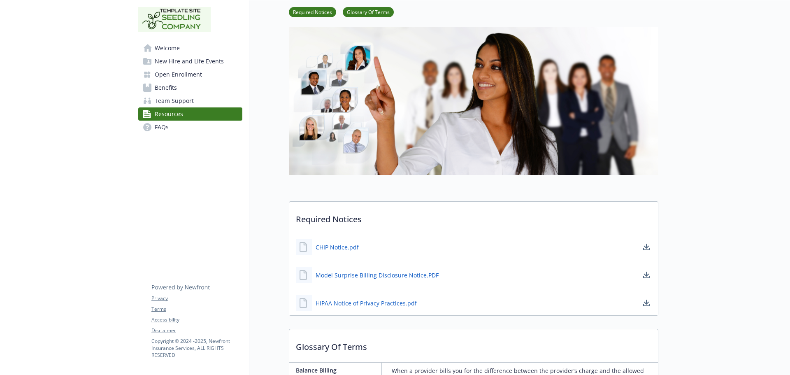
click at [168, 99] on span "Team Support" at bounding box center [174, 100] width 39 height 13
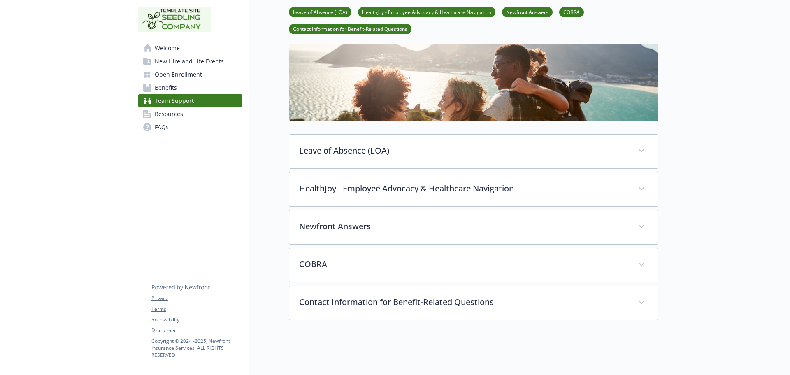
click at [173, 86] on span "Benefits" at bounding box center [166, 87] width 22 height 13
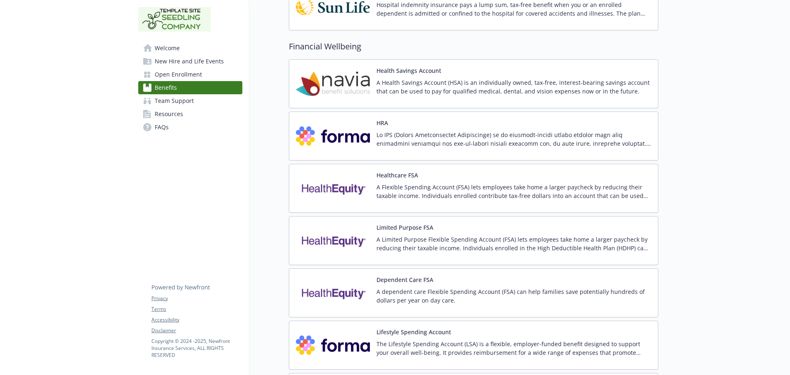
scroll to position [1317, 0]
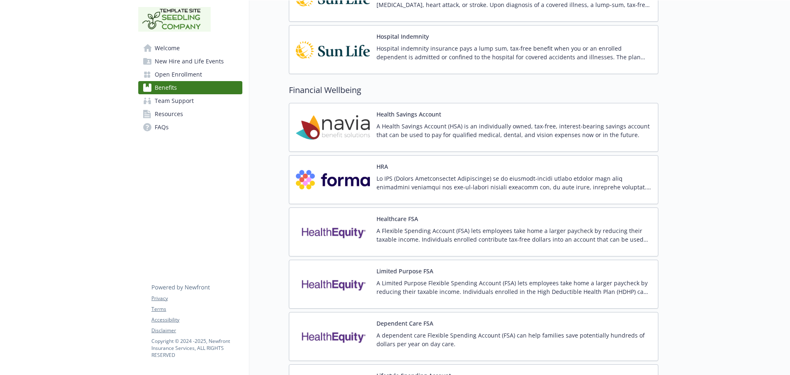
click at [422, 233] on p "A Flexible Spending Account (FSA) lets employees take home a larger paycheck by…" at bounding box center [513, 234] width 275 height 17
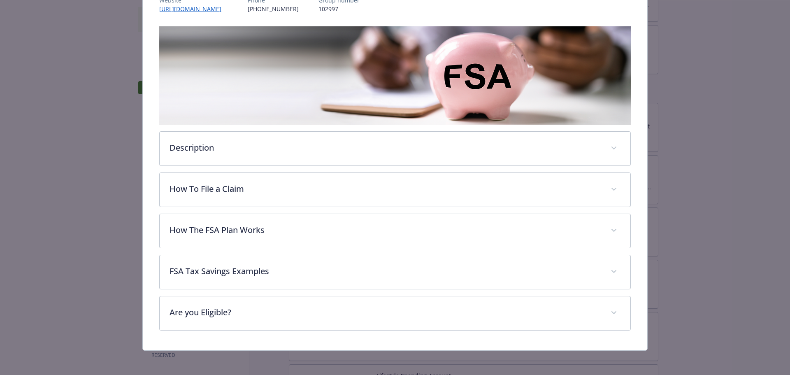
scroll to position [114, 0]
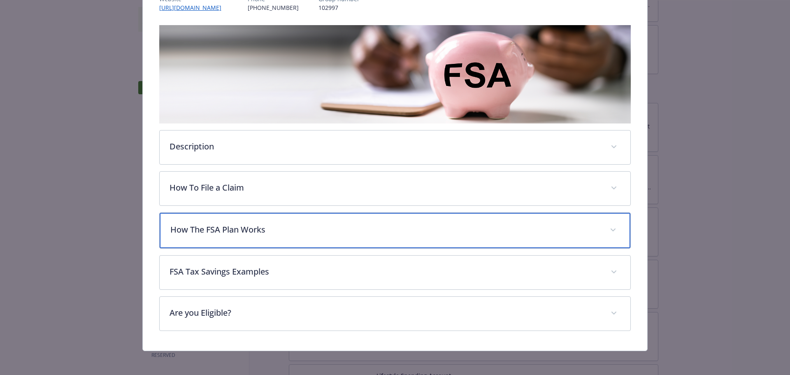
click at [314, 236] on div "How The FSA Plan Works" at bounding box center [395, 230] width 471 height 35
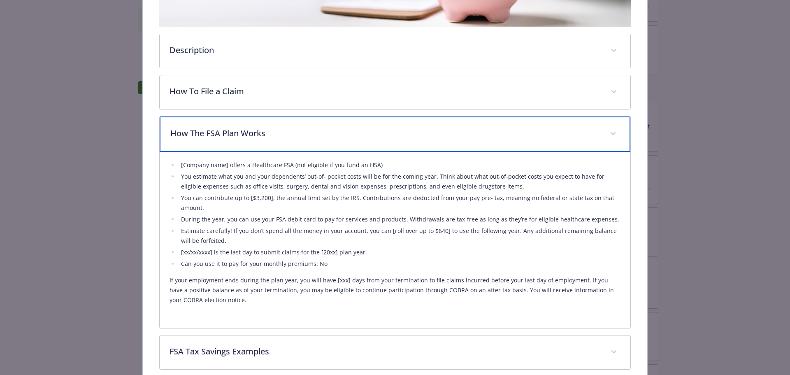
scroll to position [237, 0]
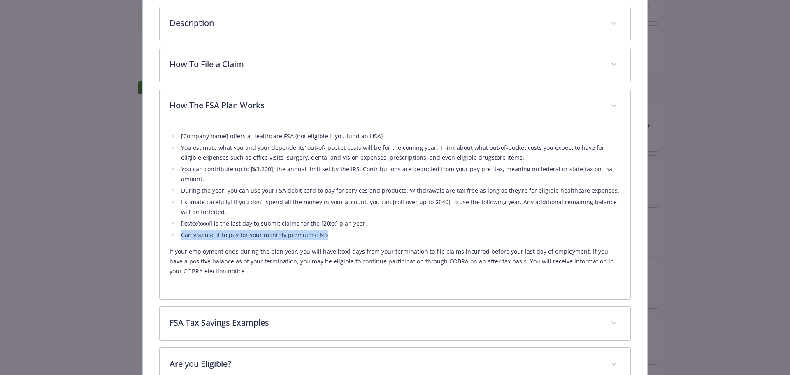
drag, startPoint x: 327, startPoint y: 238, endPoint x: 180, endPoint y: 237, distance: 146.9
click at [180, 237] on li "Can you use it to pay for your monthly premiums: No" at bounding box center [400, 235] width 442 height 10
copy li "Can you use it to pay for your monthly premiums: No"
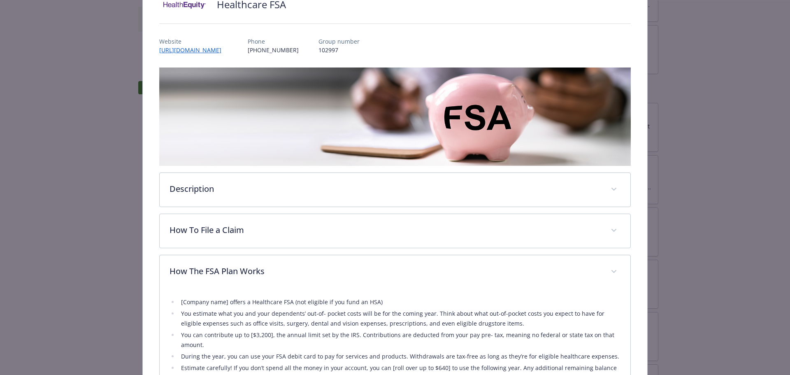
scroll to position [0, 0]
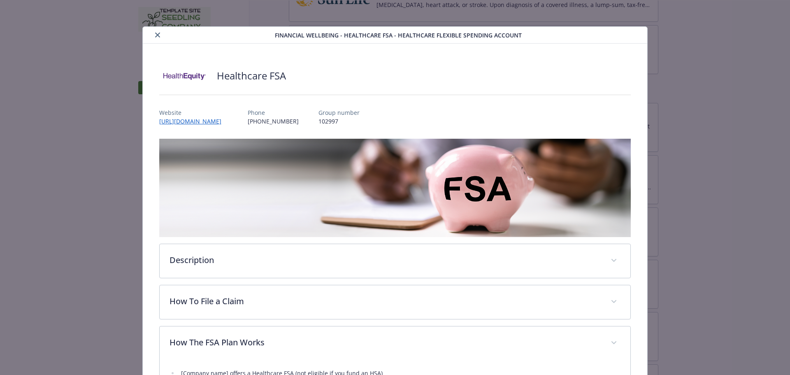
click at [155, 36] on icon "close" at bounding box center [157, 35] width 5 height 5
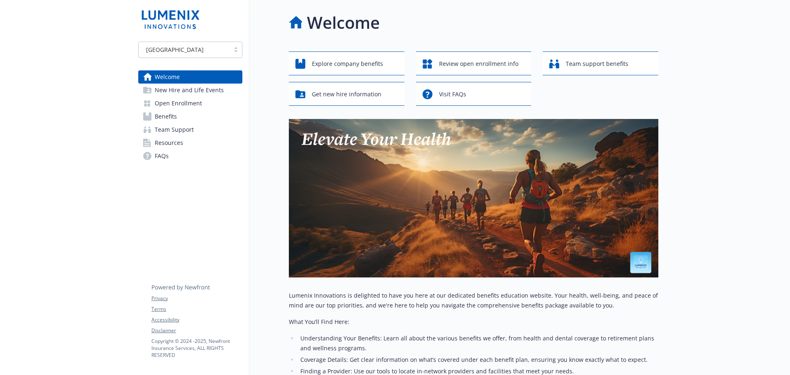
click at [189, 140] on link "Resources" at bounding box center [190, 142] width 104 height 13
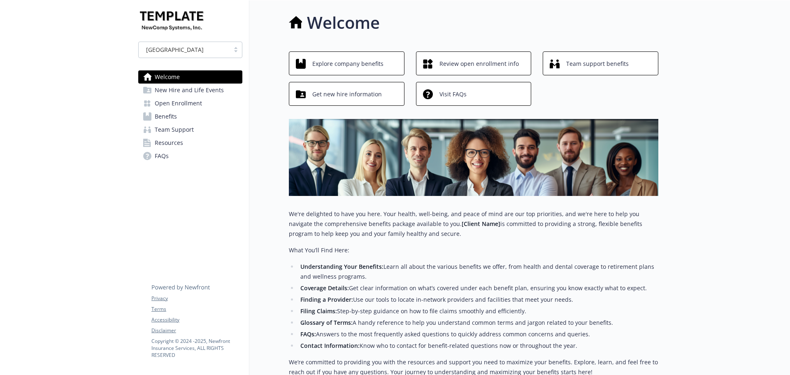
click at [188, 144] on link "Resources" at bounding box center [190, 142] width 104 height 13
